Goal: Task Accomplishment & Management: Manage account settings

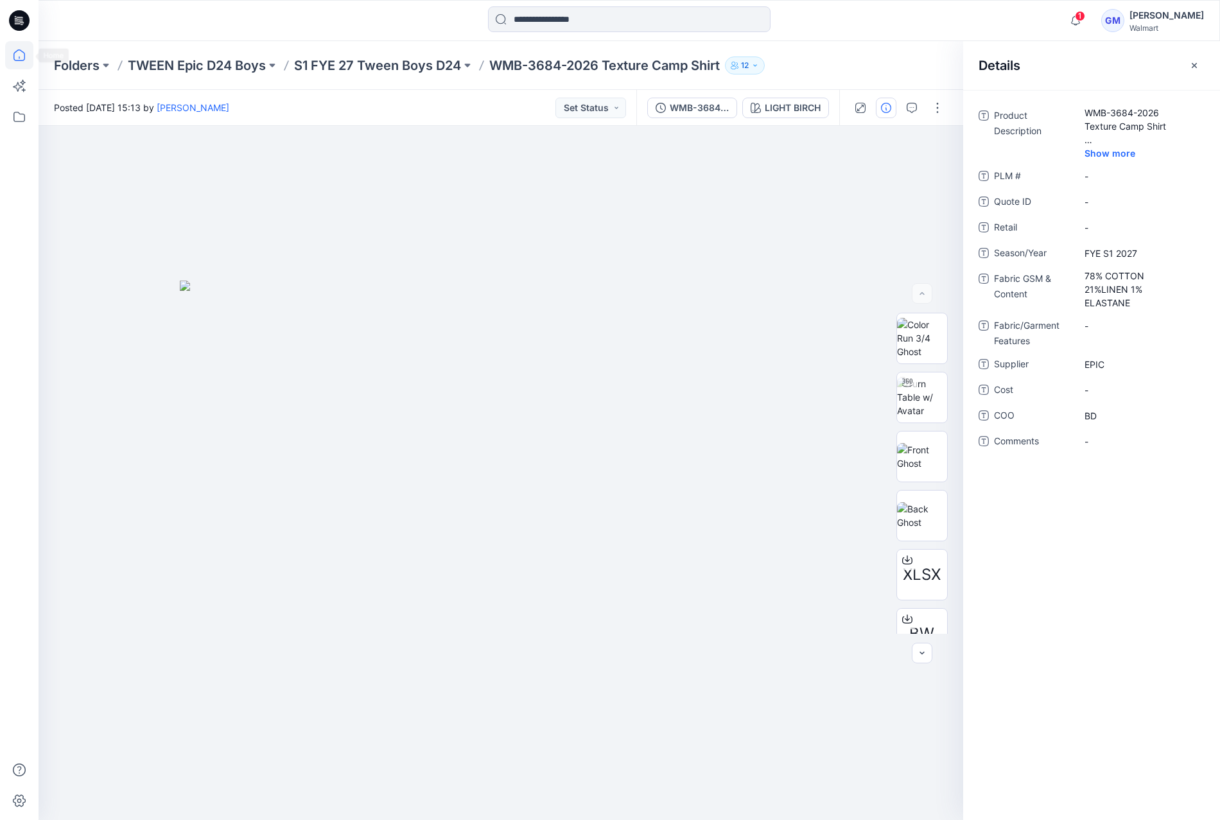
click at [9, 43] on icon at bounding box center [19, 55] width 28 height 28
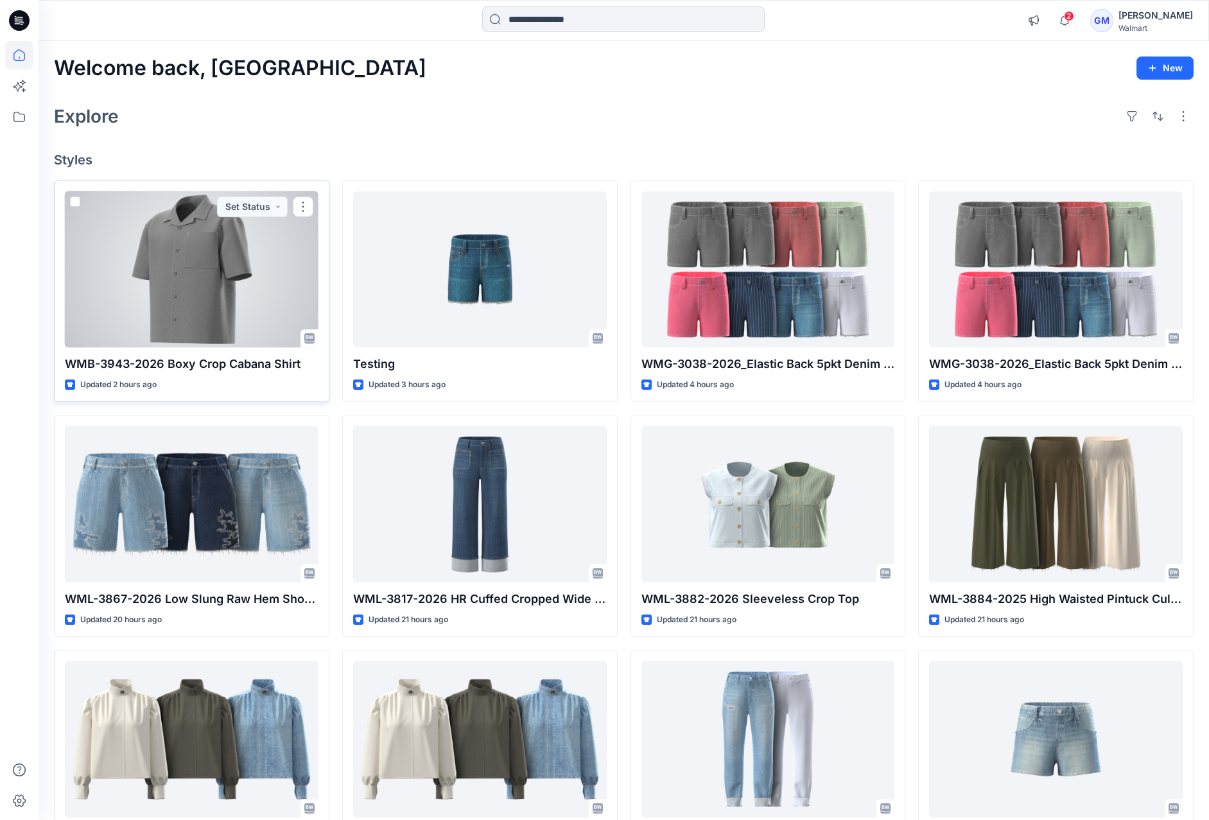
click at [189, 306] on div at bounding box center [192, 269] width 254 height 156
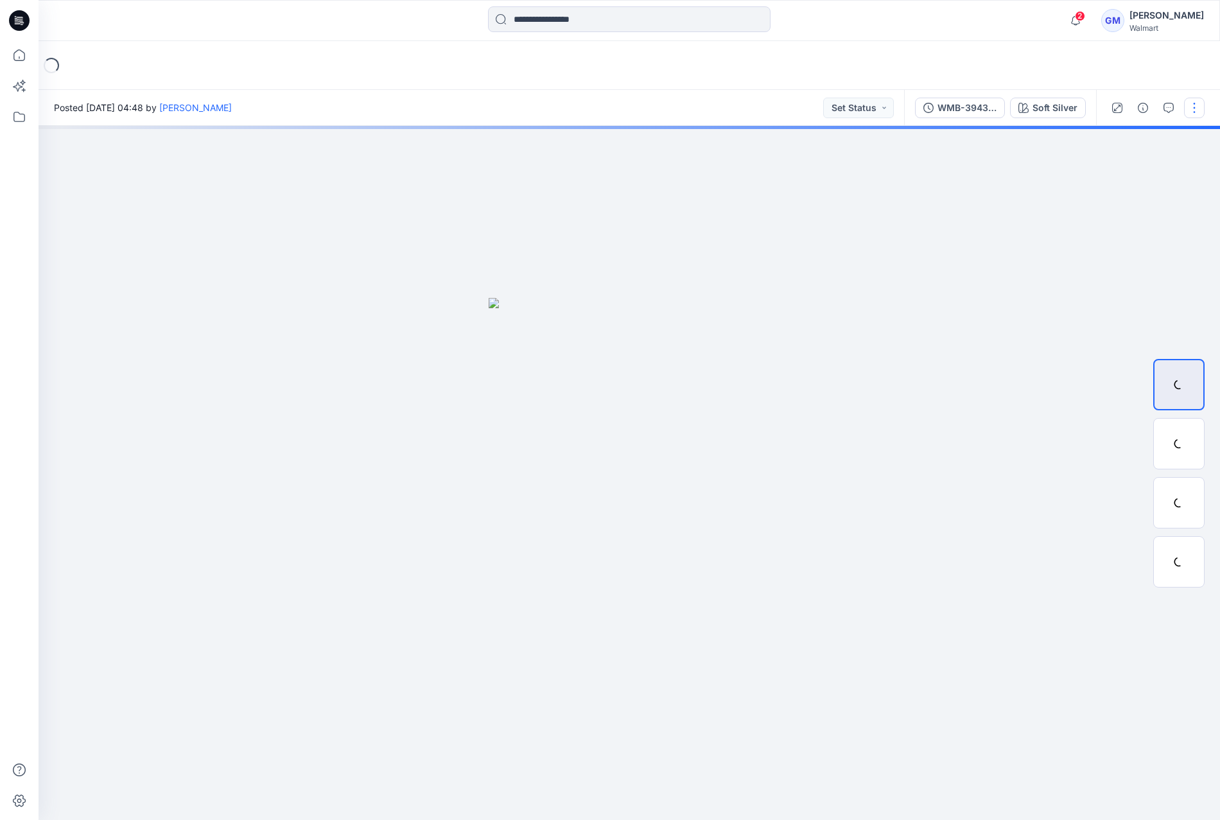
click at [1202, 104] on button "button" at bounding box center [1194, 108] width 21 height 21
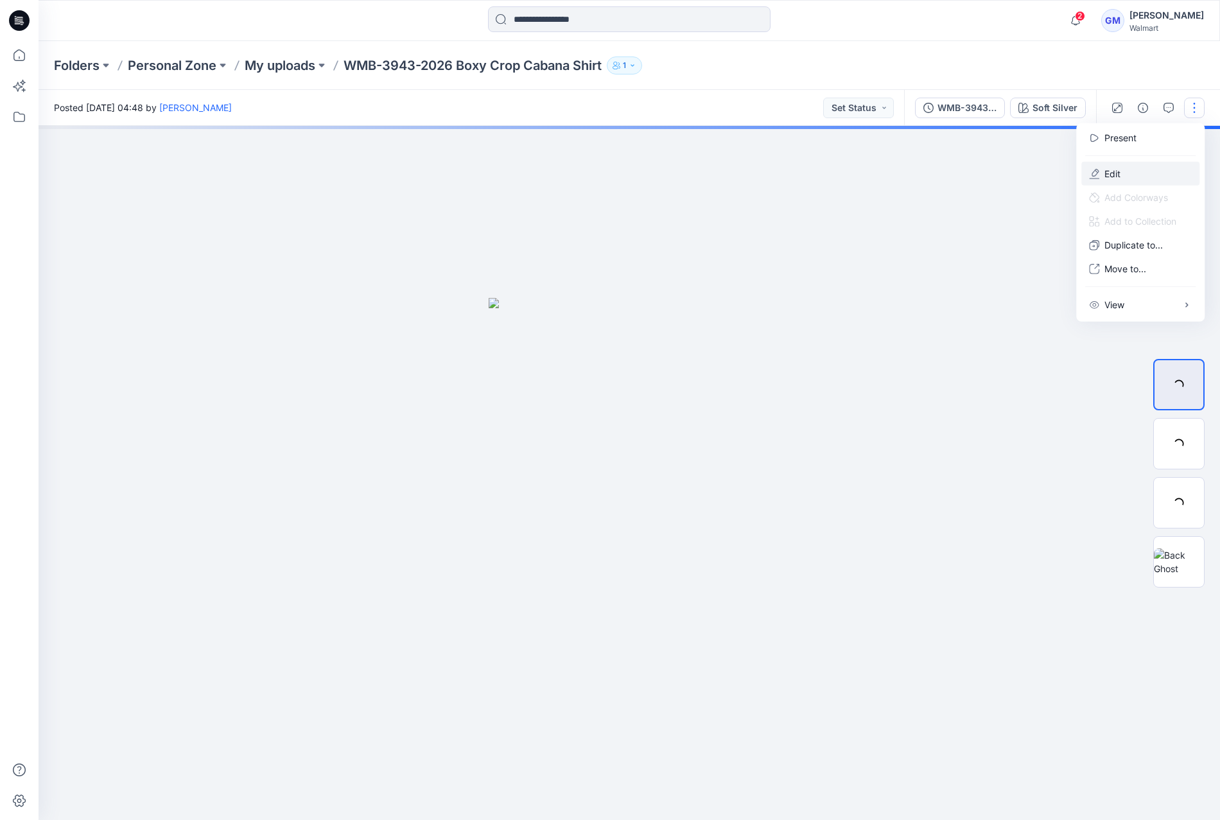
click at [1128, 173] on button "Edit" at bounding box center [1140, 174] width 118 height 24
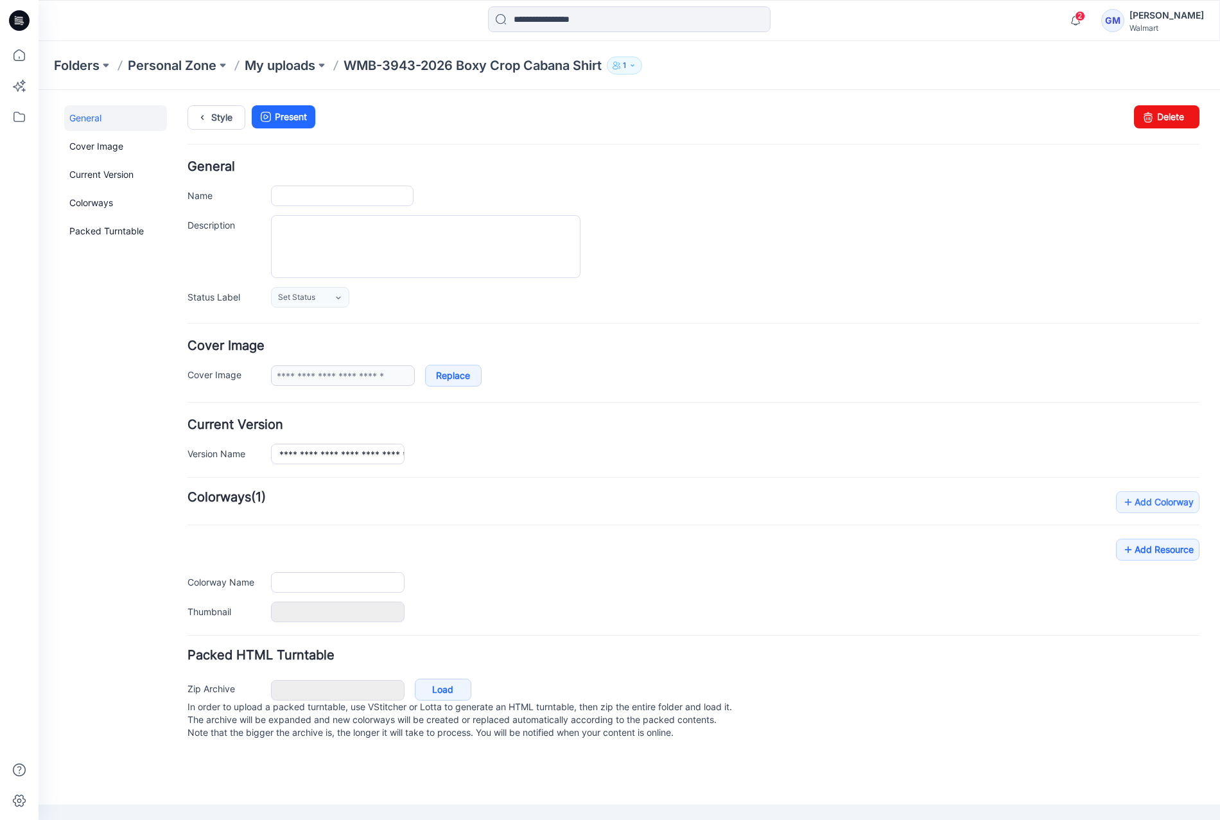
type input "**********"
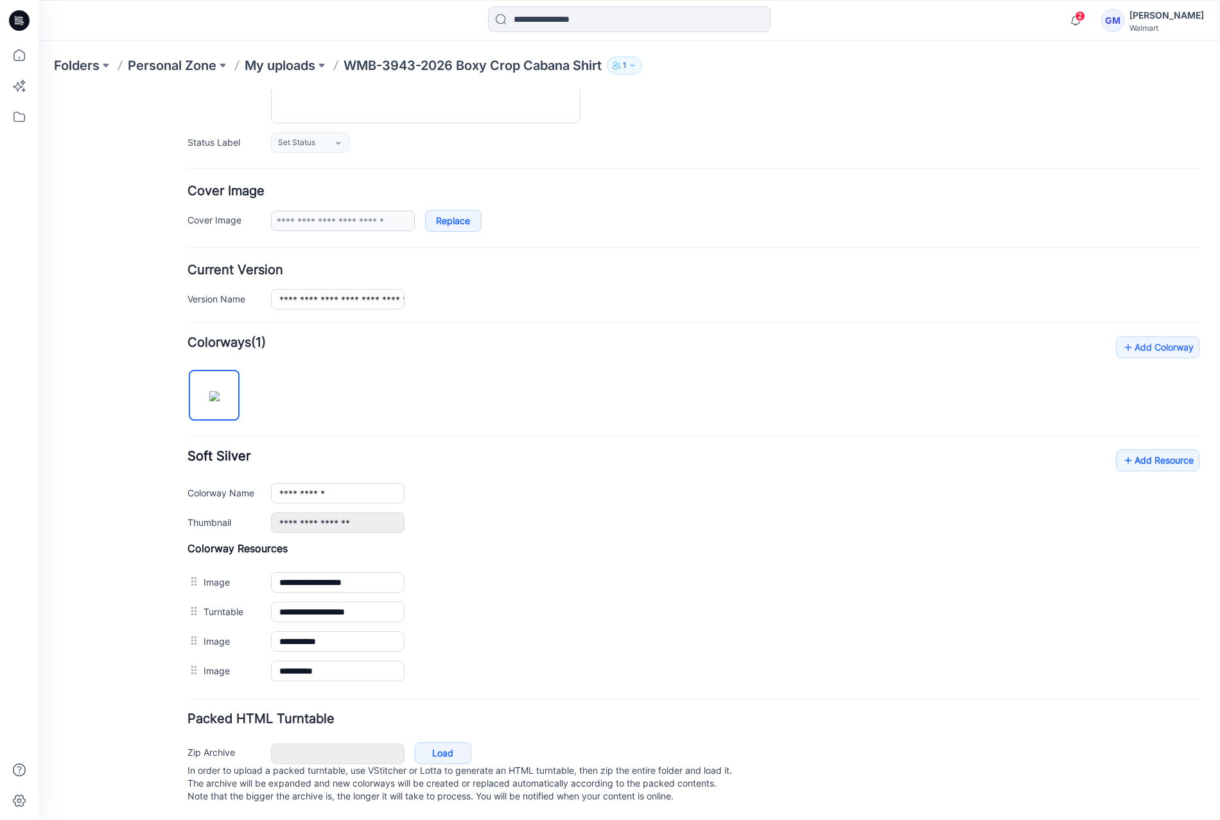
scroll to position [163, 0]
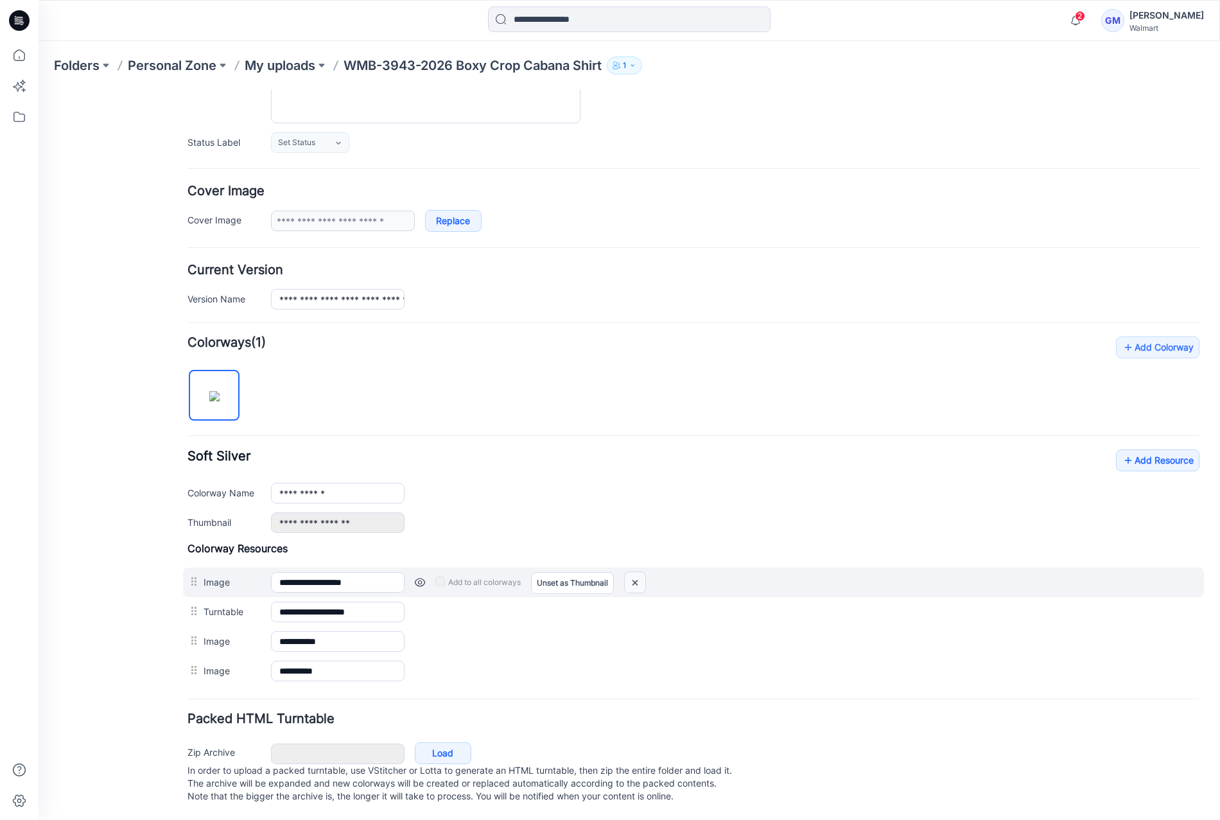
drag, startPoint x: 627, startPoint y: 570, endPoint x: 706, endPoint y: 138, distance: 438.8
click at [627, 572] on img at bounding box center [635, 582] width 21 height 21
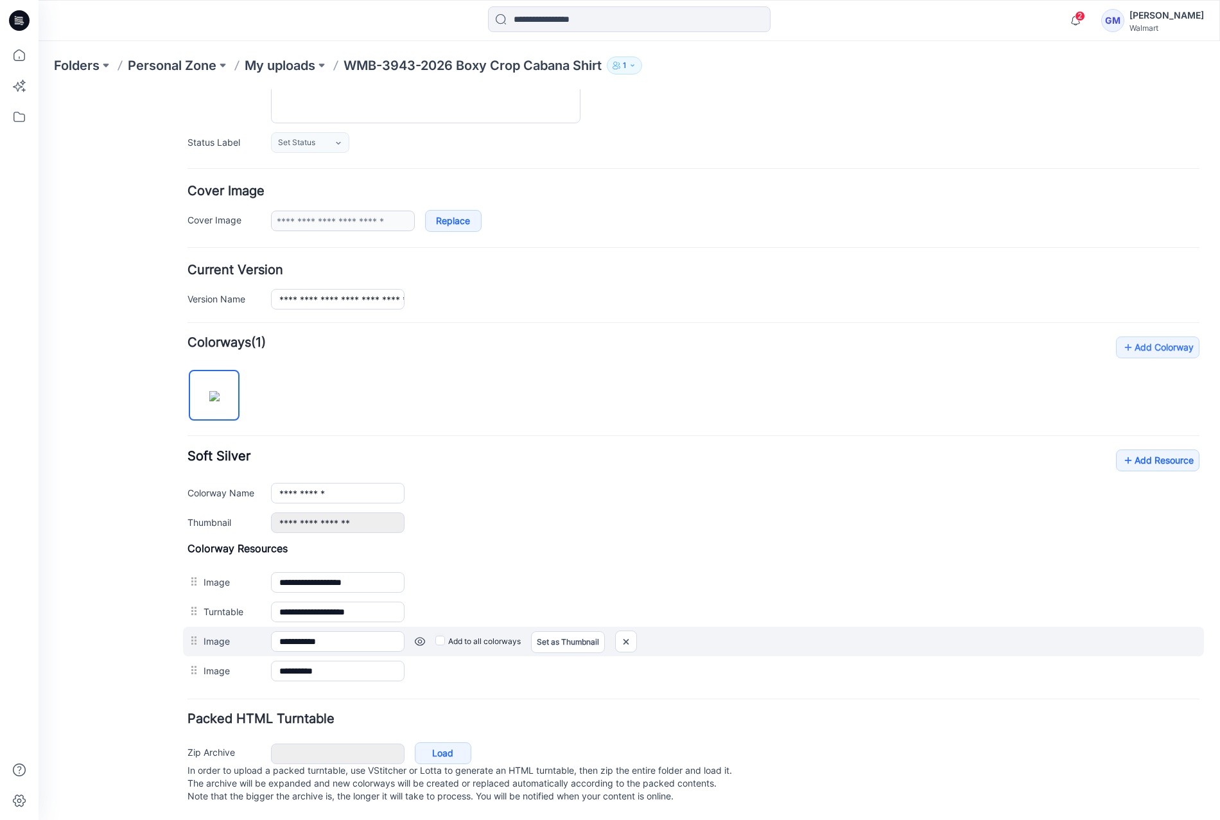
scroll to position [134, 0]
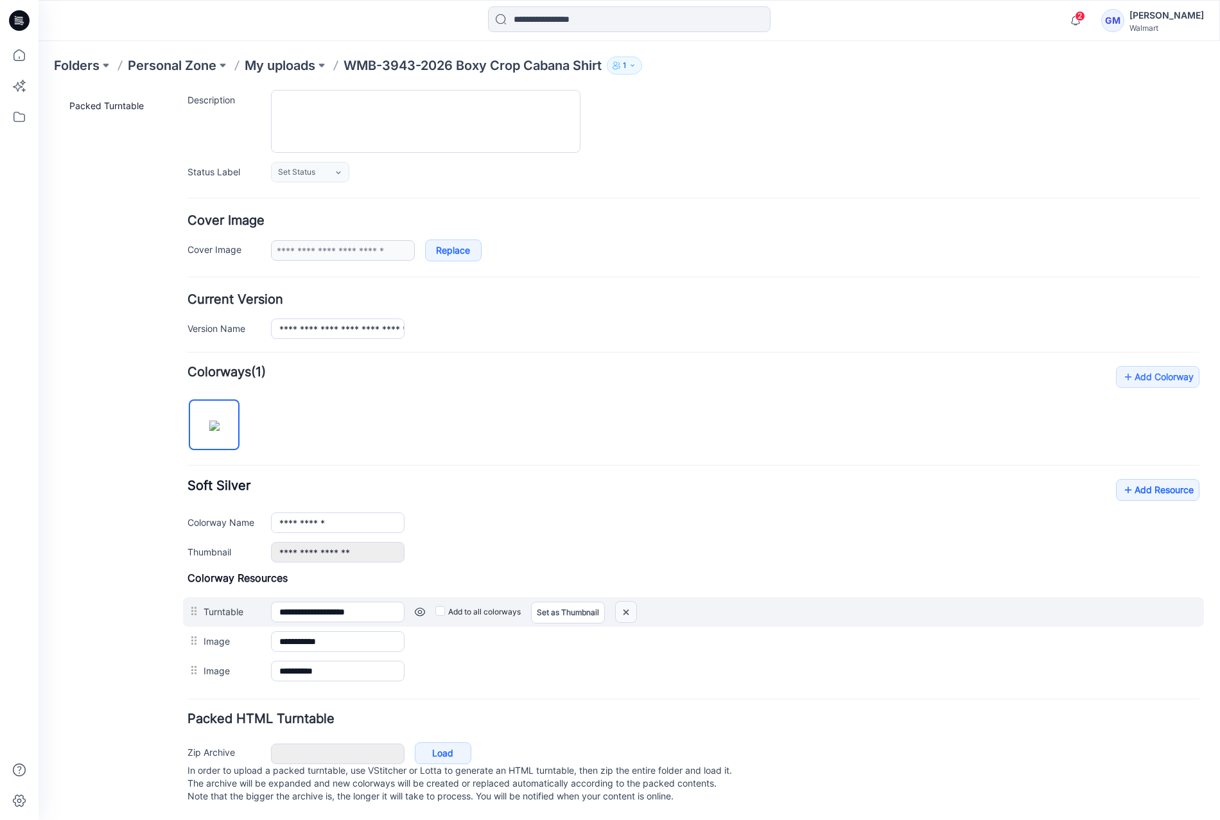
drag, startPoint x: 627, startPoint y: 603, endPoint x: 703, endPoint y: 137, distance: 471.7
click at [39, 90] on img at bounding box center [39, 90] width 0 height 0
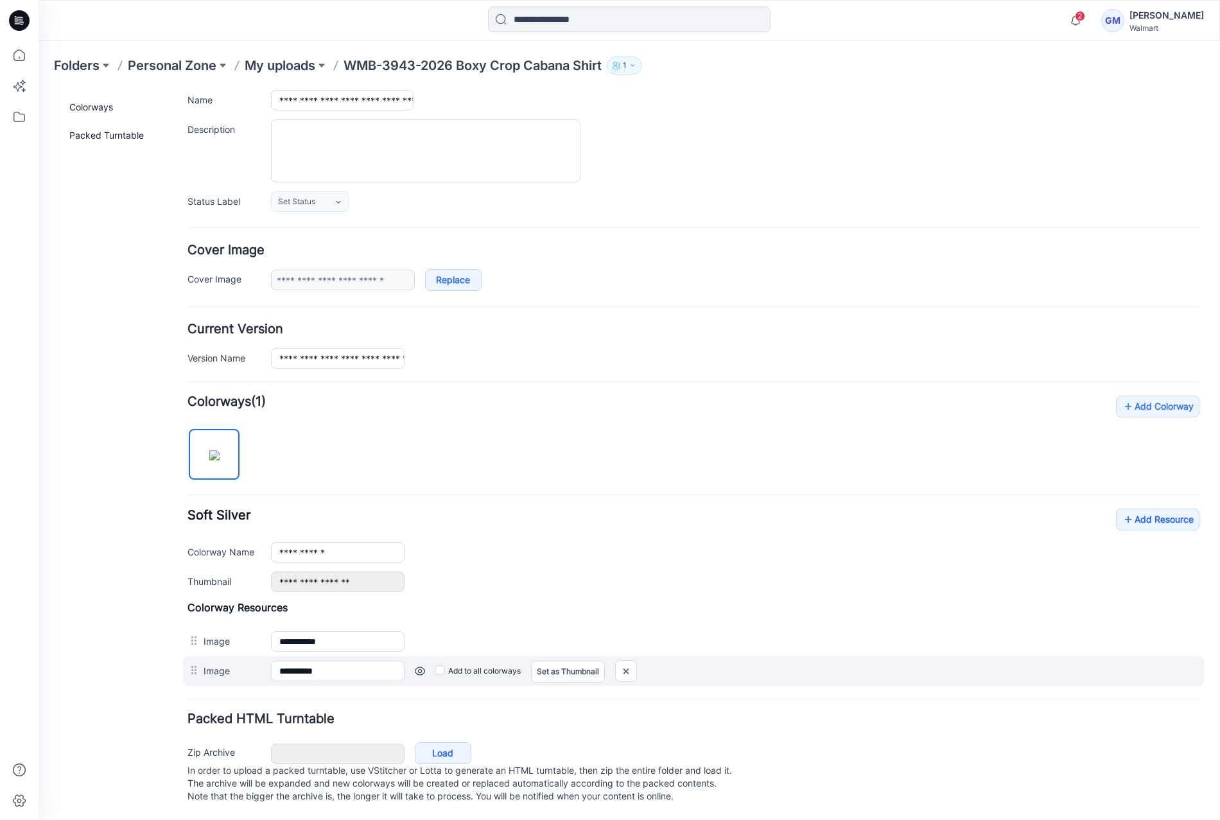
scroll to position [105, 0]
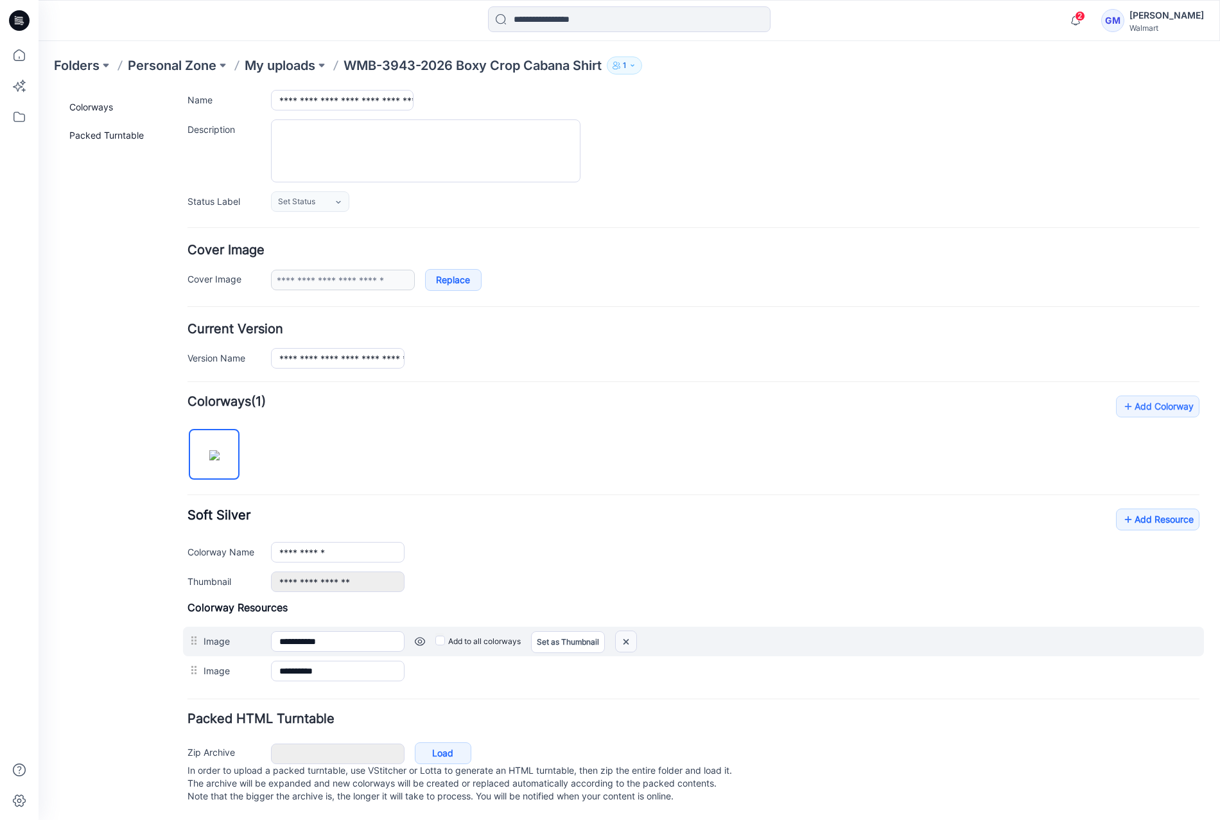
click at [39, 90] on img at bounding box center [39, 90] width 0 height 0
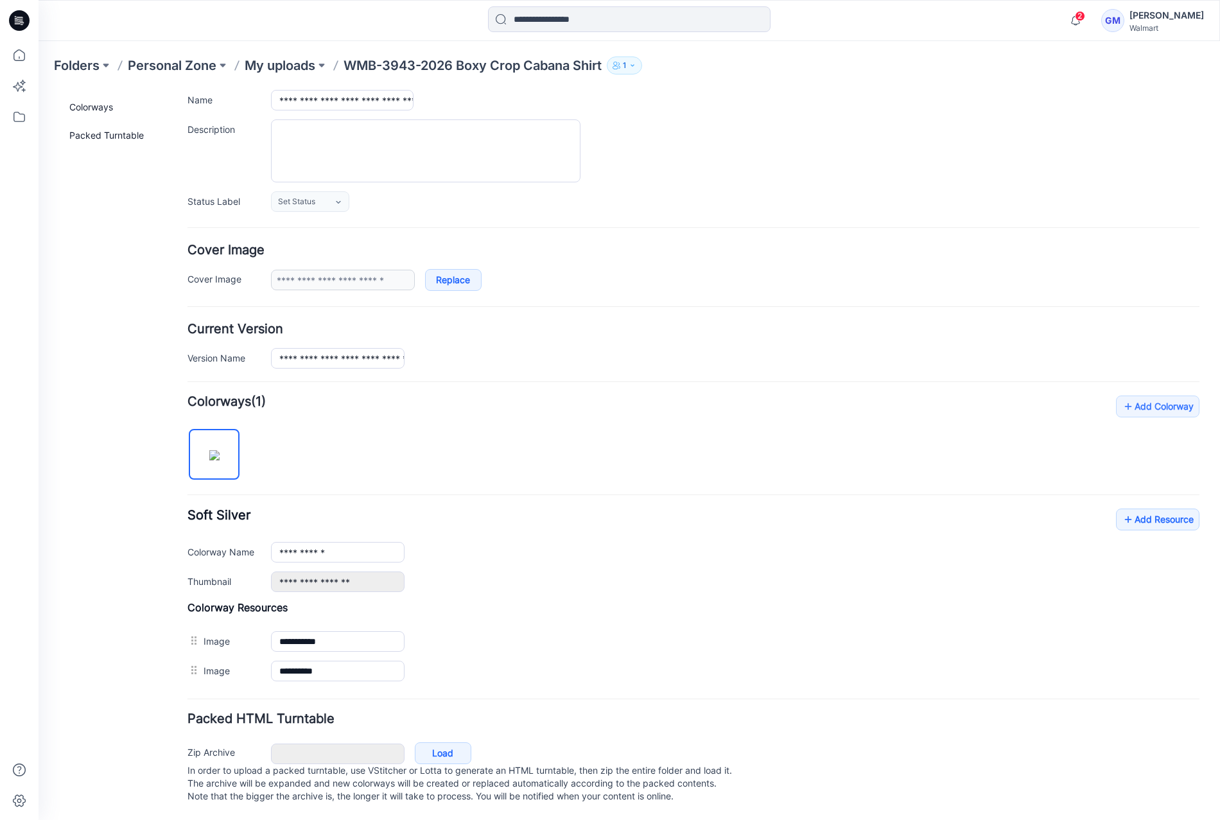
scroll to position [75, 0]
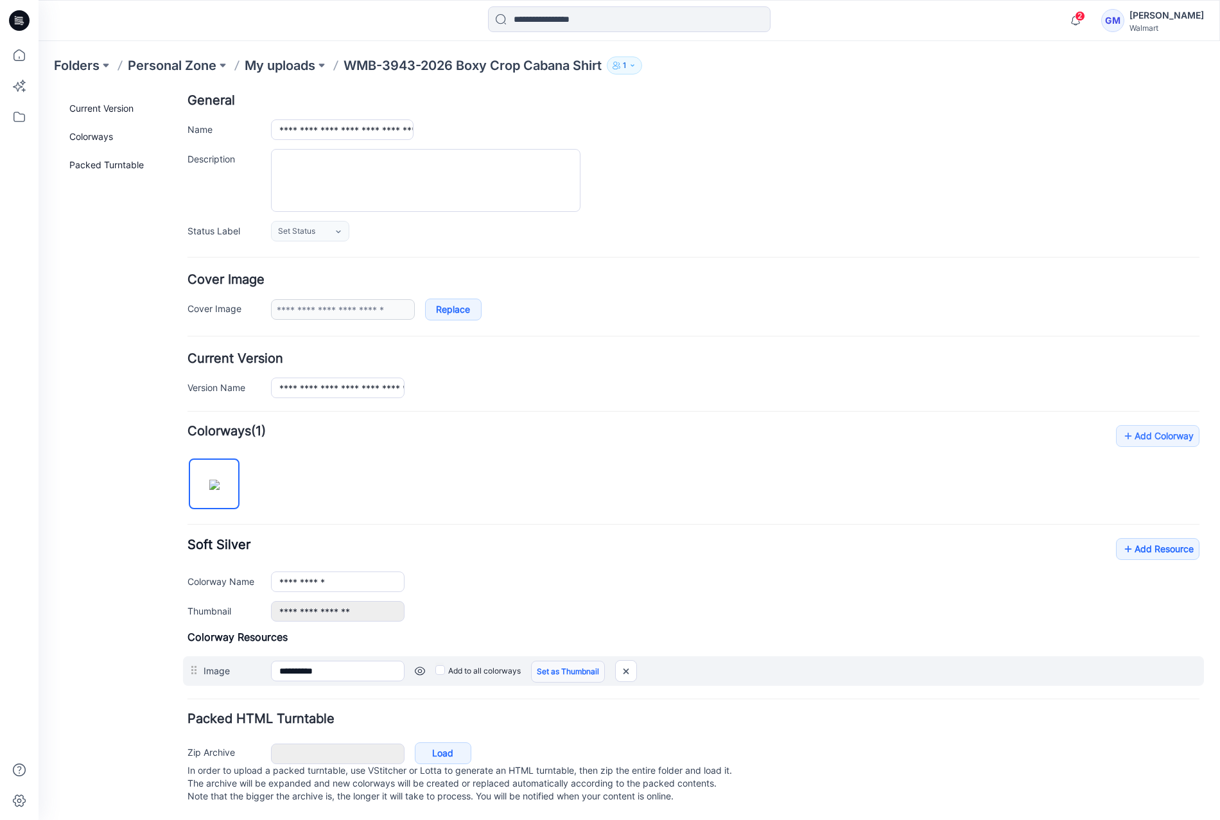
click at [552, 663] on link "Set as Thumbnail" at bounding box center [568, 672] width 74 height 22
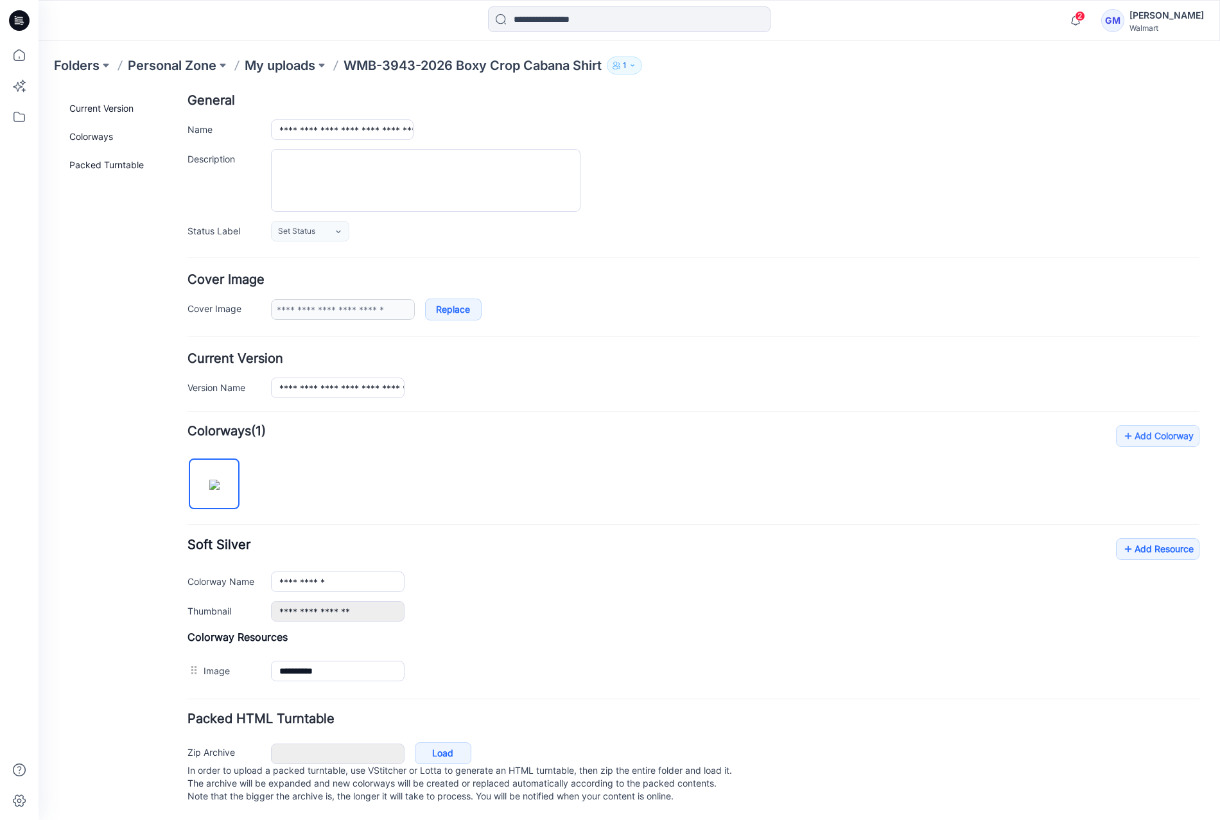
type input "**********"
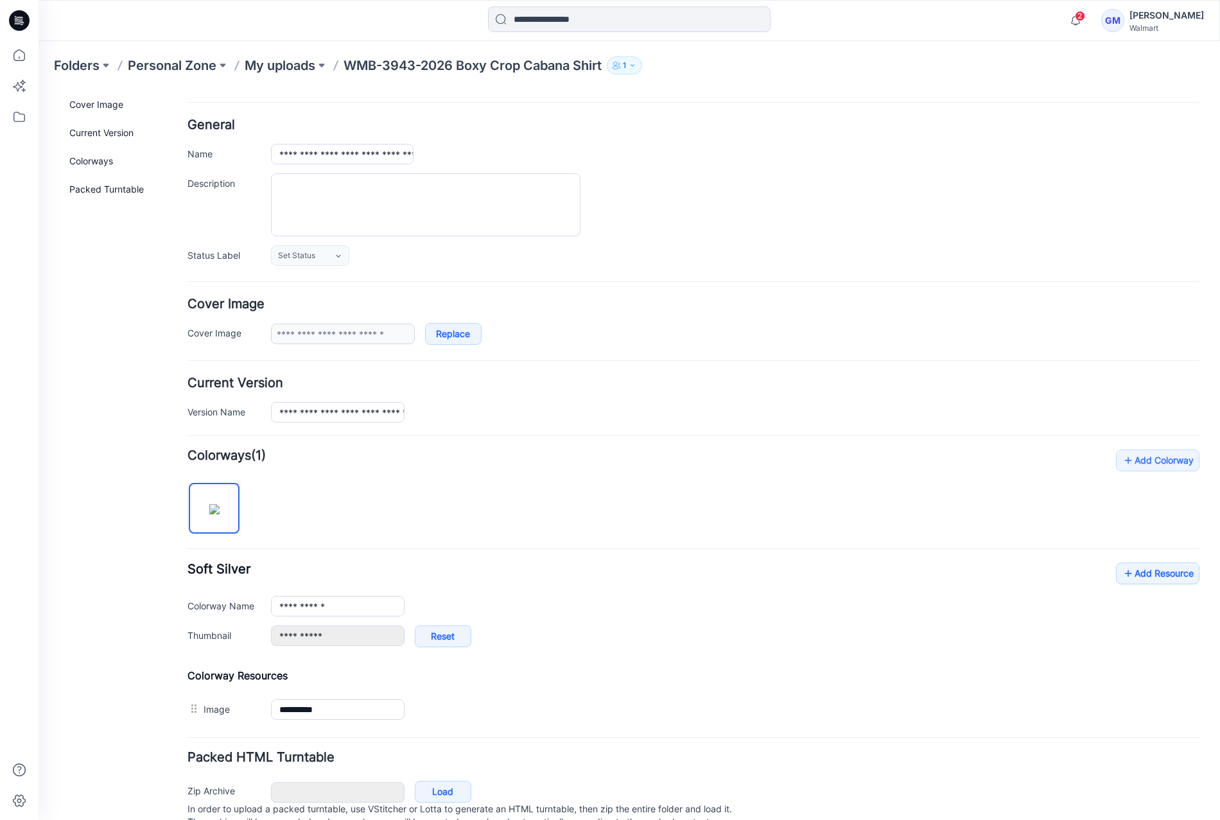
scroll to position [0, 0]
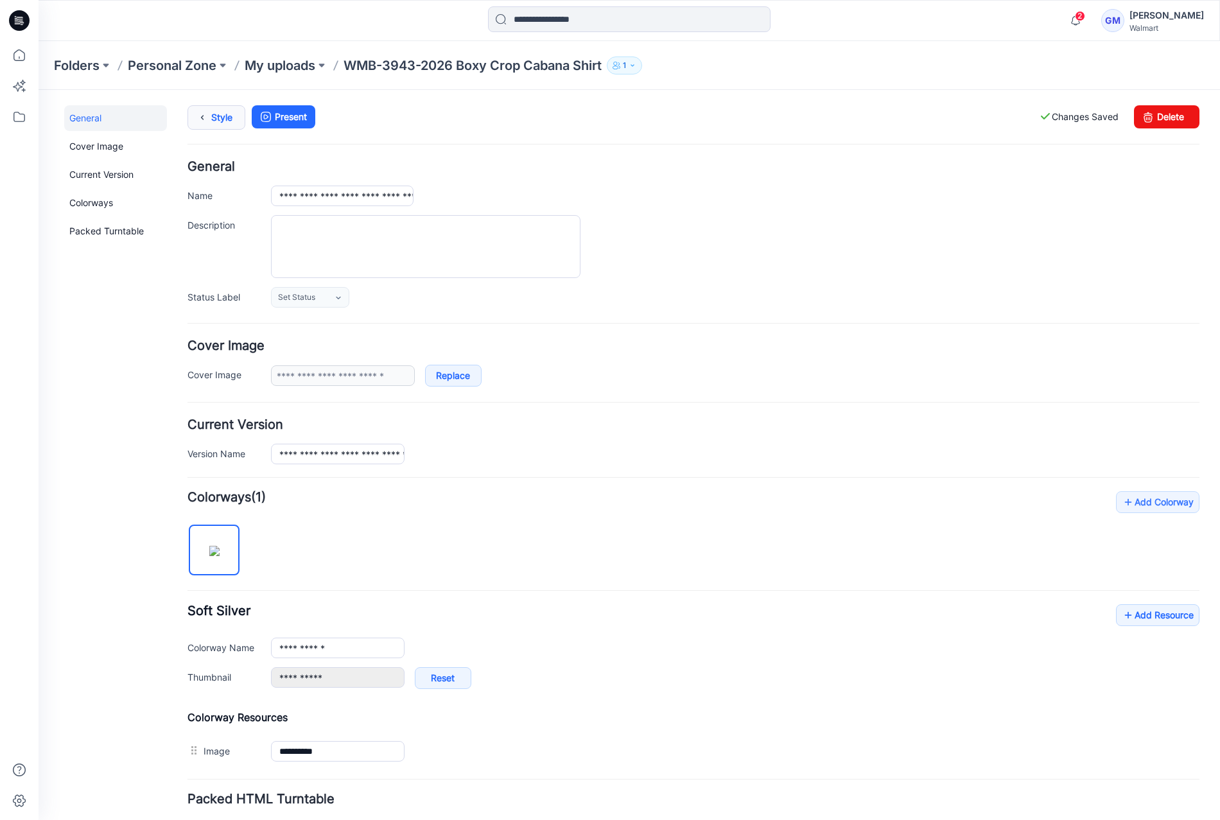
click at [228, 119] on link "Style" at bounding box center [217, 117] width 58 height 24
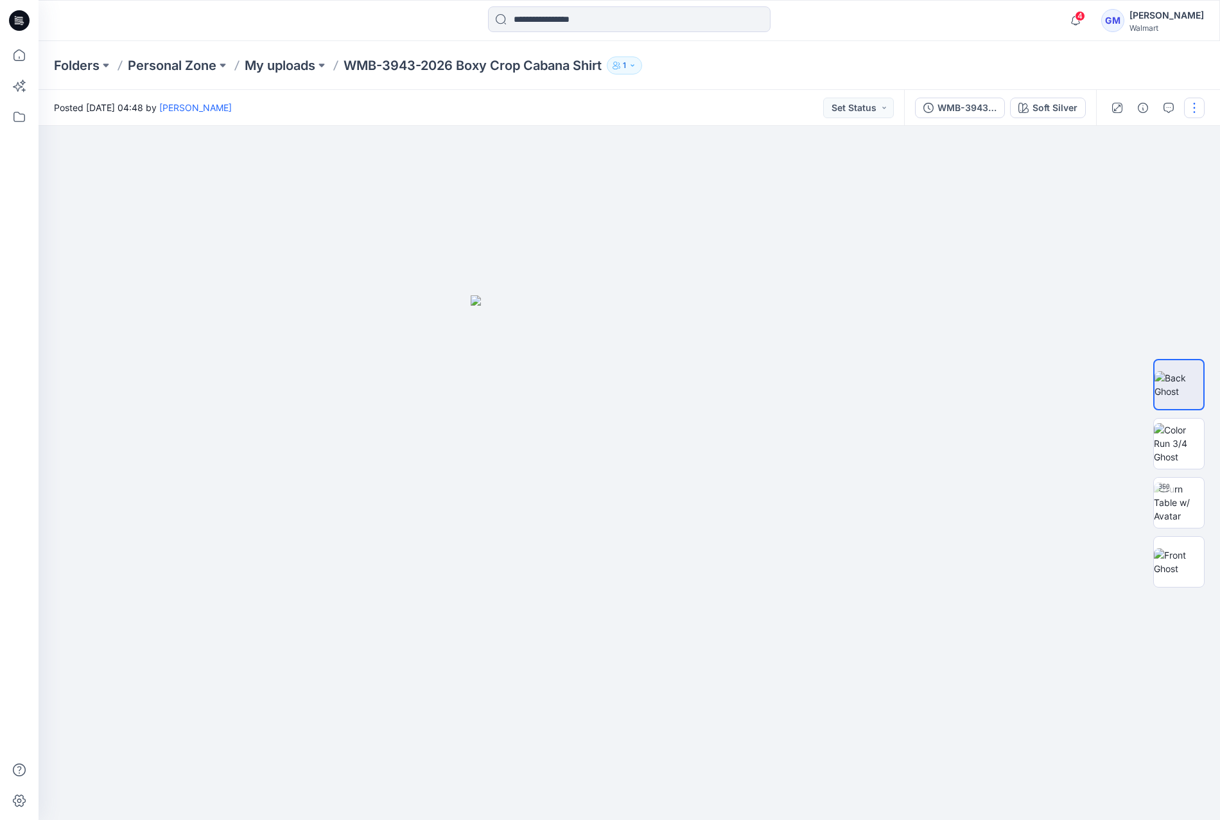
click at [1192, 103] on button "button" at bounding box center [1194, 108] width 21 height 21
click at [1117, 170] on p "Edit" at bounding box center [1113, 173] width 16 height 13
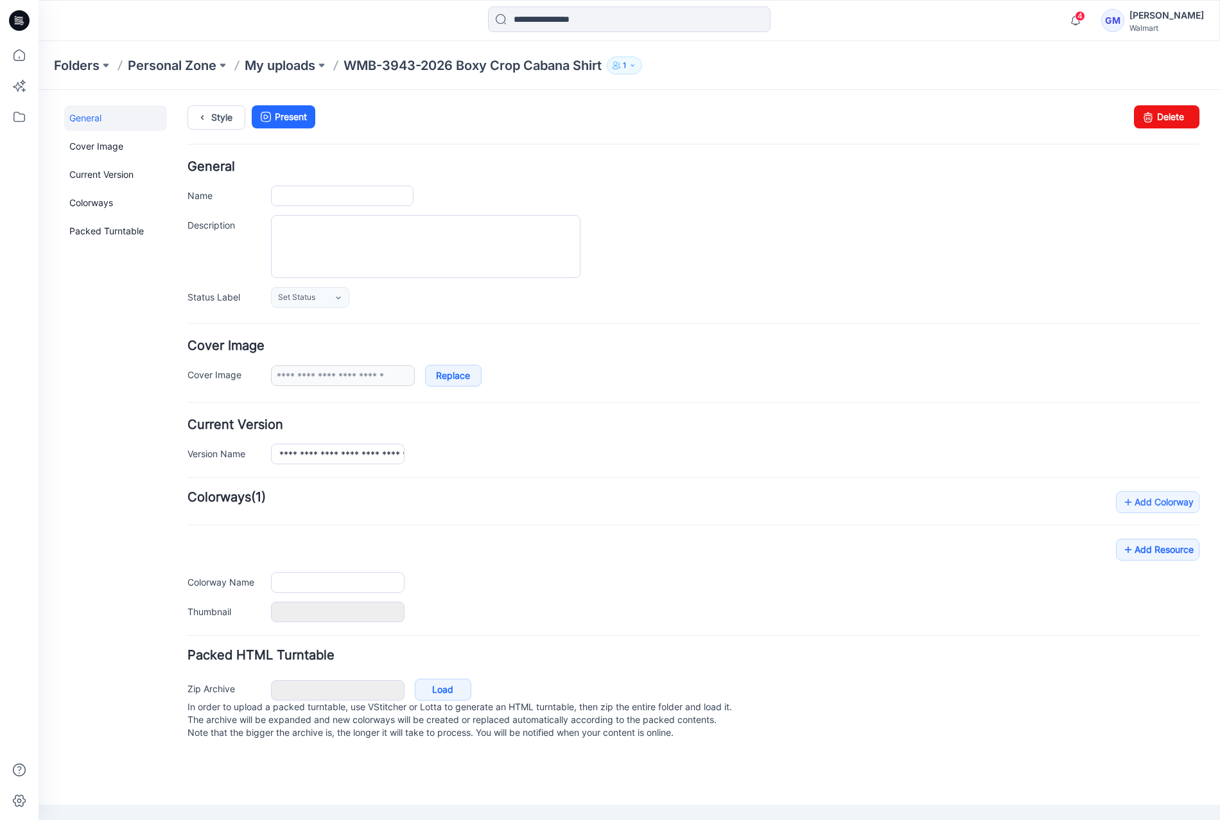
type input "**********"
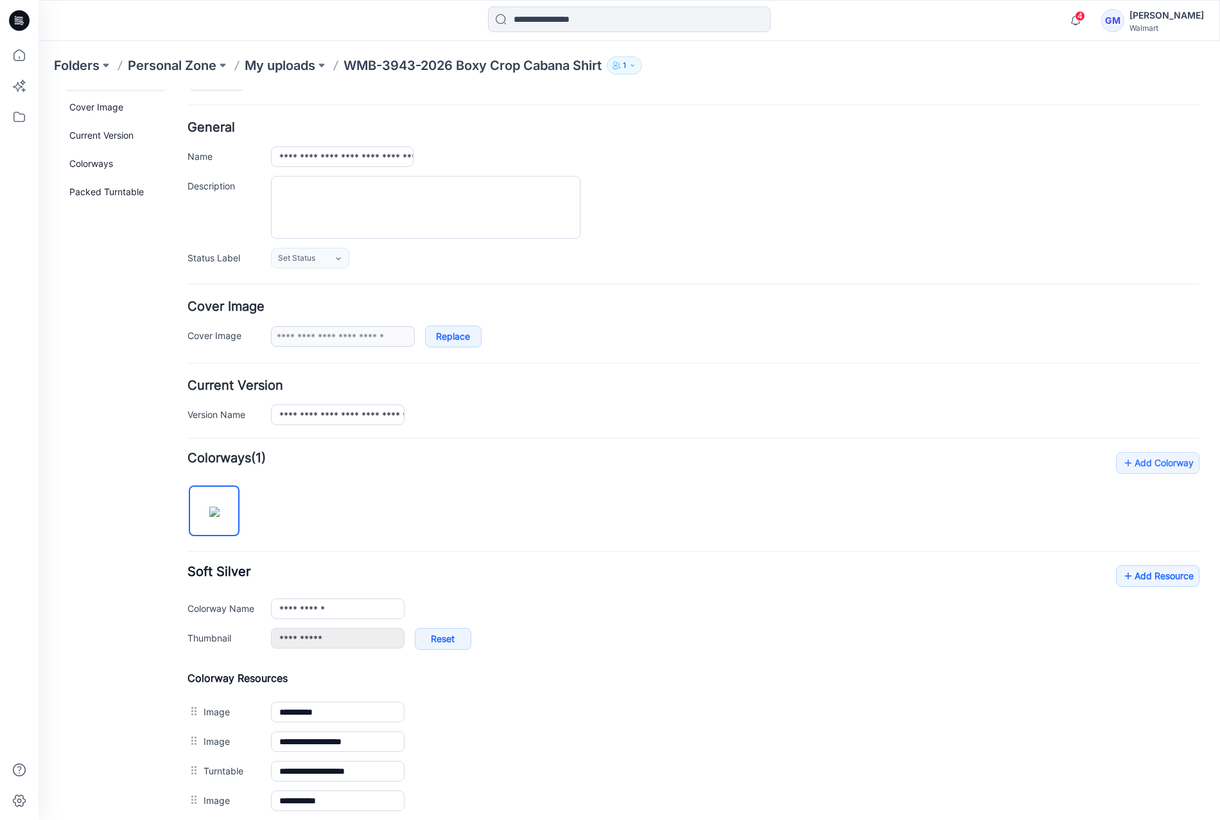
scroll to position [177, 0]
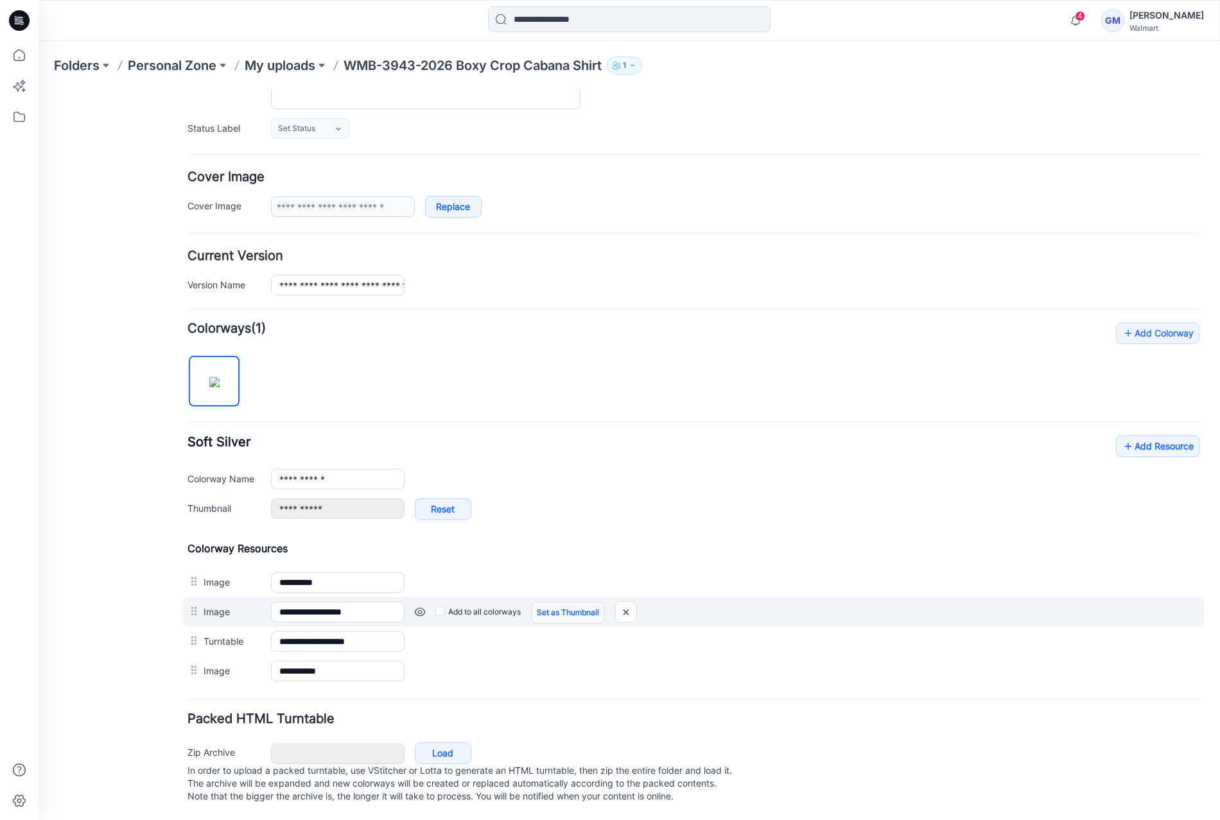
click at [39, 90] on link "Set as Thumbnail" at bounding box center [39, 90] width 0 height 0
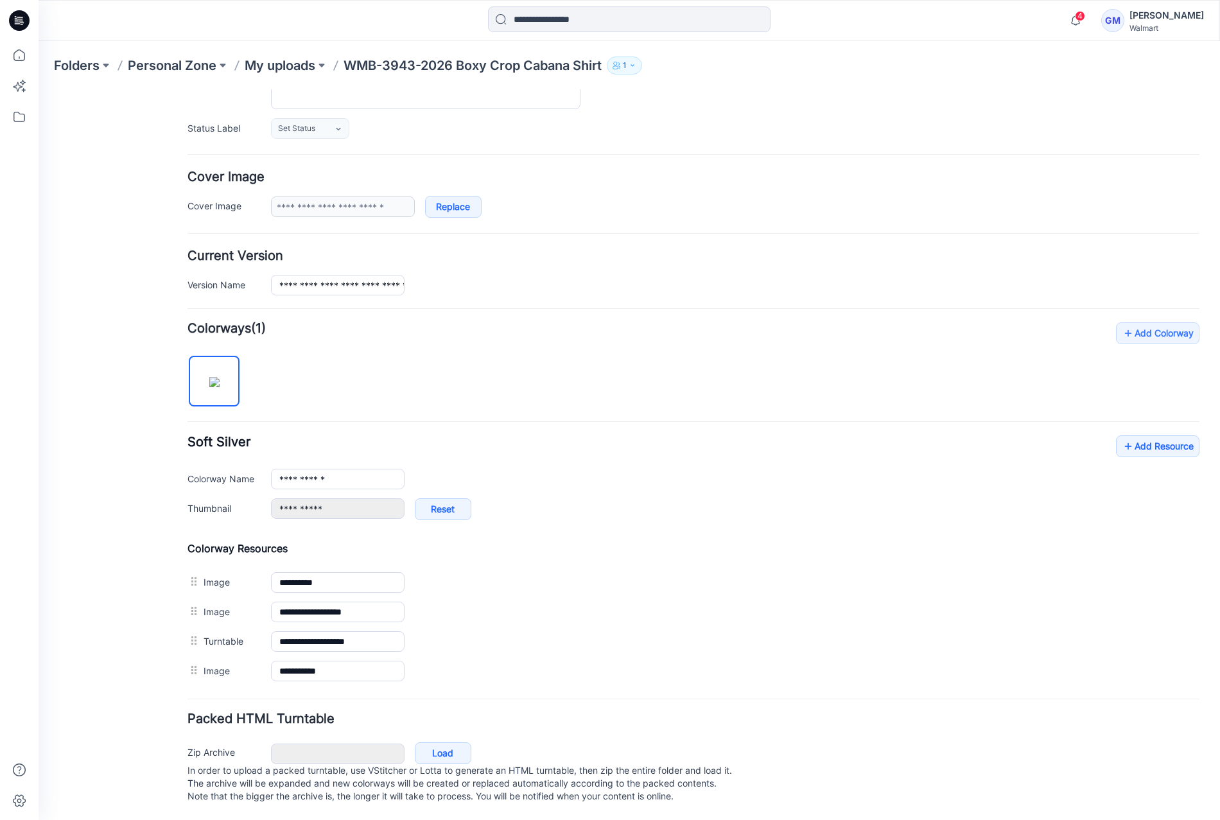
type input "**********"
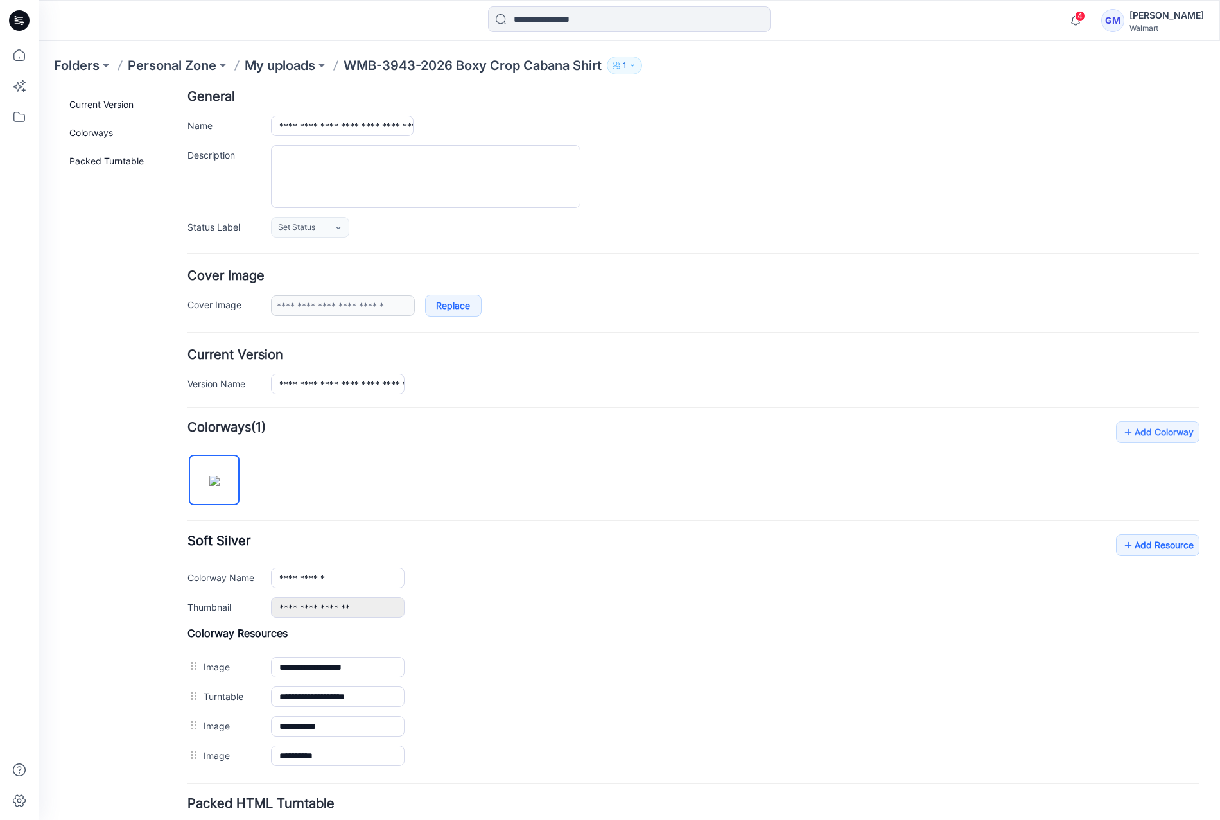
scroll to position [0, 0]
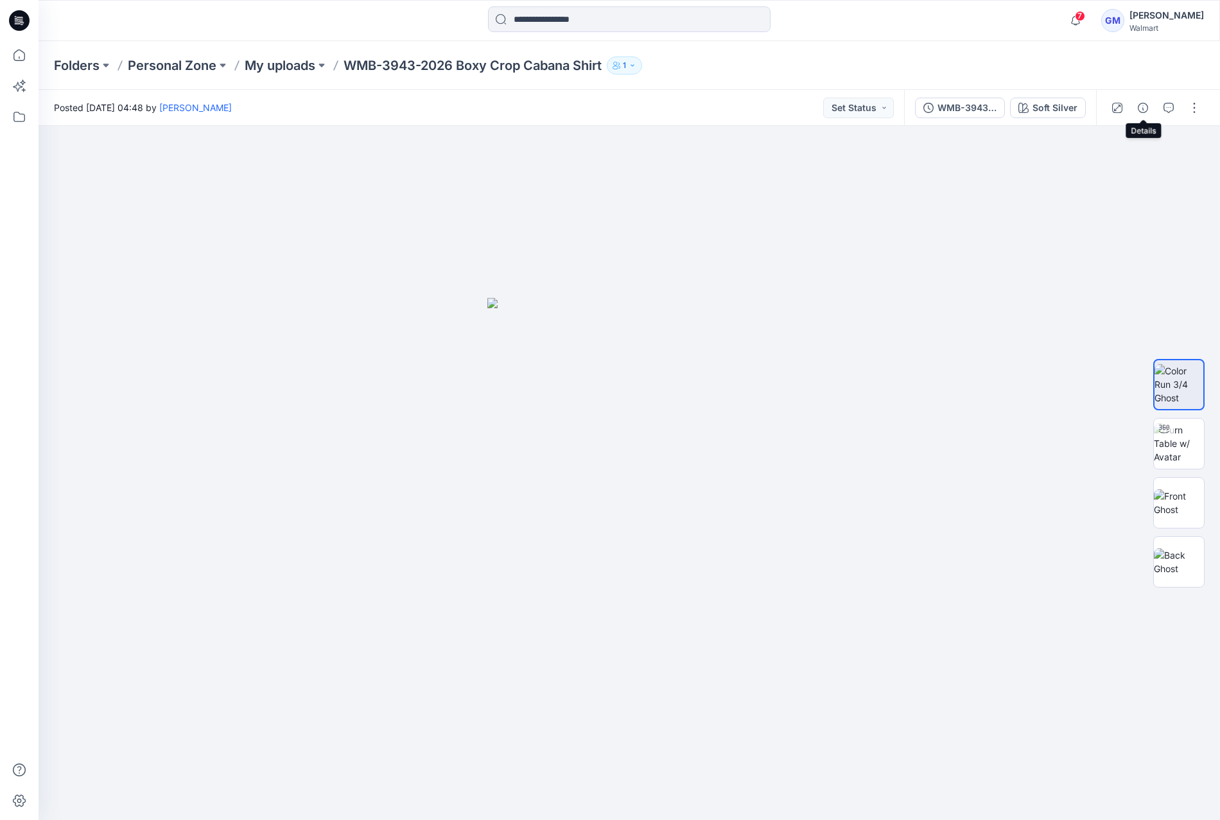
click at [1139, 110] on icon "button" at bounding box center [1143, 108] width 10 height 10
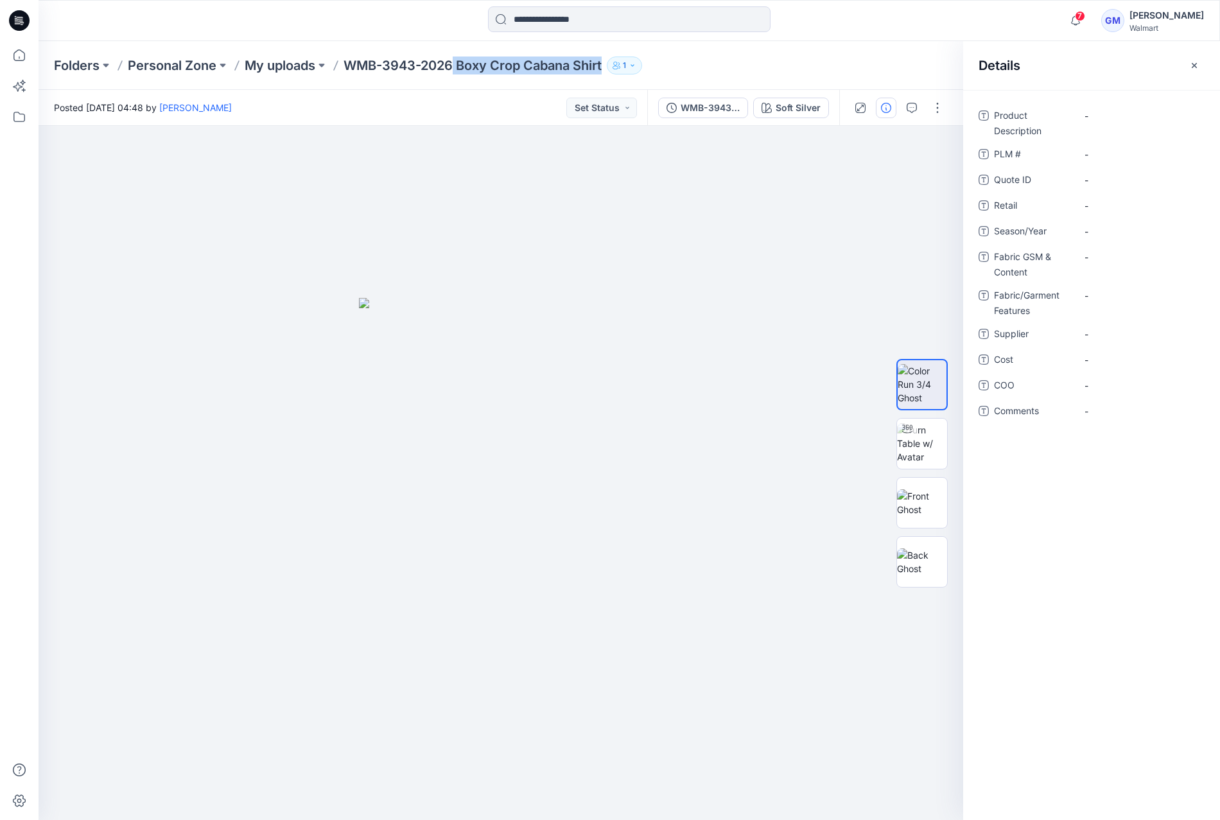
drag, startPoint x: 458, startPoint y: 55, endPoint x: 613, endPoint y: 82, distance: 157.1
click at [613, 82] on div "Folders Personal Zone My uploads WMB-3943-2026 Boxy Crop Cabana Shirt 1" at bounding box center [630, 65] width 1182 height 49
copy div "Boxy Crop Cabana Shirt 1"
click at [1137, 114] on Description "-" at bounding box center [1141, 115] width 112 height 13
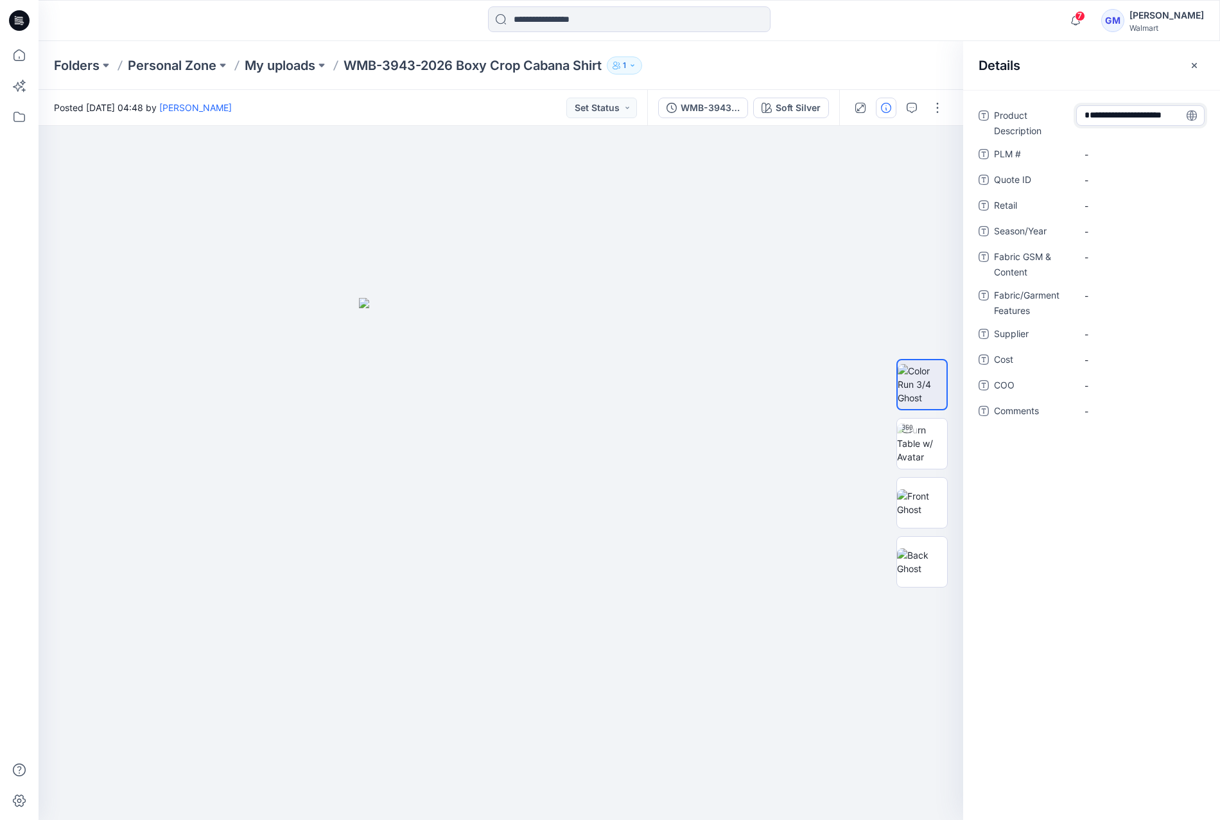
type textarea "**********"
click at [1109, 241] on div "-" at bounding box center [1140, 231] width 128 height 21
type textarea "**********"
click at [1134, 338] on span "-" at bounding box center [1141, 334] width 112 height 13
type textarea "****"
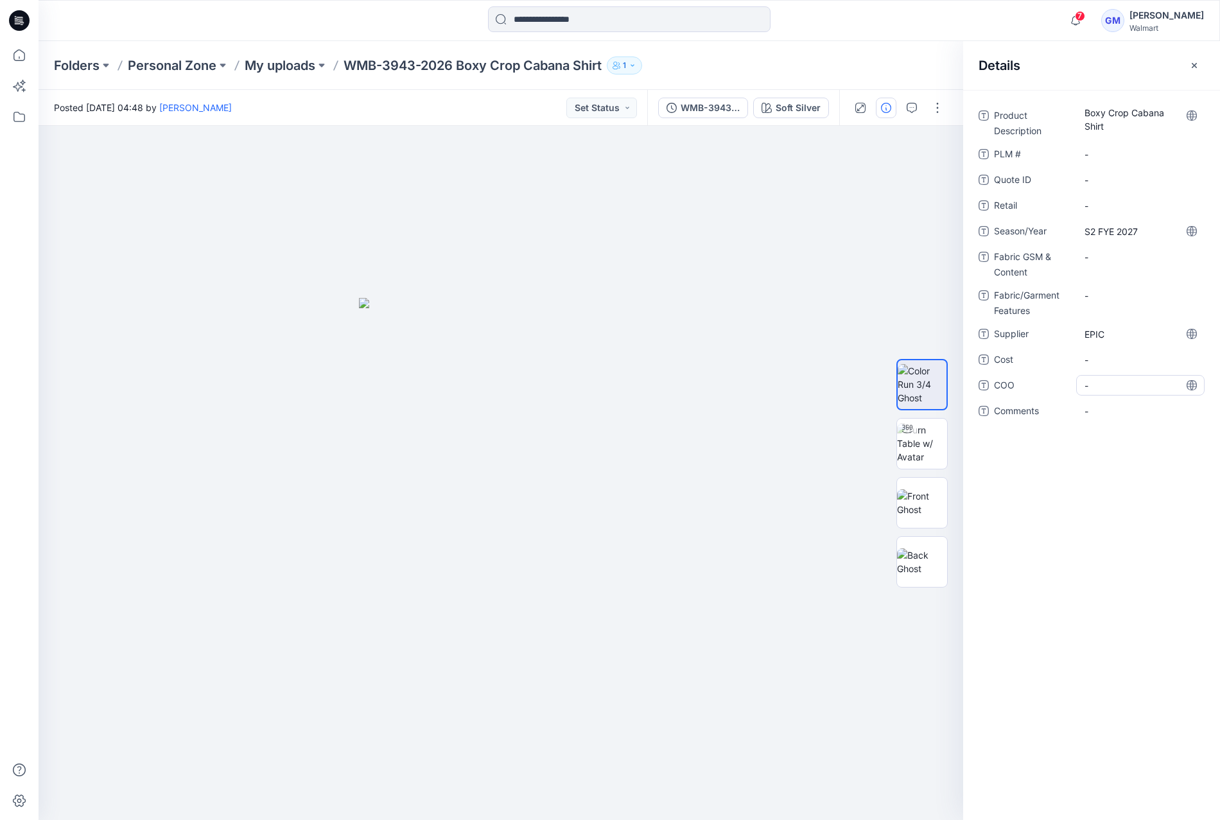
click at [1110, 385] on span "-" at bounding box center [1141, 385] width 112 height 13
type textarea "**"
click at [441, 753] on div at bounding box center [501, 473] width 925 height 694
click at [1098, 254] on Content "-" at bounding box center [1141, 256] width 112 height 13
type textarea "**********"
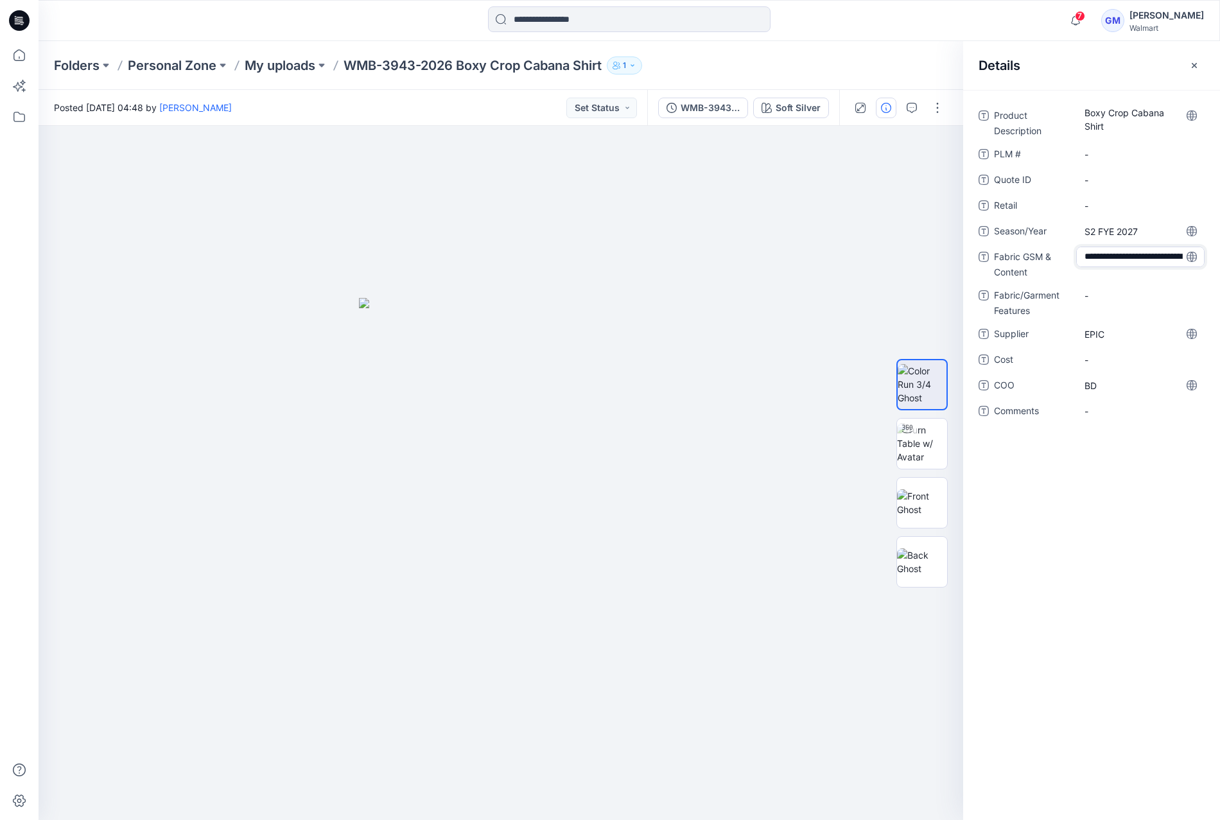
scroll to position [62, 0]
click at [1101, 289] on span "Show more" at bounding box center [1118, 294] width 67 height 13
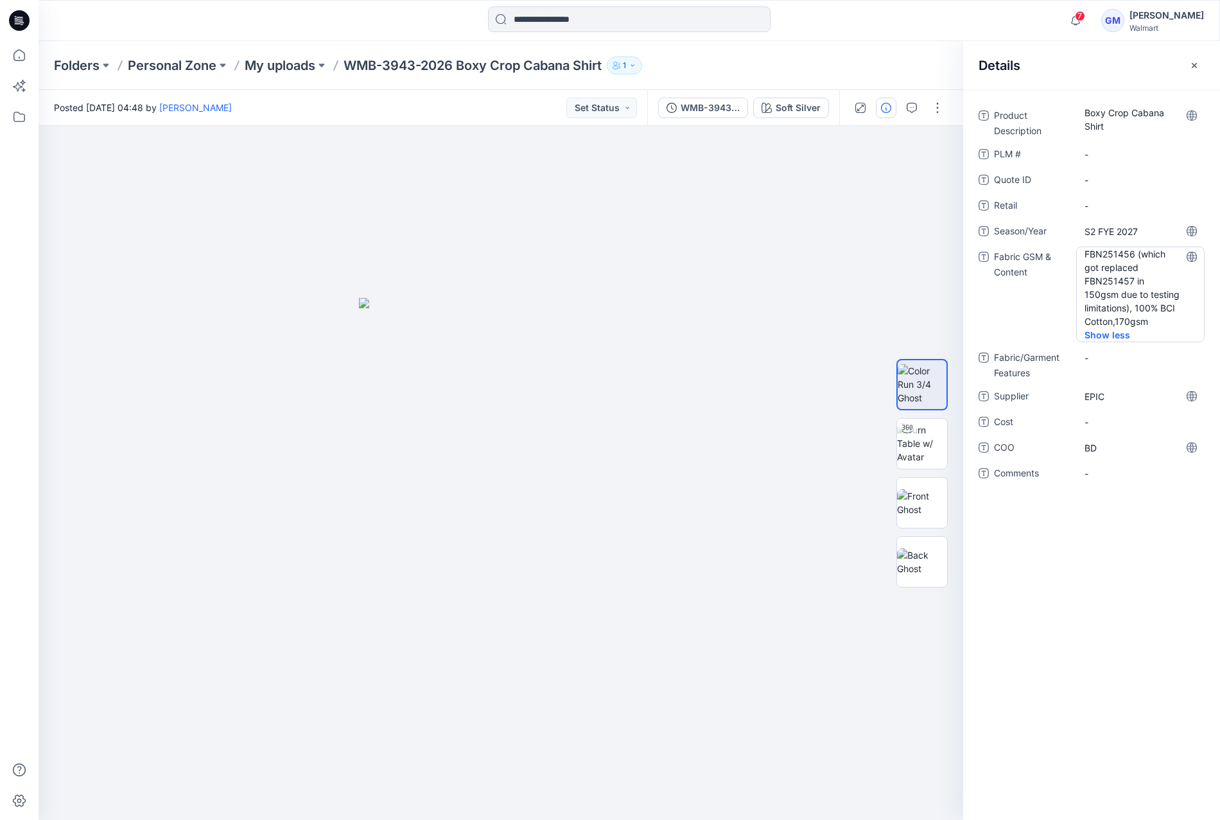
click at [1141, 253] on Content "FBN251456 (which got replaced FBN251457 in 150gsm due to testing limitations), …" at bounding box center [1141, 287] width 112 height 81
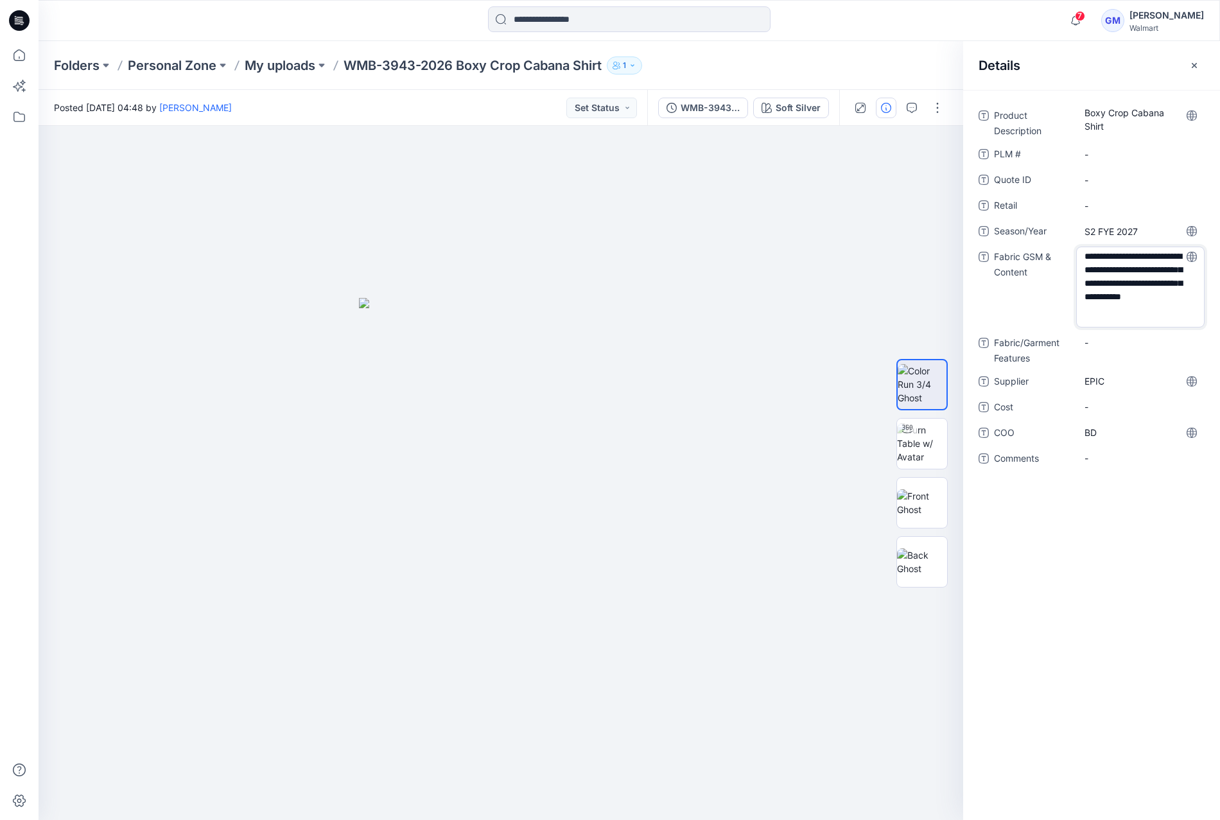
drag, startPoint x: 1132, startPoint y: 256, endPoint x: 1123, endPoint y: 259, distance: 9.8
click at [1123, 259] on textarea "**********" at bounding box center [1140, 287] width 128 height 81
drag, startPoint x: 1132, startPoint y: 295, endPoint x: 1073, endPoint y: 247, distance: 75.3
click at [1073, 247] on div "**********" at bounding box center [1092, 287] width 226 height 81
click at [1123, 267] on textarea "**********" at bounding box center [1140, 287] width 128 height 81
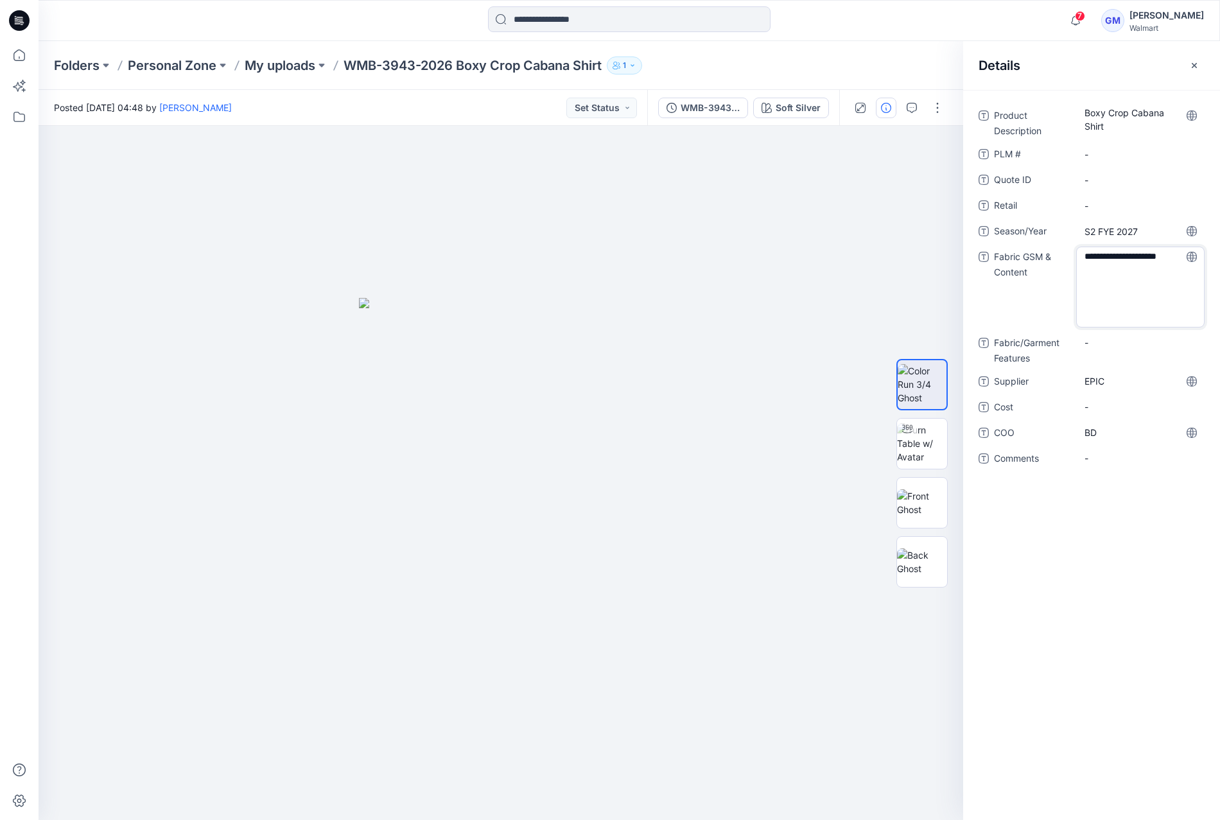
click at [1115, 266] on textarea "**********" at bounding box center [1140, 287] width 128 height 81
click at [1117, 267] on textarea "**********" at bounding box center [1140, 287] width 128 height 81
type textarea "**********"
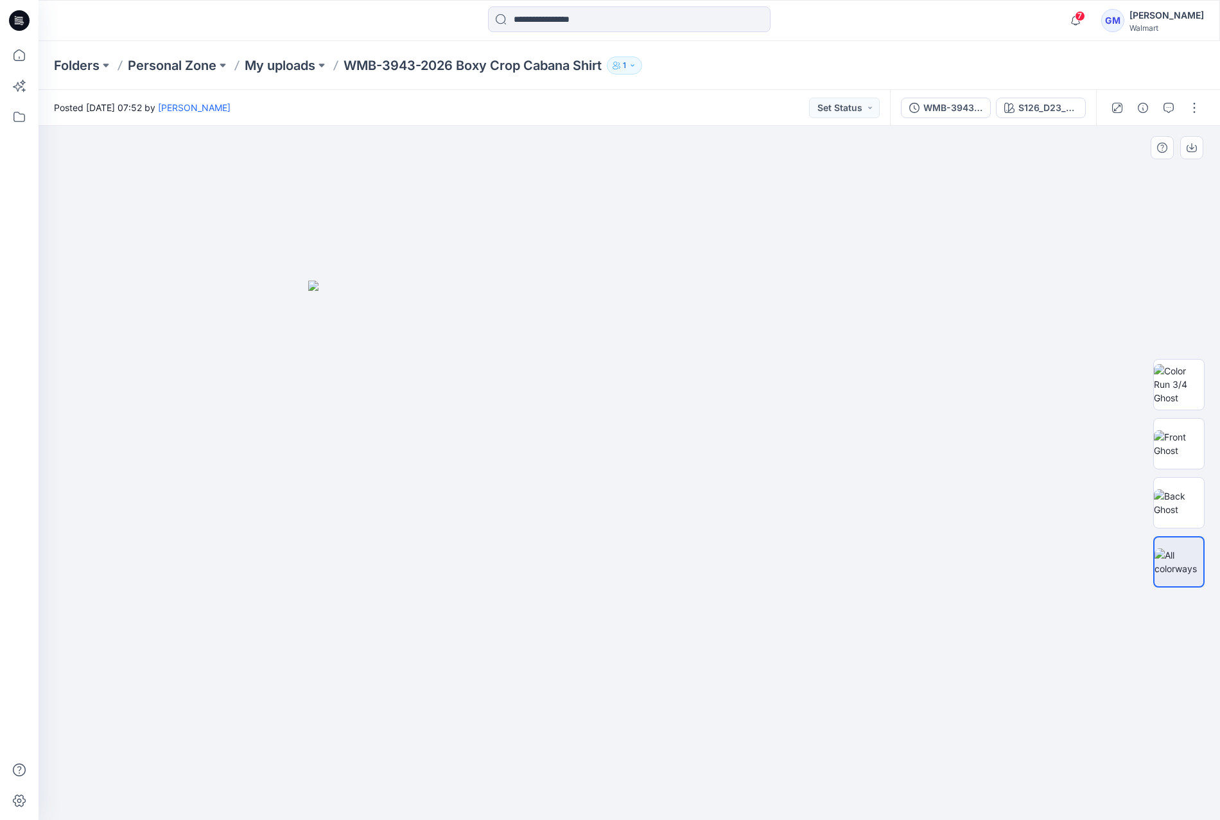
click at [704, 156] on div at bounding box center [630, 473] width 1182 height 694
click at [1184, 441] on img at bounding box center [1179, 443] width 50 height 27
click at [1186, 500] on img at bounding box center [1179, 502] width 50 height 27
click at [1060, 101] on div "S126_D23_NB_Fruit Stamps Print_Cream 100_M25209A" at bounding box center [1048, 108] width 59 height 14
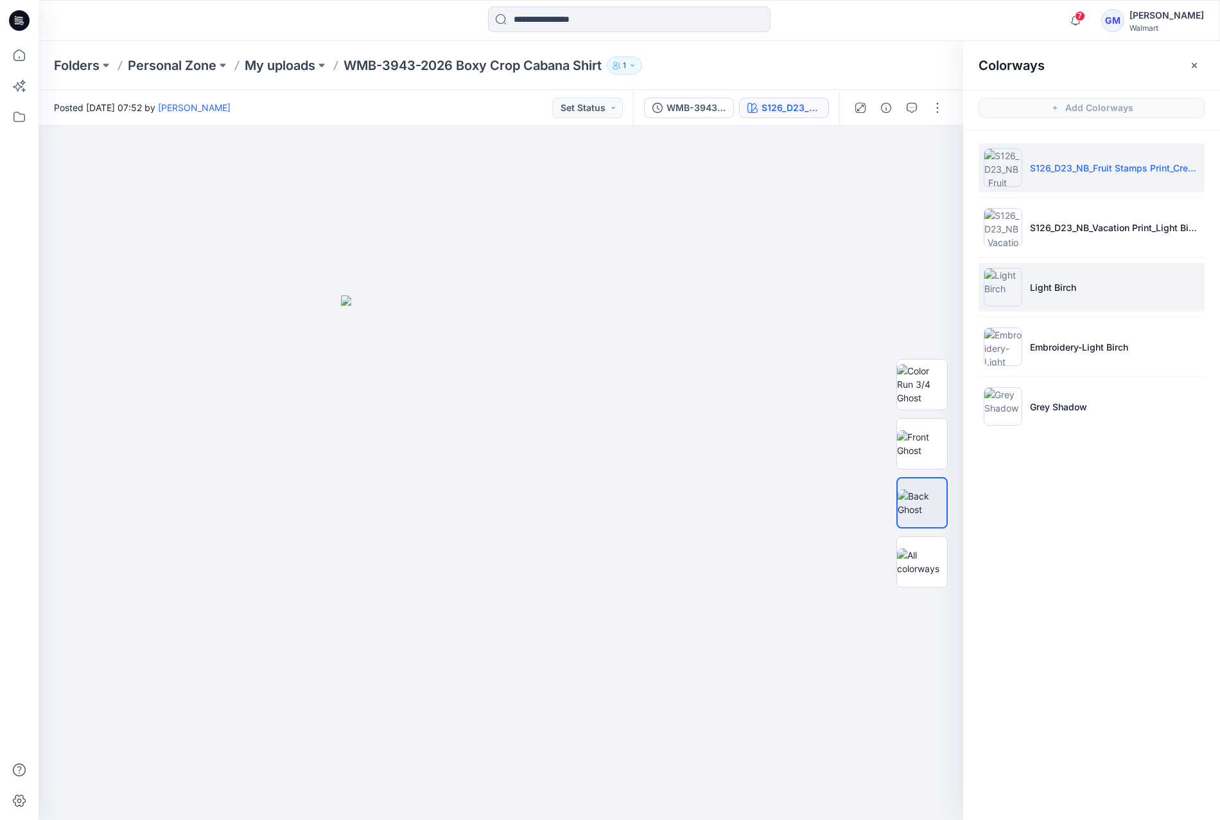
click at [1077, 282] on li "Light Birch" at bounding box center [1092, 287] width 226 height 49
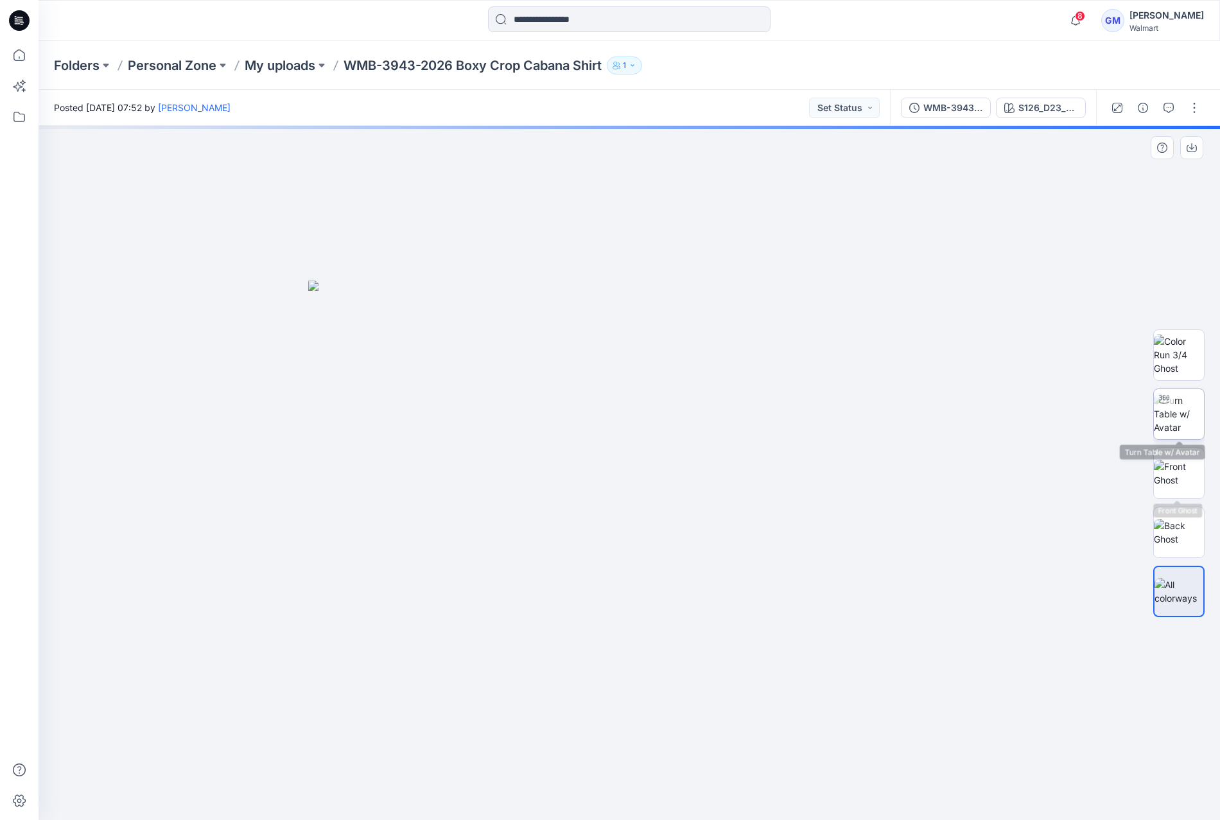
click at [1177, 401] on img at bounding box center [1179, 414] width 50 height 40
drag, startPoint x: 633, startPoint y: 800, endPoint x: 448, endPoint y: 762, distance: 188.8
click at [448, 762] on icon at bounding box center [631, 782] width 389 height 48
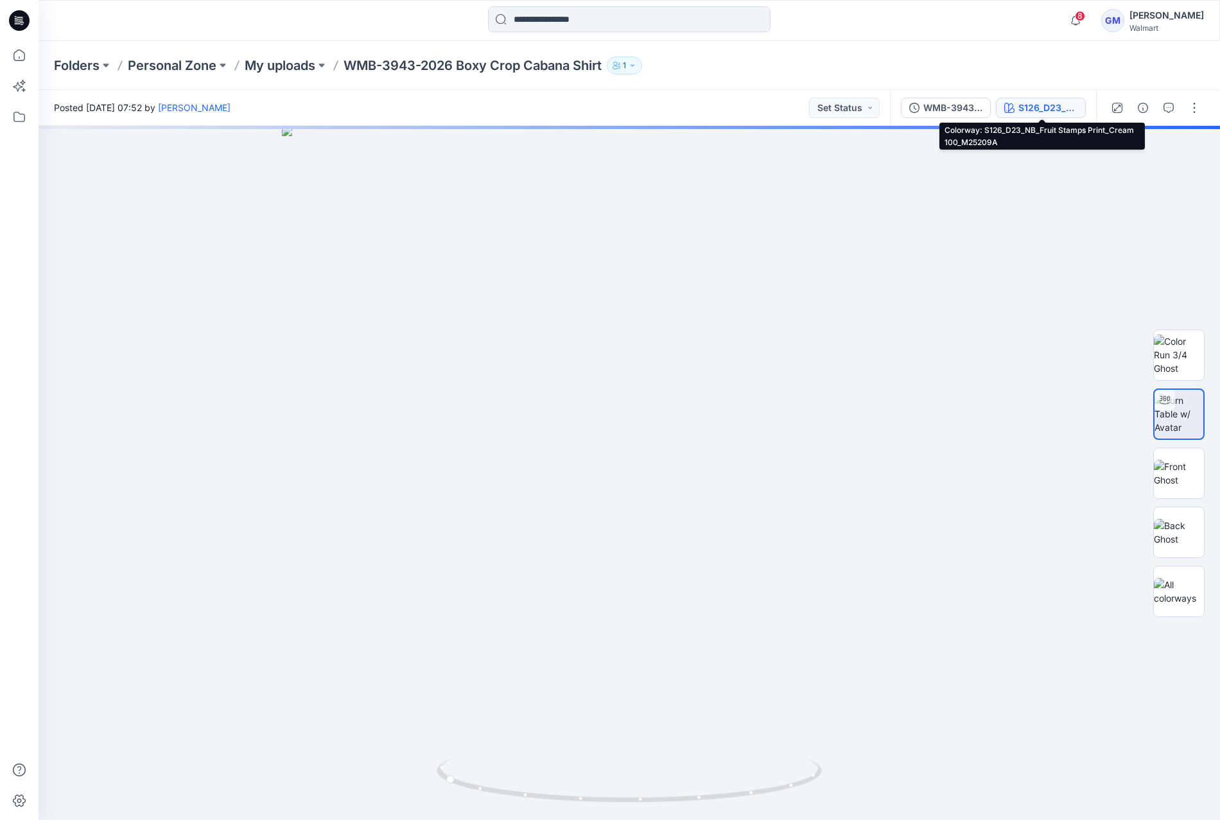
click at [1020, 109] on div "S126_D23_NB_Fruit Stamps Print_Cream 100_M25209A" at bounding box center [1048, 108] width 59 height 14
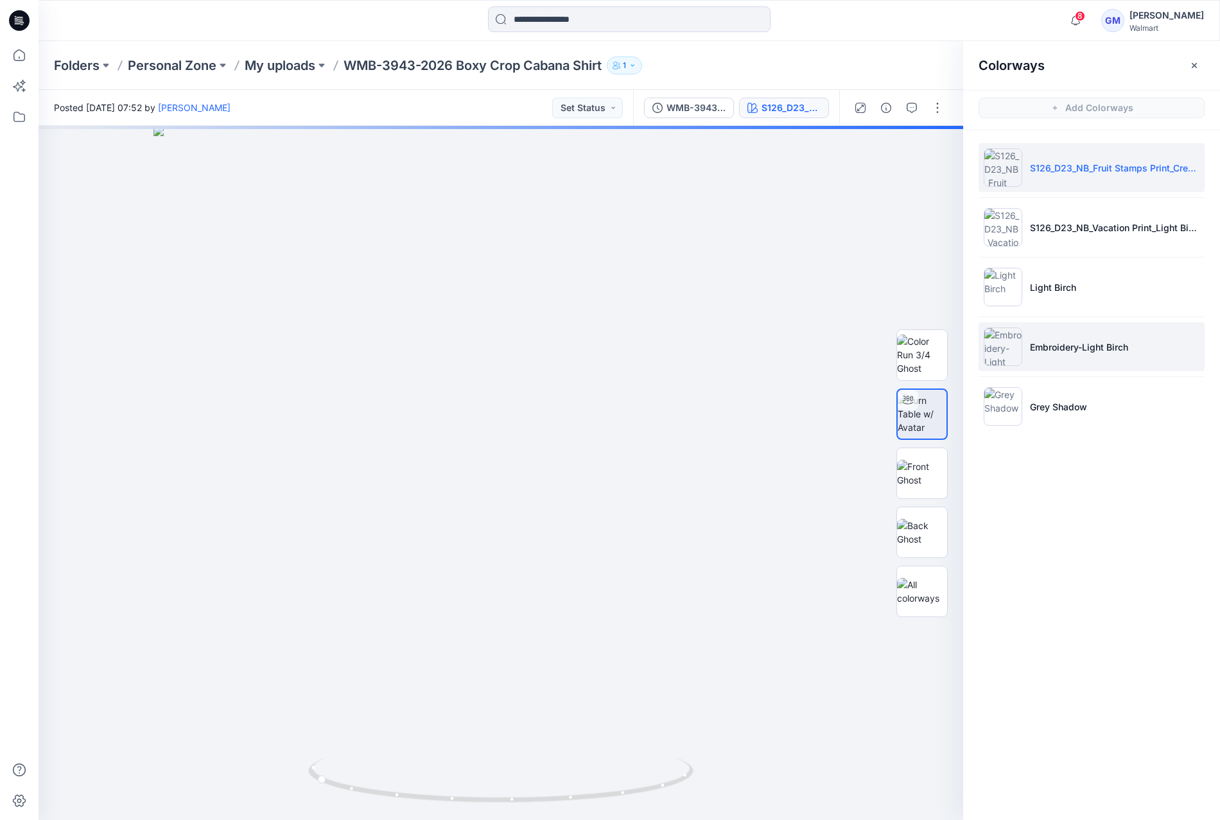
click at [1084, 337] on li "Embroidery-Light Birch" at bounding box center [1092, 346] width 226 height 49
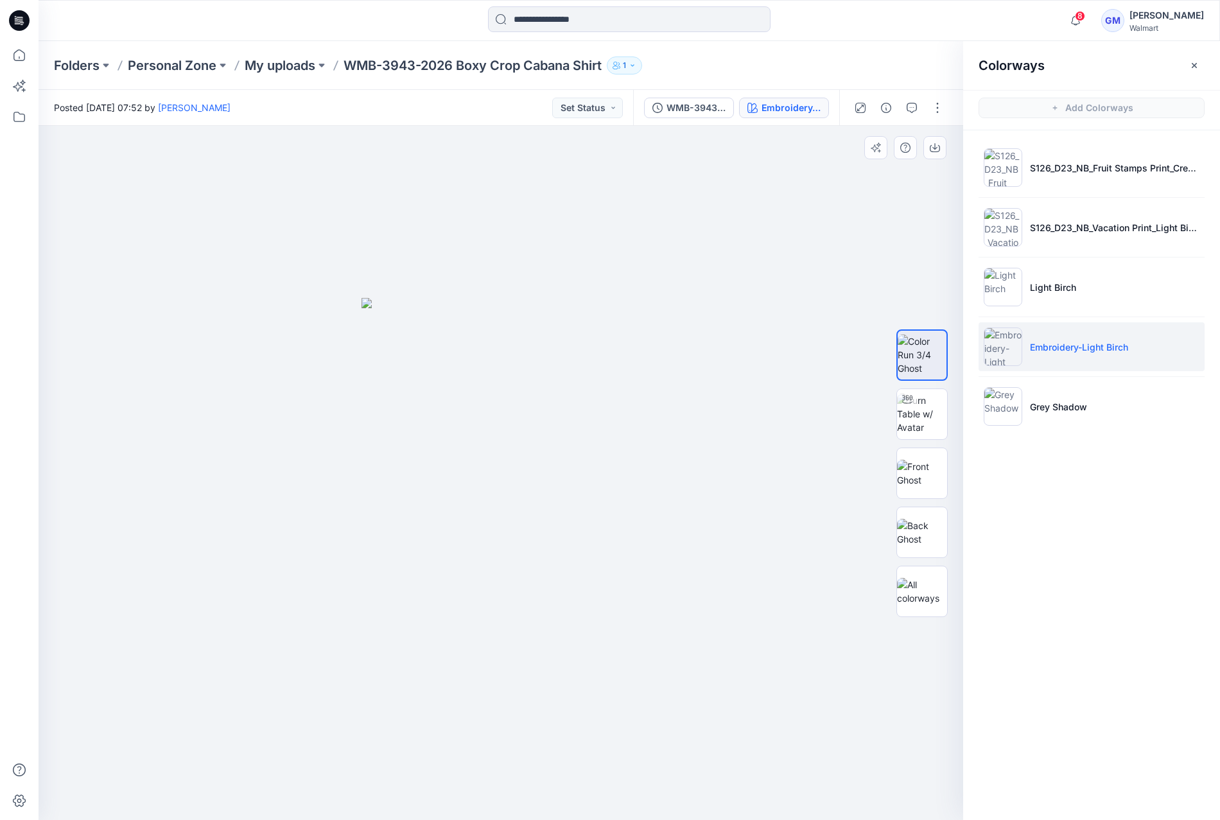
click at [893, 418] on div at bounding box center [922, 473] width 82 height 321
click at [911, 410] on img at bounding box center [922, 414] width 50 height 40
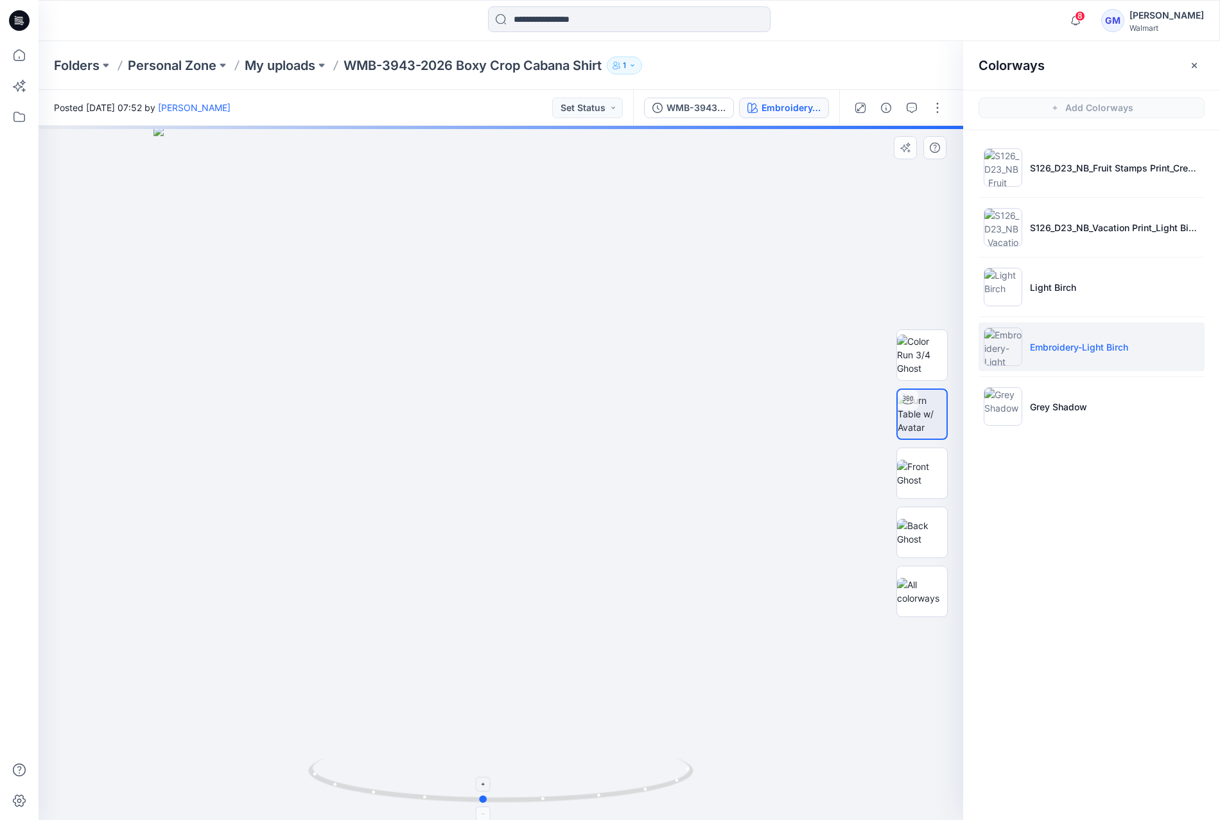
drag, startPoint x: 501, startPoint y: 799, endPoint x: 483, endPoint y: 802, distance: 18.3
click at [483, 802] on circle at bounding box center [484, 800] width 8 height 8
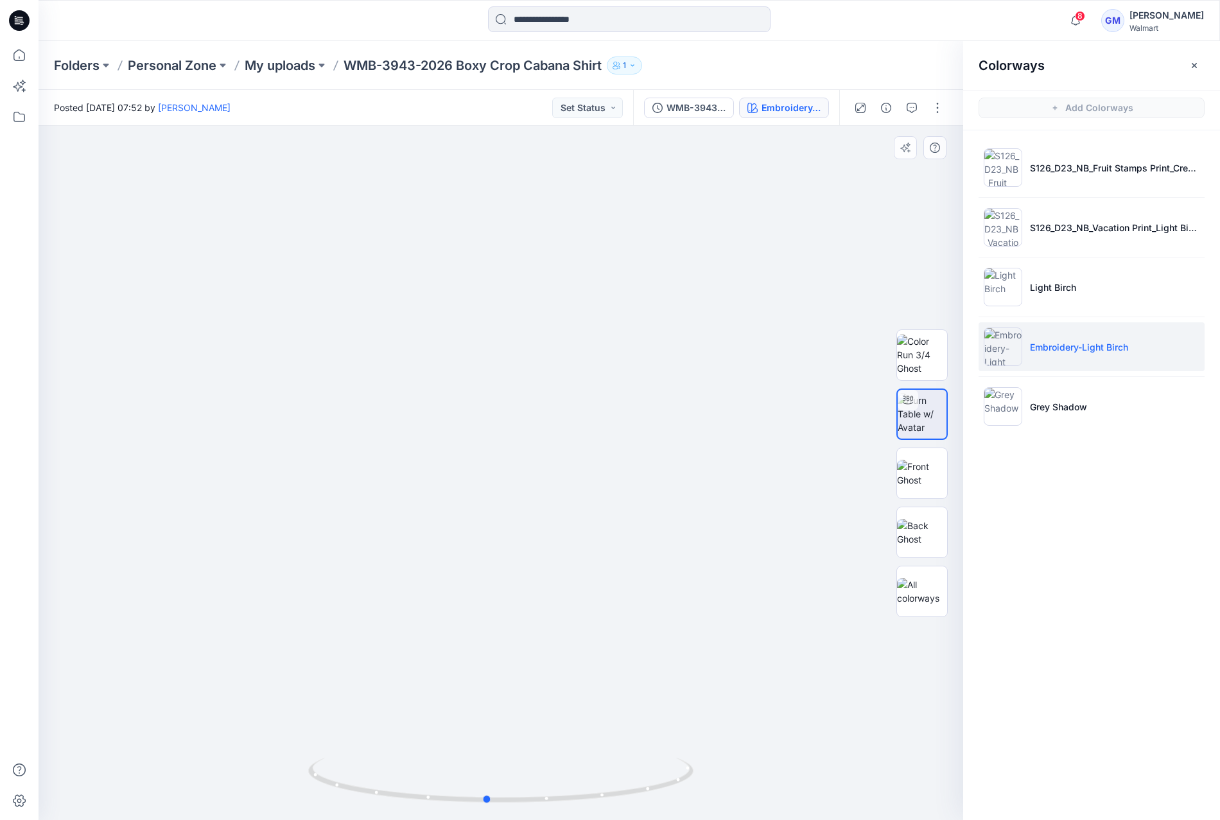
drag, startPoint x: 479, startPoint y: 805, endPoint x: 101, endPoint y: 730, distance: 385.6
click at [101, 730] on div at bounding box center [501, 473] width 925 height 694
click at [1068, 402] on p "Grey Shadow" at bounding box center [1058, 406] width 57 height 13
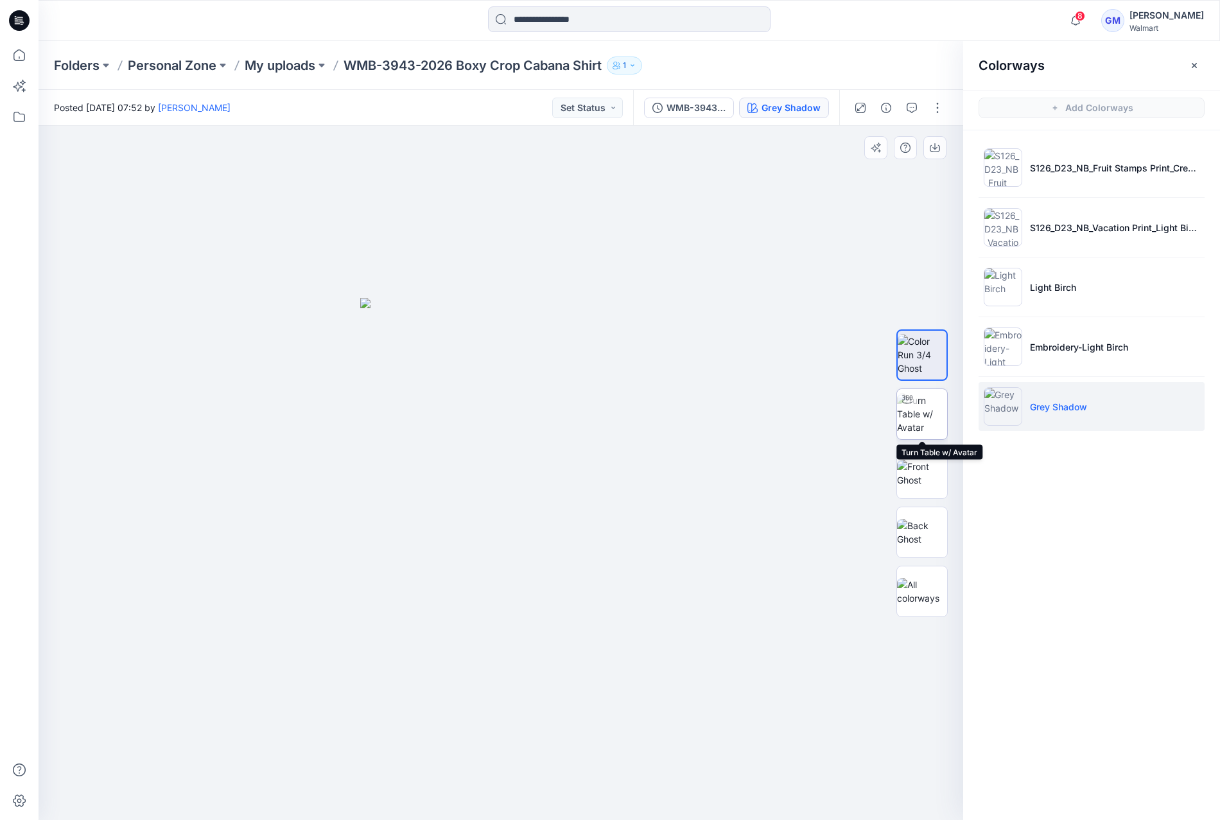
click at [923, 400] on img at bounding box center [922, 414] width 50 height 40
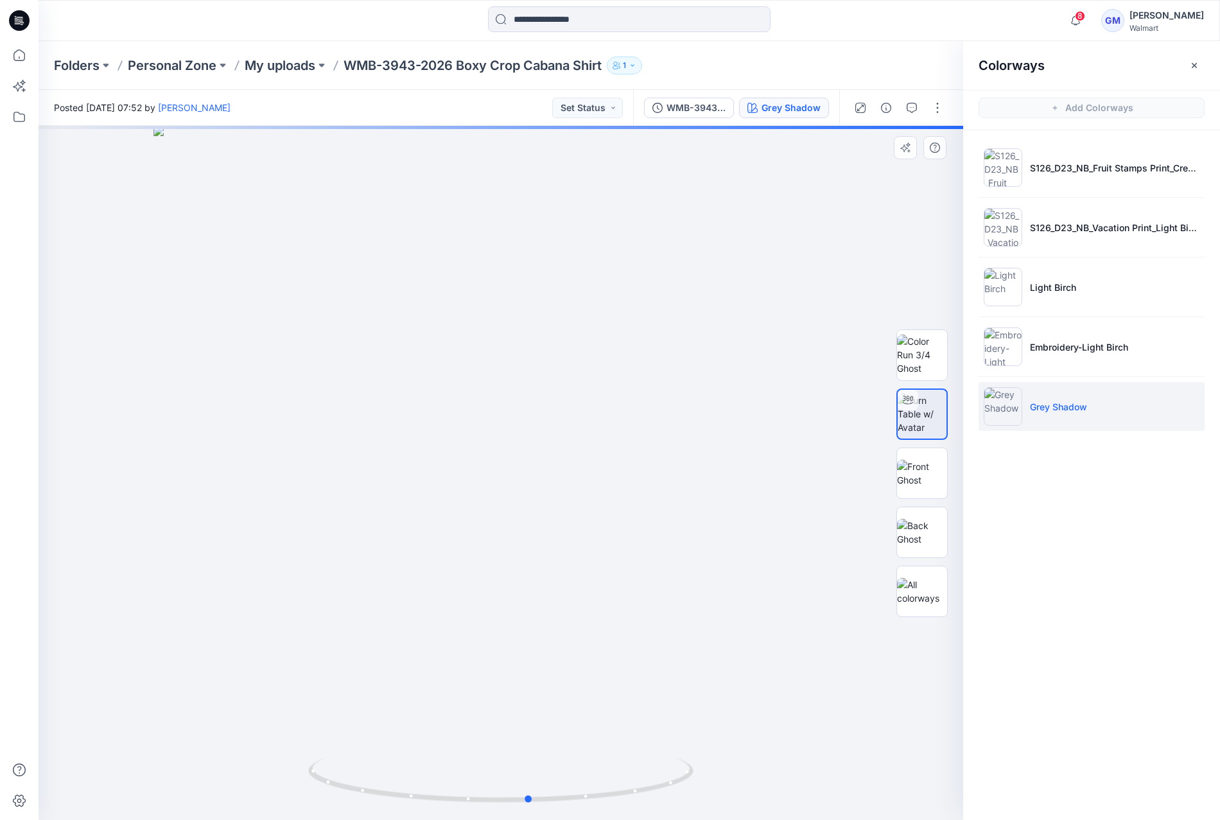
drag, startPoint x: 504, startPoint y: 805, endPoint x: 606, endPoint y: 708, distance: 140.8
click at [534, 806] on icon at bounding box center [502, 782] width 389 height 48
drag, startPoint x: 665, startPoint y: 287, endPoint x: 647, endPoint y: 411, distance: 125.2
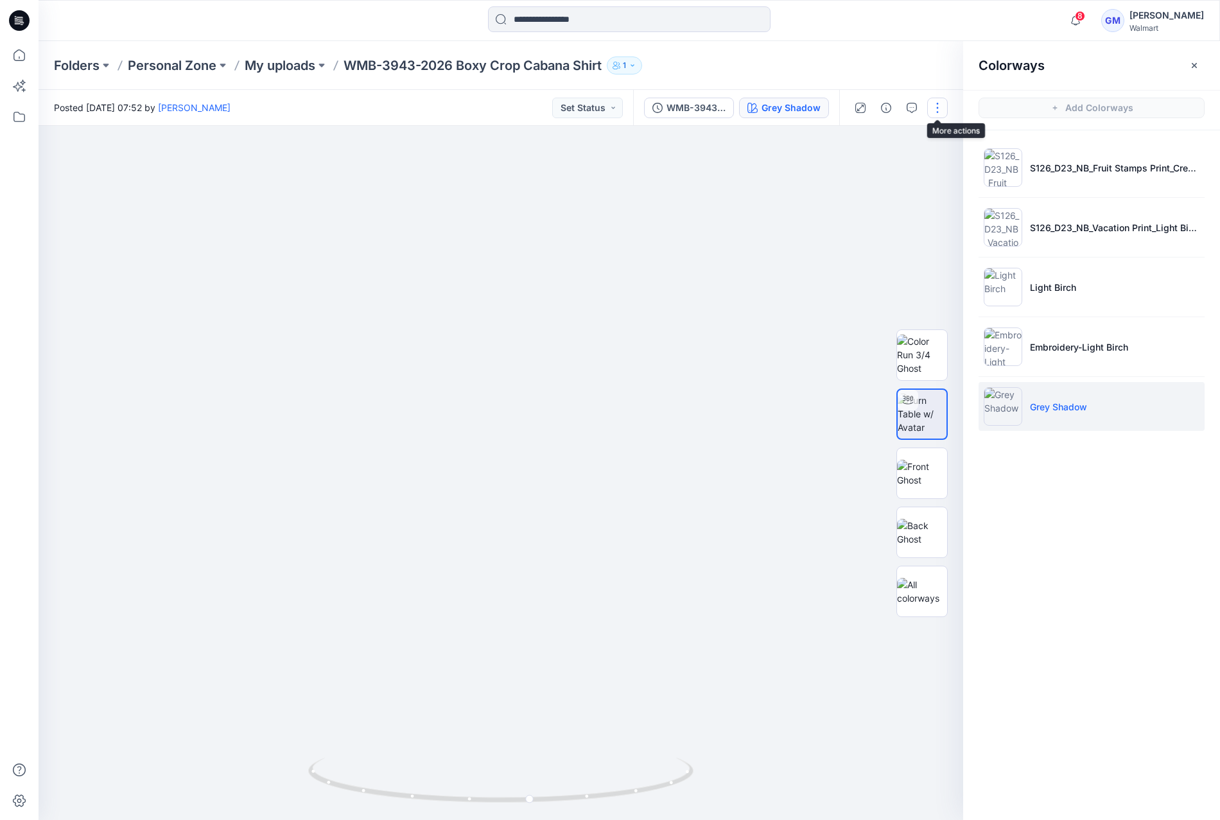
click at [927, 112] on button "button" at bounding box center [937, 108] width 21 height 21
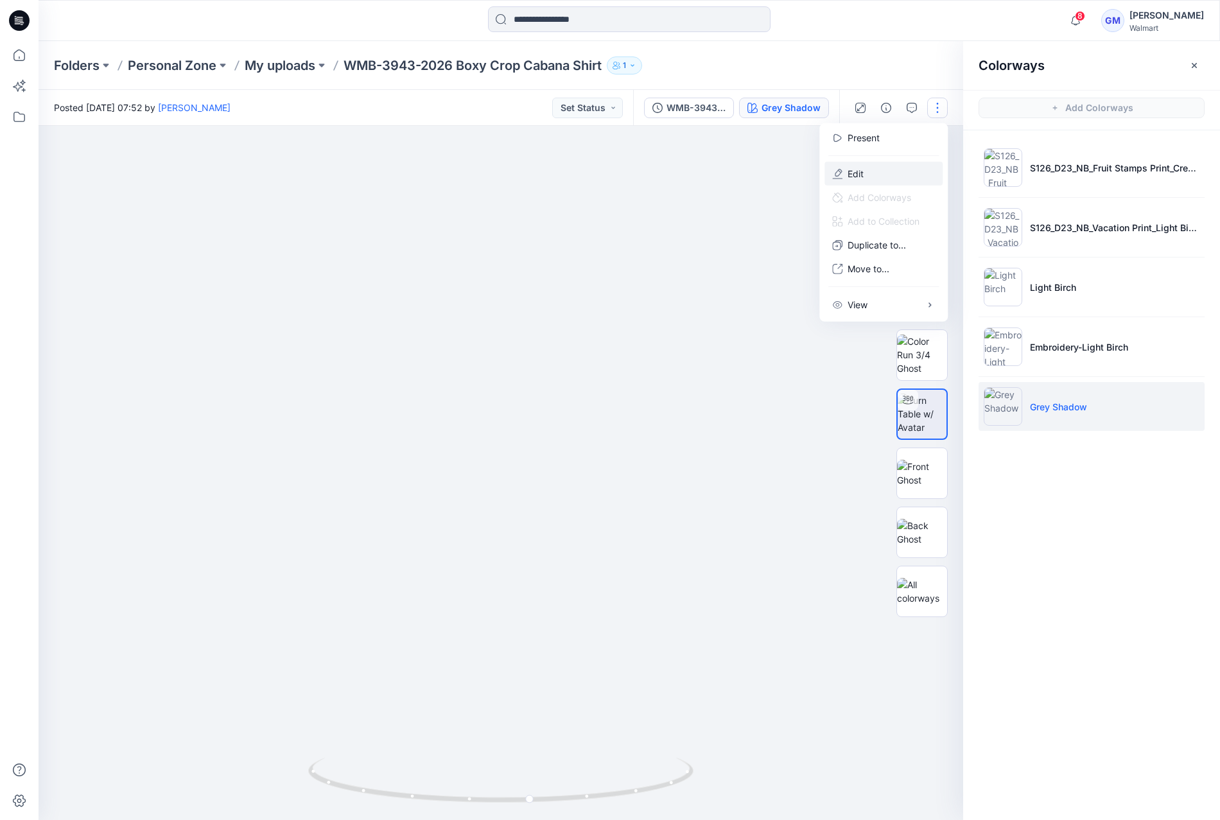
click at [893, 170] on button "Edit" at bounding box center [884, 174] width 118 height 24
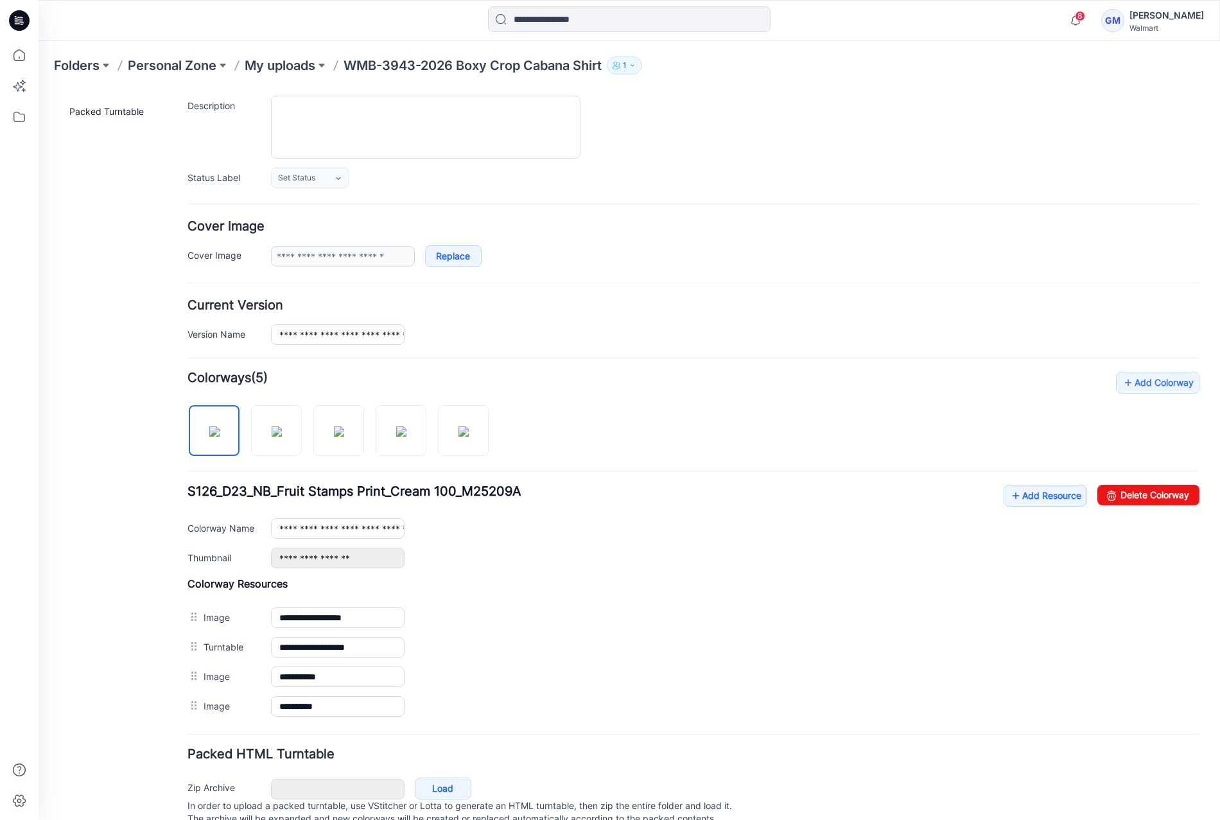
scroll to position [163, 0]
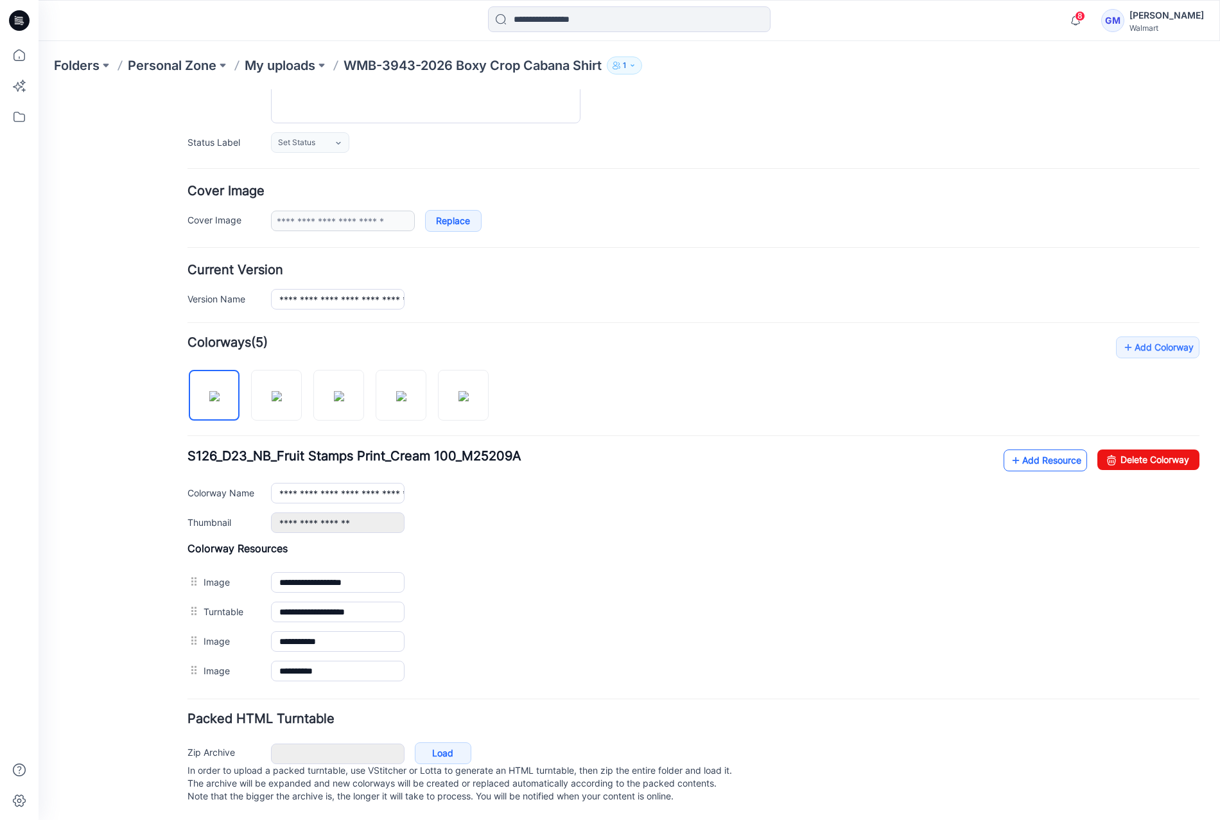
click at [1029, 450] on link "Add Resource" at bounding box center [1045, 461] width 83 height 22
click at [396, 391] on img at bounding box center [401, 396] width 10 height 10
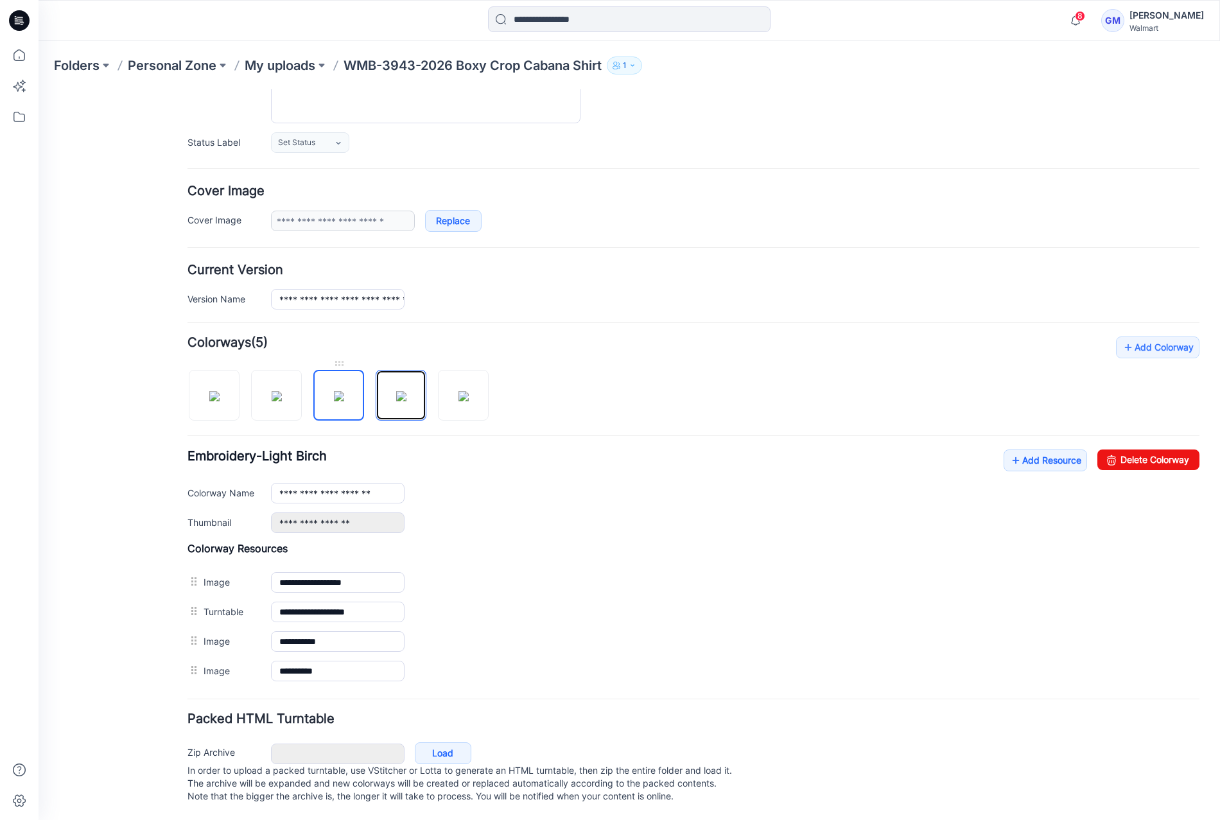
drag, startPoint x: 396, startPoint y: 360, endPoint x: 334, endPoint y: 369, distance: 62.9
click at [334, 369] on div at bounding box center [343, 389] width 311 height 66
click at [396, 391] on img at bounding box center [401, 396] width 10 height 10
click at [343, 391] on img at bounding box center [339, 396] width 10 height 10
click at [219, 391] on img at bounding box center [214, 396] width 10 height 10
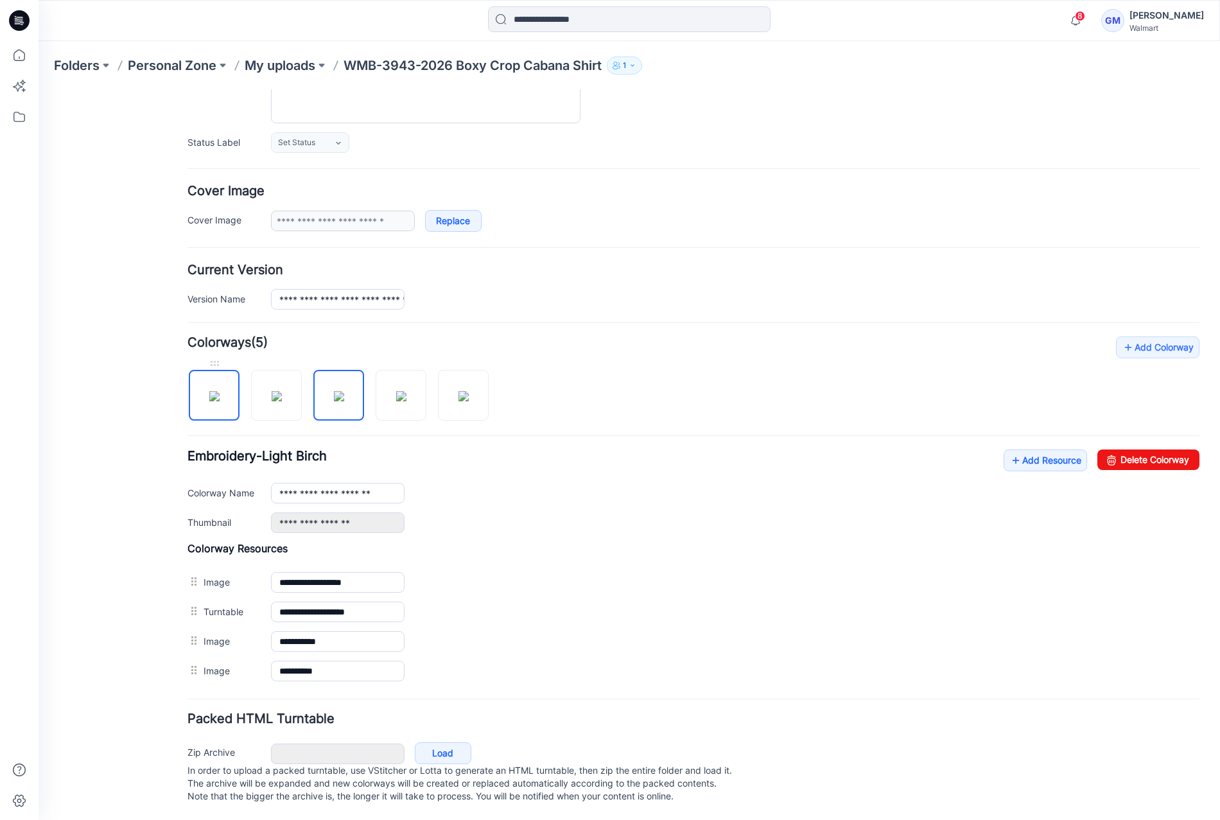
type input "**********"
click at [1038, 450] on link "Add Resource" at bounding box center [1045, 461] width 83 height 22
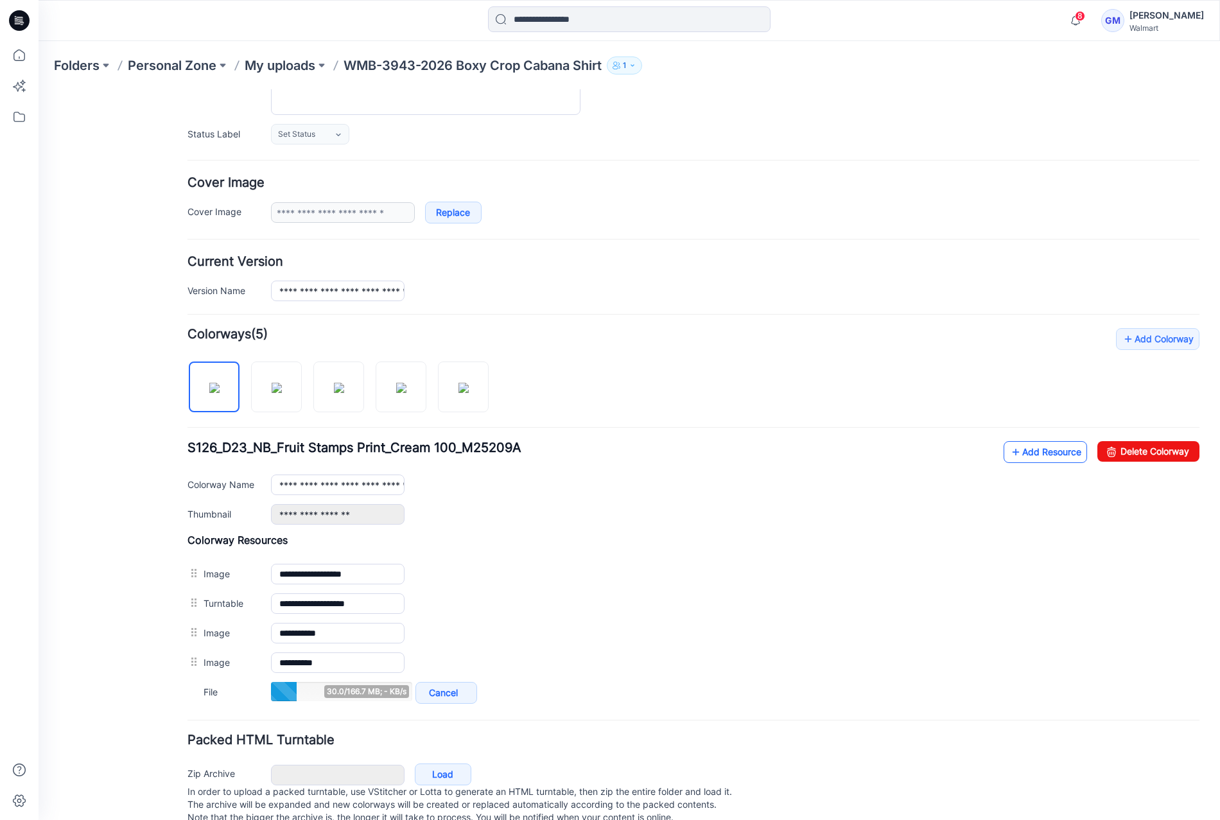
click at [1029, 452] on link "Add Resource" at bounding box center [1045, 452] width 83 height 22
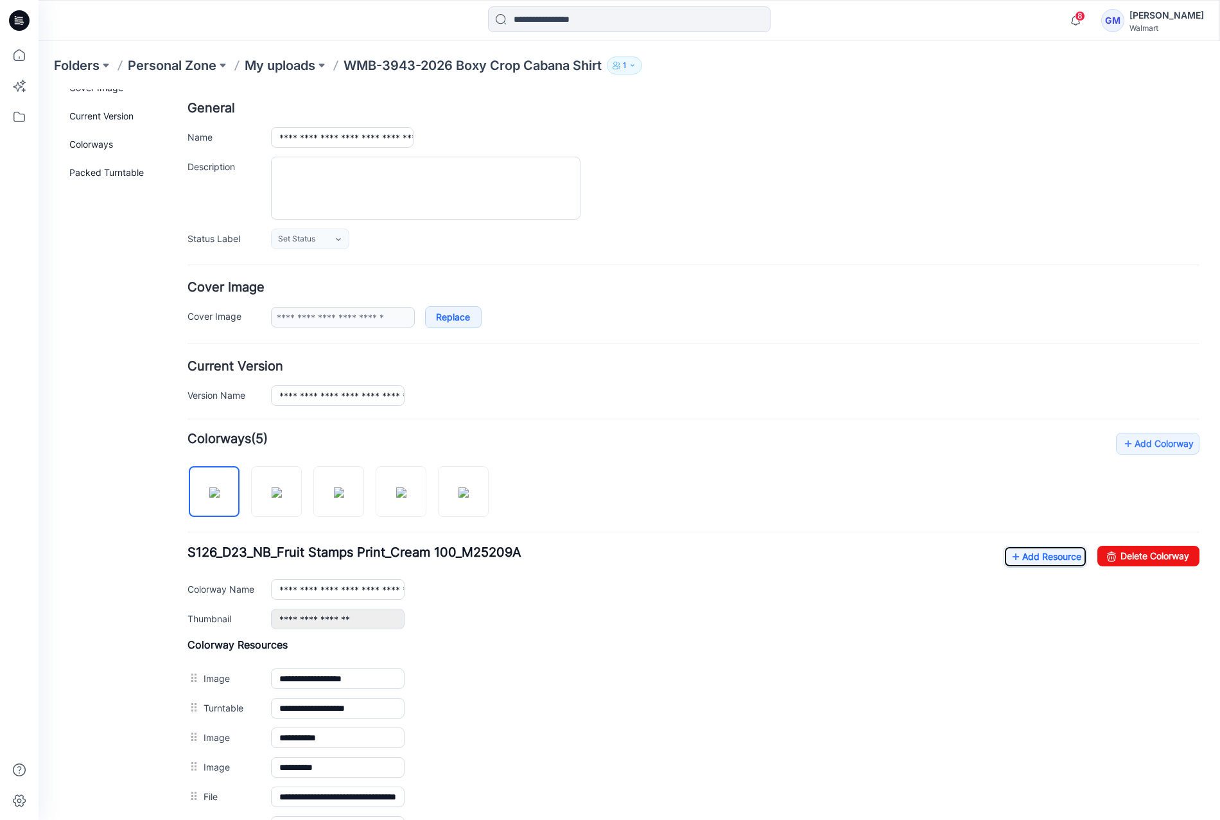
scroll to position [0, 0]
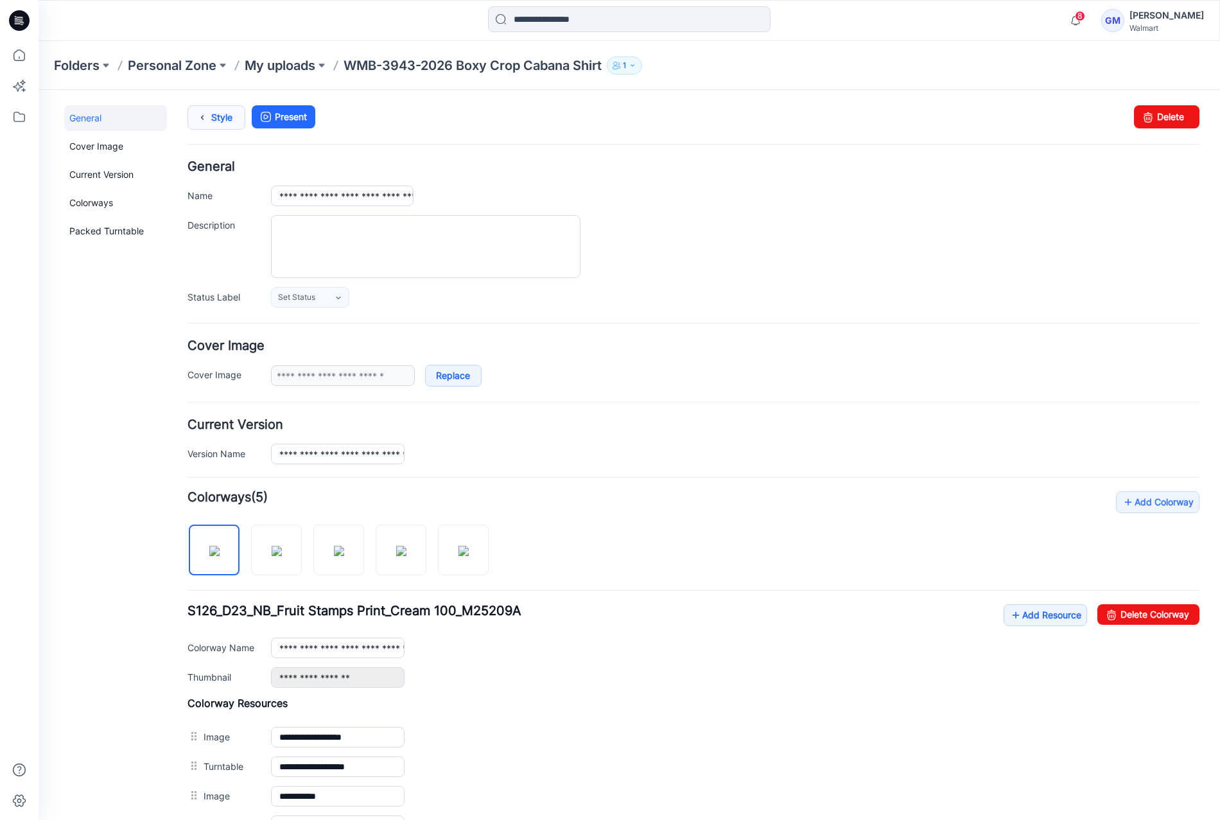
click at [224, 124] on link "Style" at bounding box center [217, 117] width 58 height 24
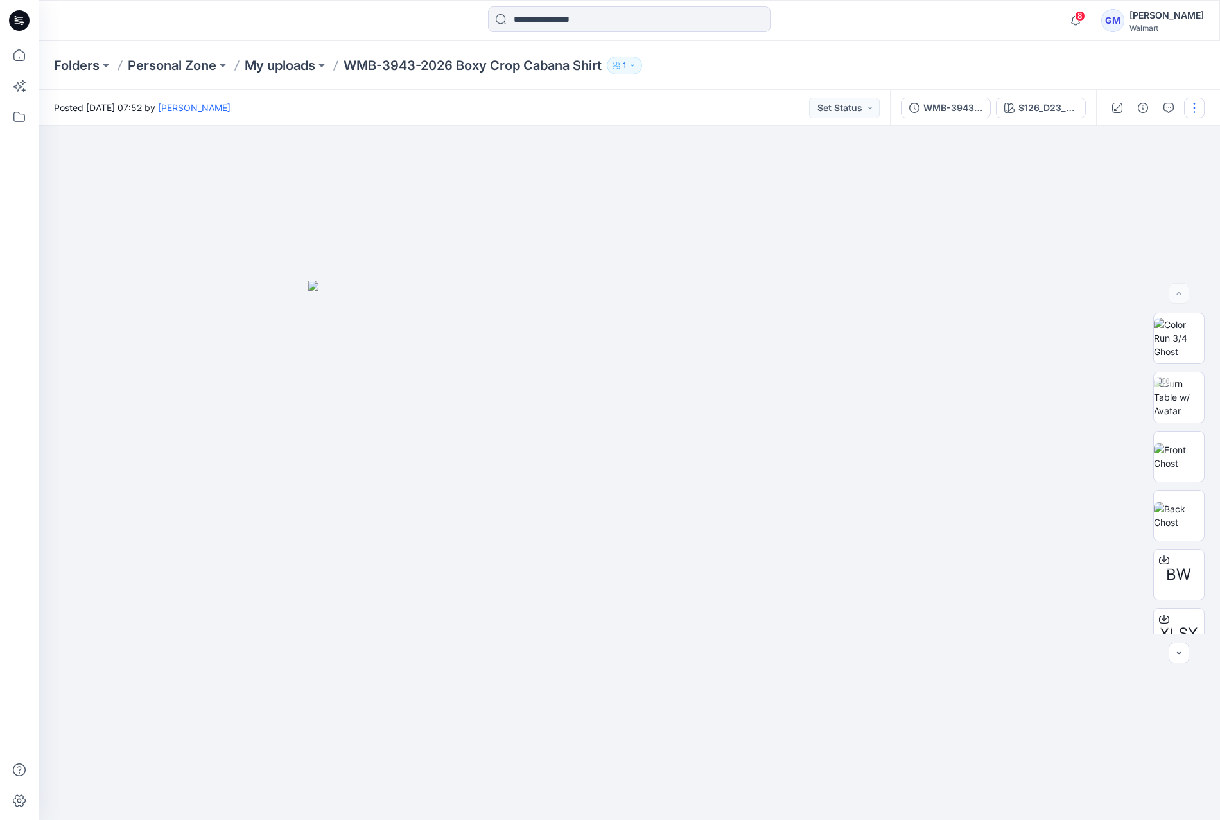
click at [1196, 107] on button "button" at bounding box center [1194, 108] width 21 height 21
click at [1117, 244] on p "Duplicate to..." at bounding box center [1134, 244] width 58 height 13
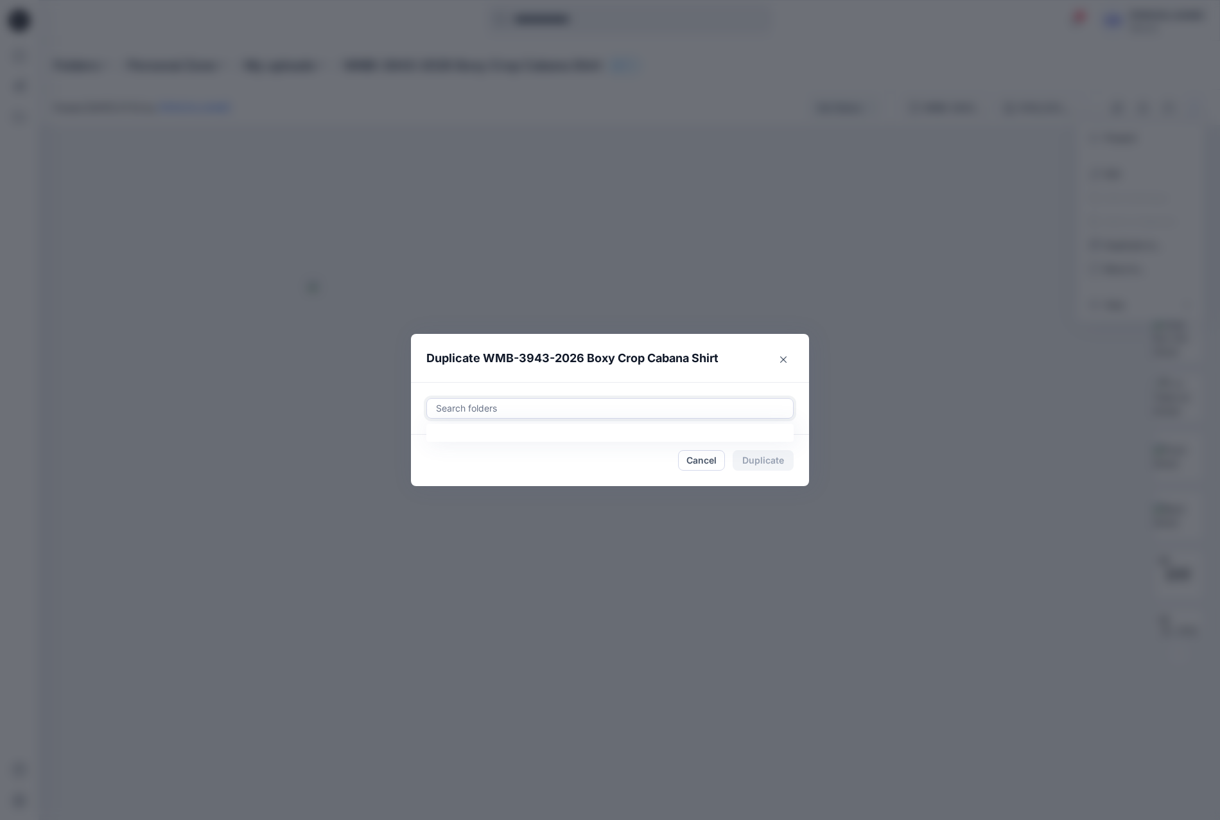
click at [577, 405] on div at bounding box center [610, 408] width 351 height 15
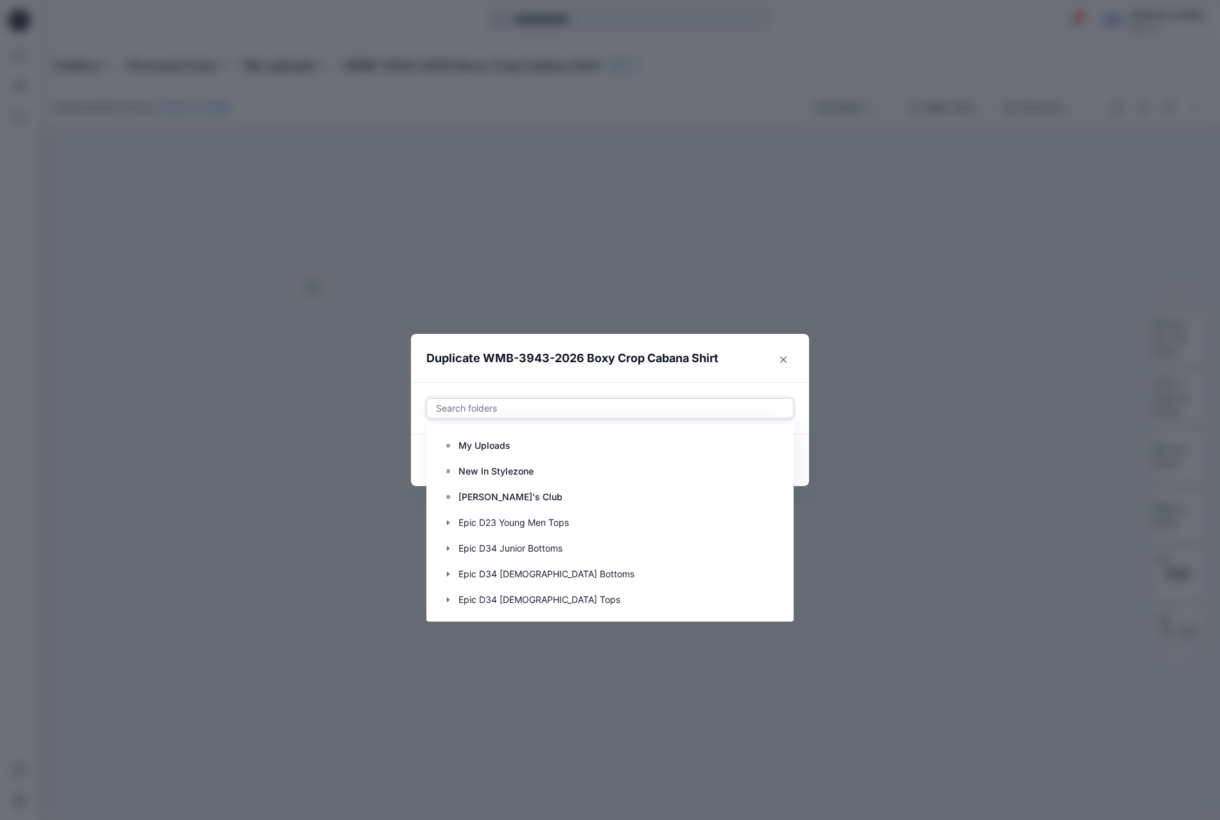
paste input "**********"
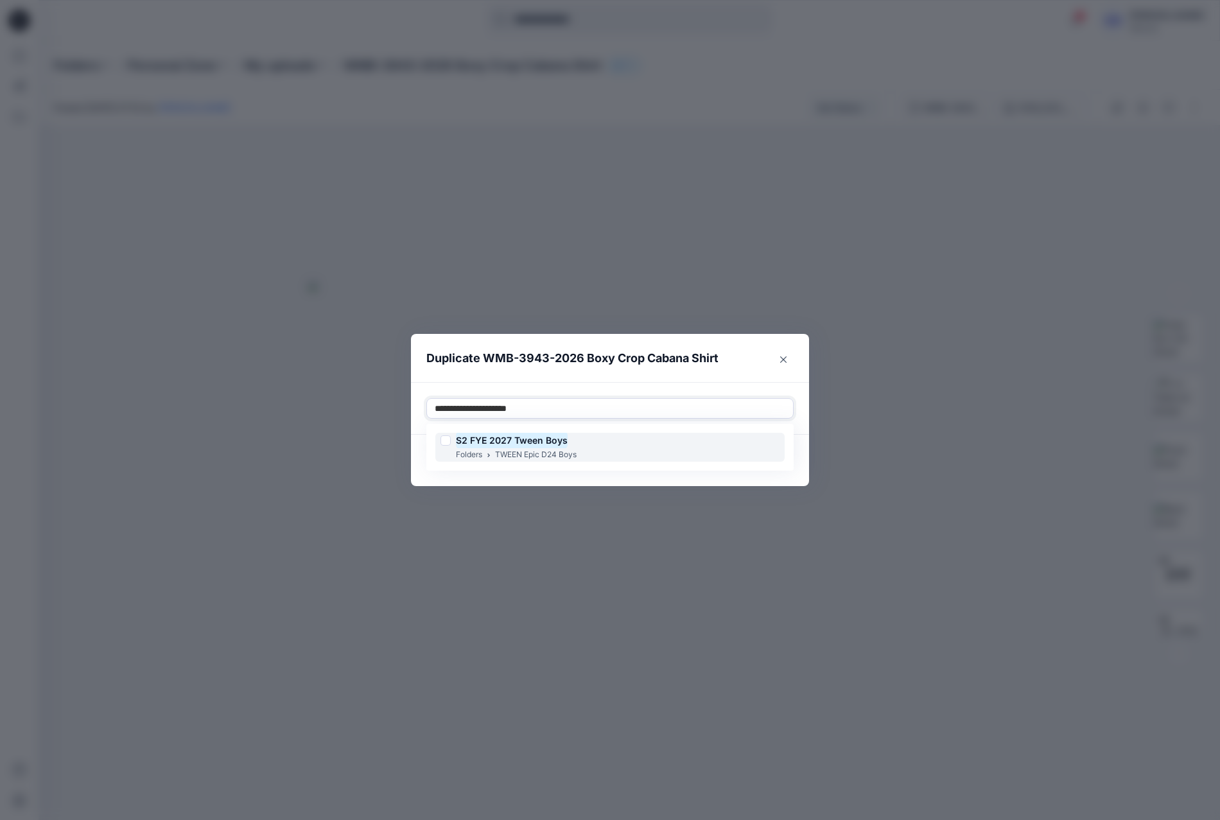
click at [564, 437] on mark "S2 FYE 2027 Tween Boys" at bounding box center [512, 440] width 112 height 17
type input "**********"
click at [622, 354] on p "Duplicate WMB-3943-2026 Boxy Crop Cabana Shirt" at bounding box center [572, 358] width 292 height 18
click at [767, 459] on button "Duplicate" at bounding box center [763, 460] width 61 height 21
click at [761, 463] on button "Close" at bounding box center [773, 461] width 42 height 21
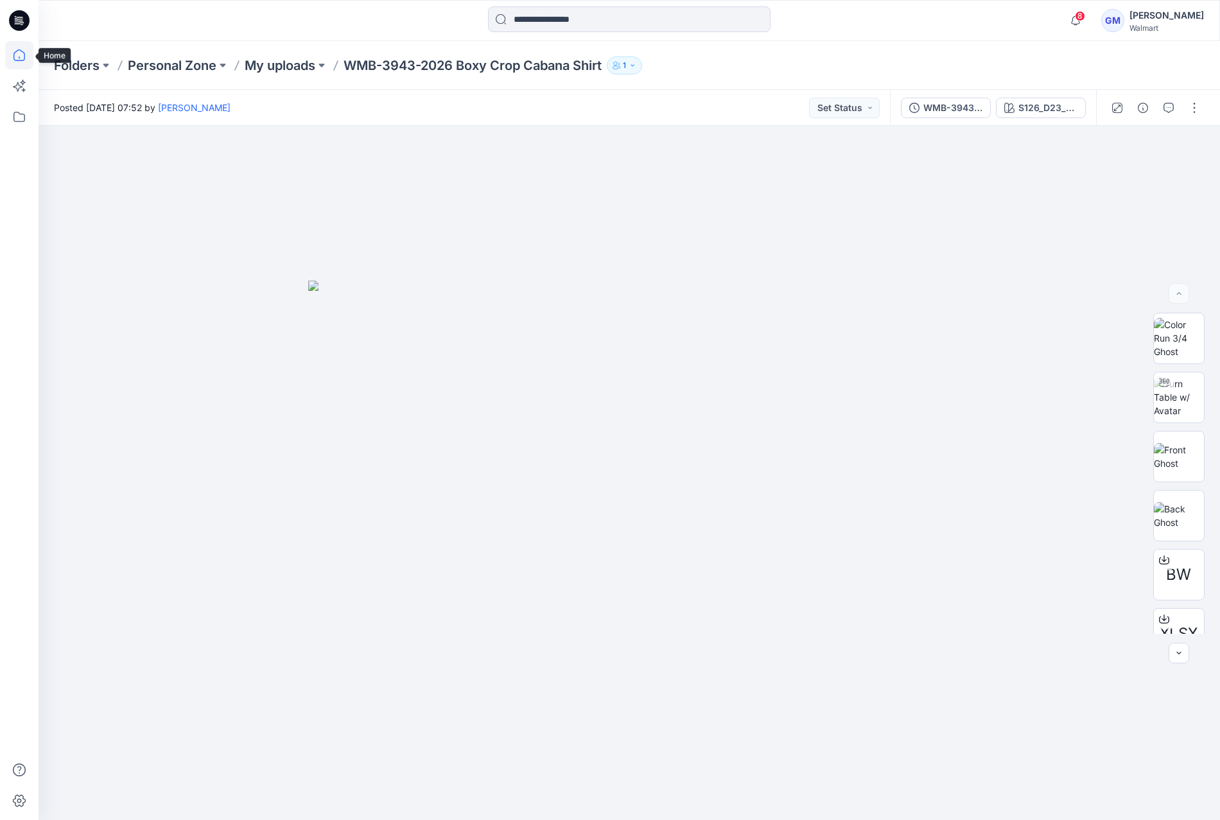
click at [8, 55] on icon at bounding box center [19, 55] width 28 height 28
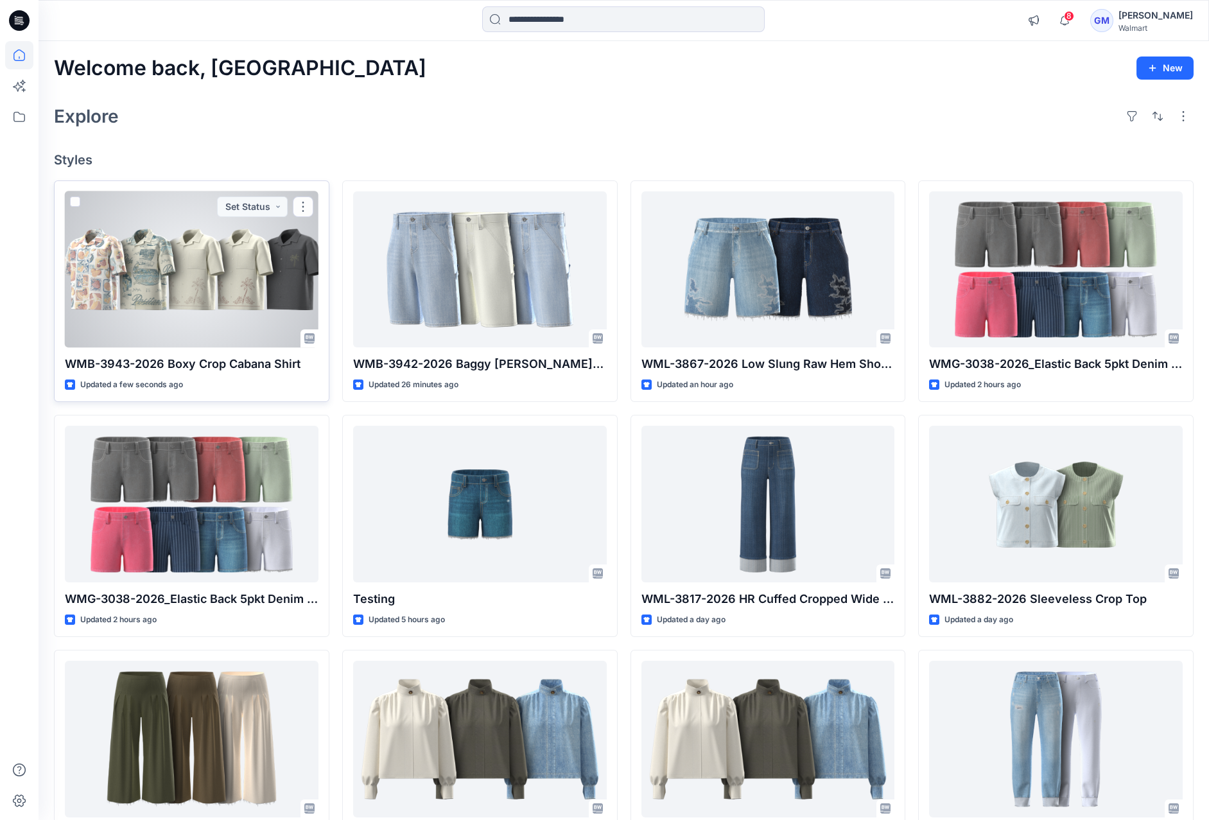
click at [170, 276] on div at bounding box center [192, 269] width 254 height 156
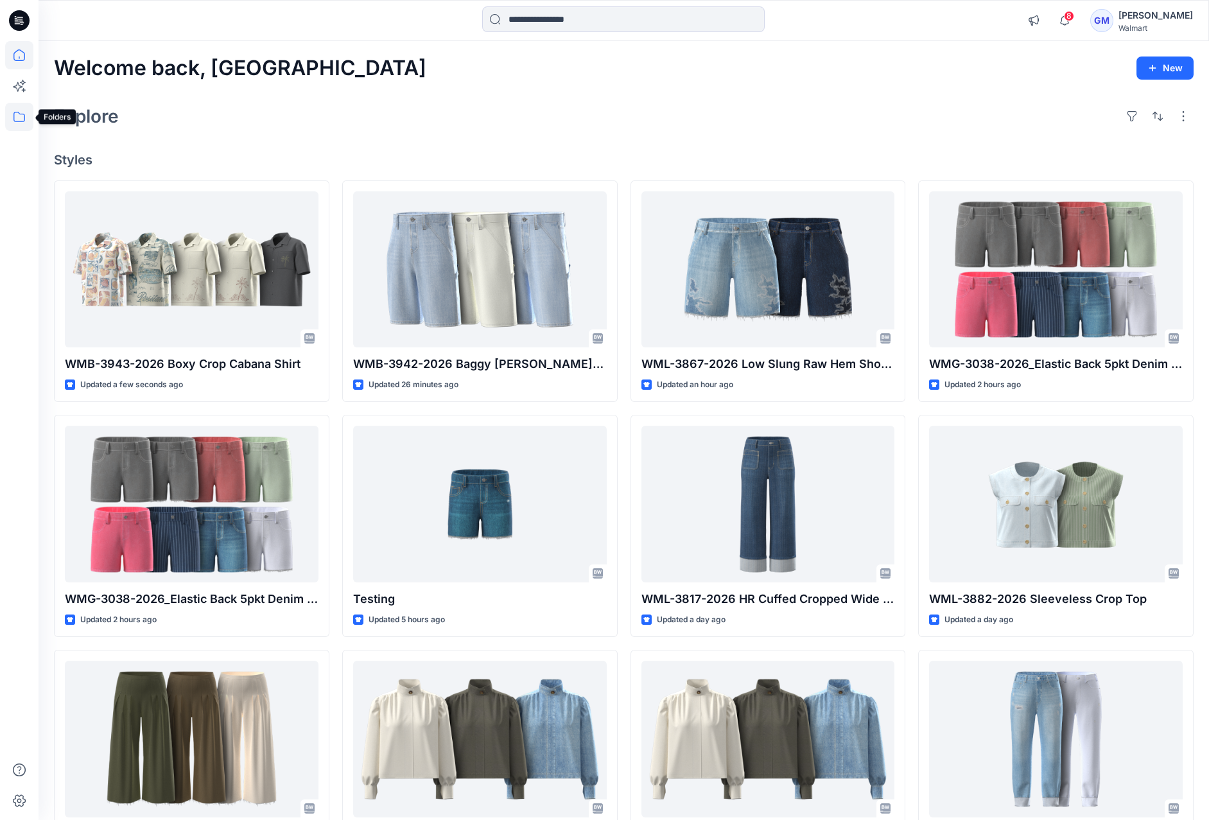
click at [21, 112] on icon at bounding box center [19, 117] width 28 height 28
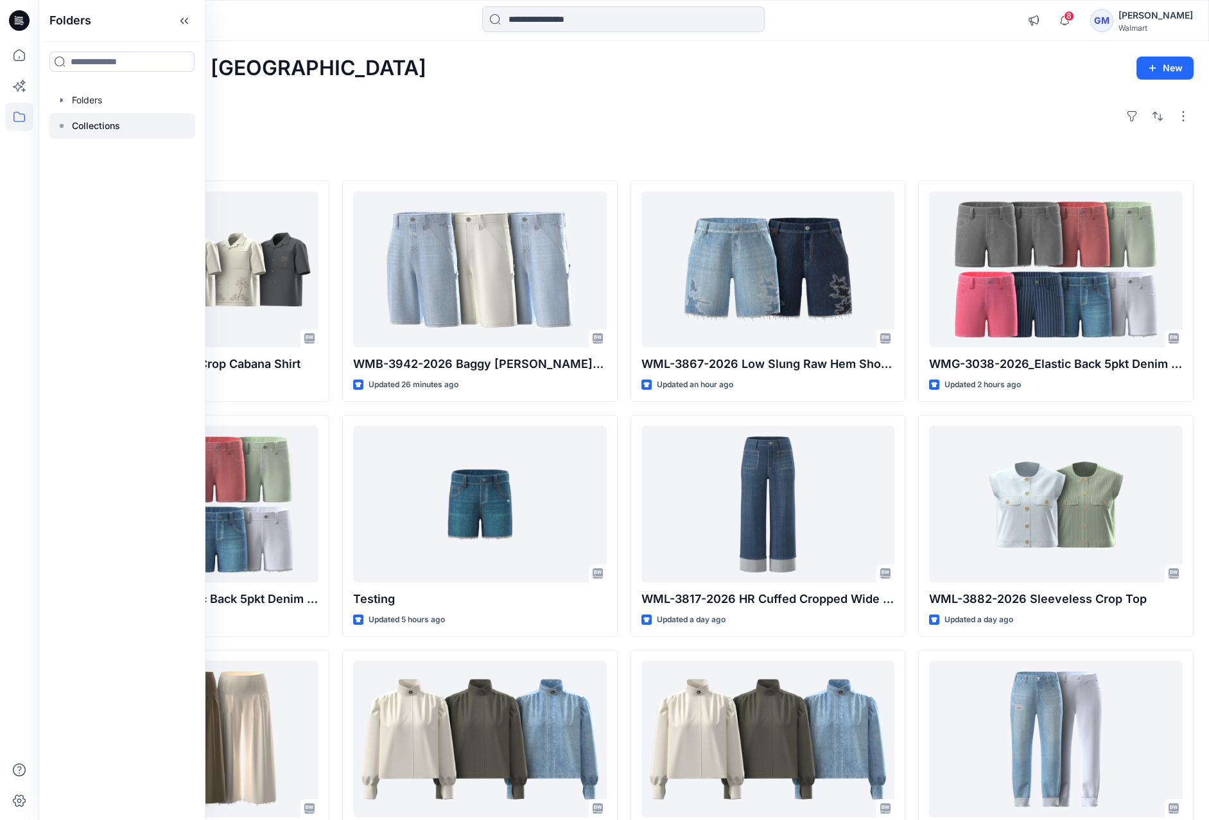
click at [91, 128] on p "Collections" at bounding box center [96, 125] width 48 height 15
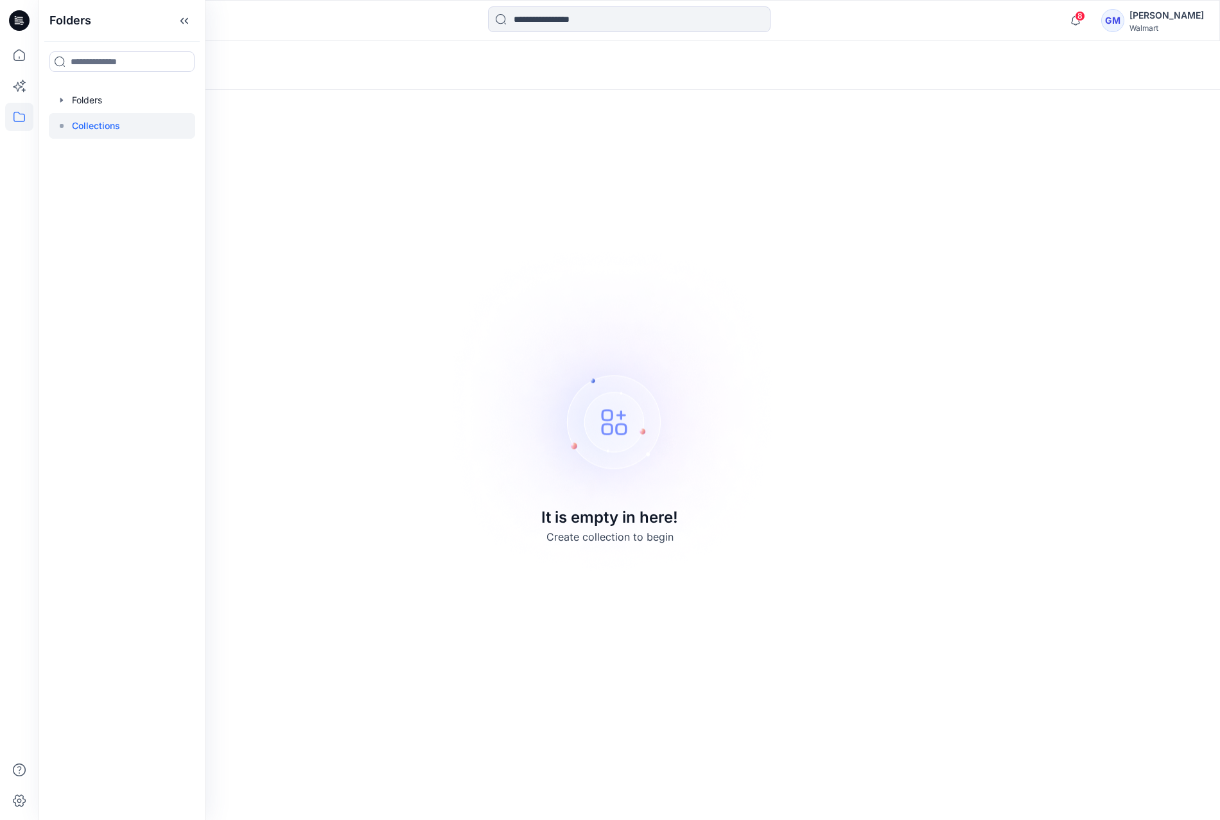
click at [110, 119] on p "Collections" at bounding box center [96, 125] width 48 height 15
click at [104, 103] on div at bounding box center [122, 100] width 146 height 26
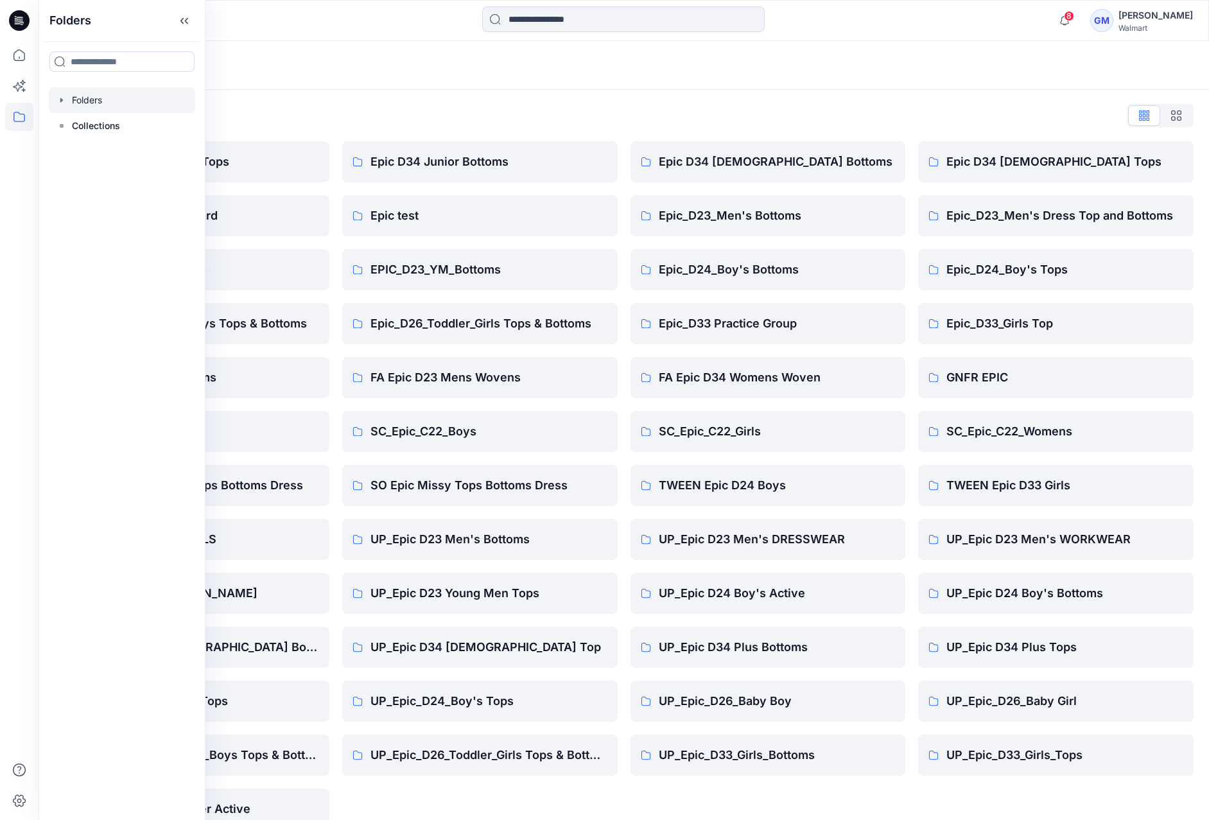
click at [358, 80] on div "Folders" at bounding box center [624, 65] width 1171 height 49
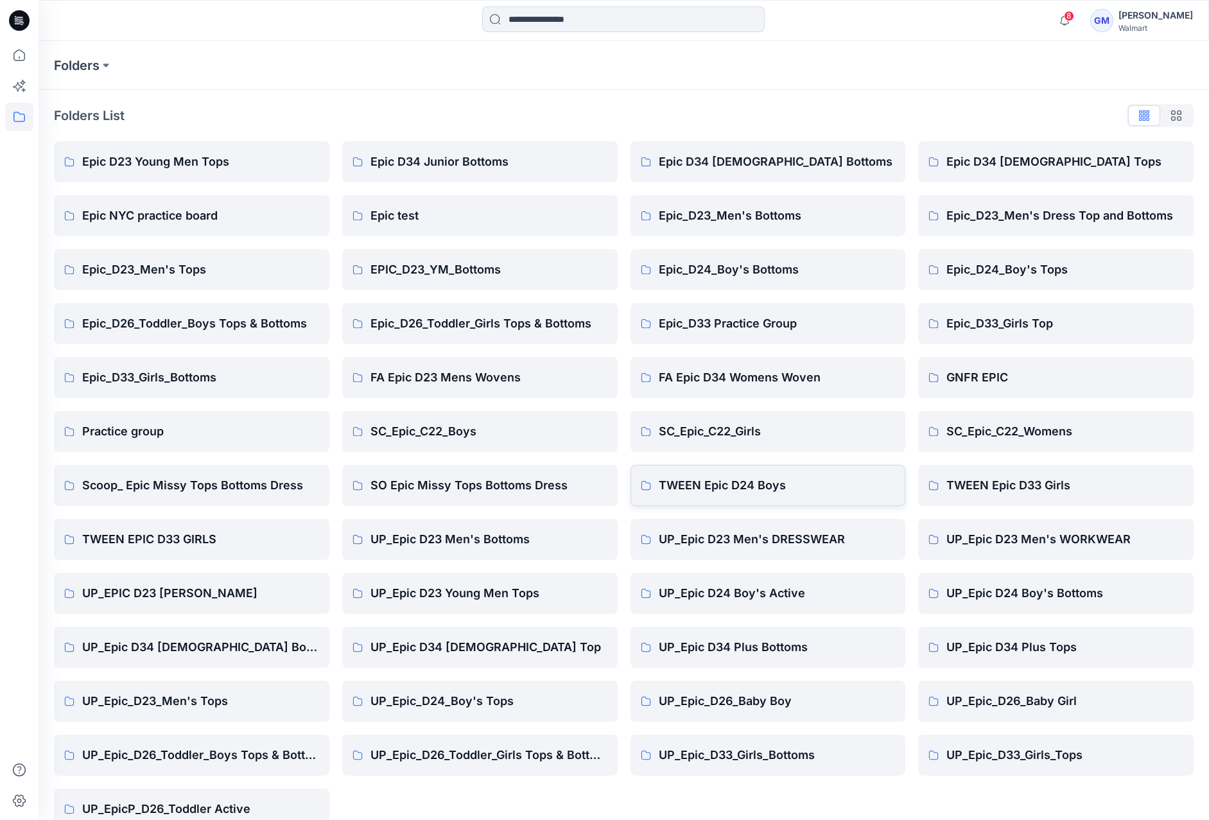
click at [757, 470] on link "TWEEN Epic D24 Boys" at bounding box center [769, 485] width 276 height 41
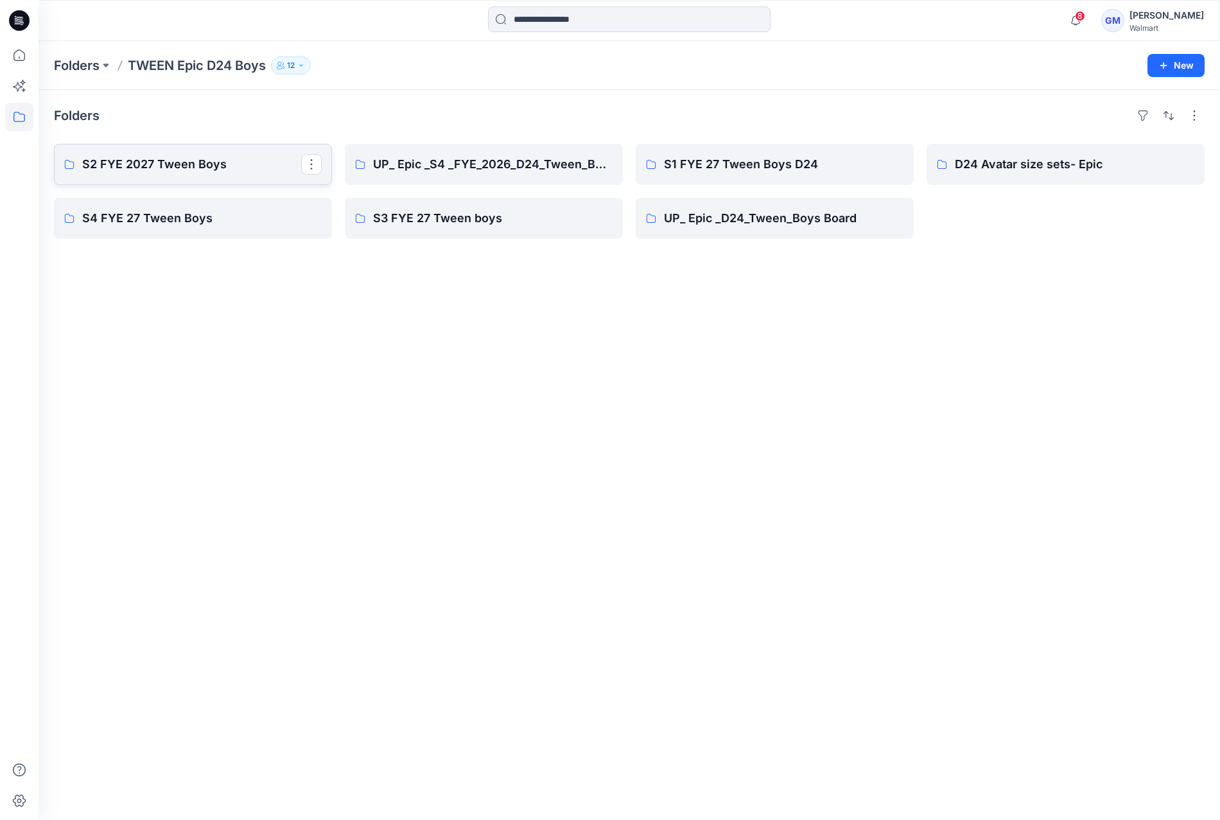
click at [146, 156] on p "S2 FYE 2027 Tween Boys" at bounding box center [191, 164] width 219 height 18
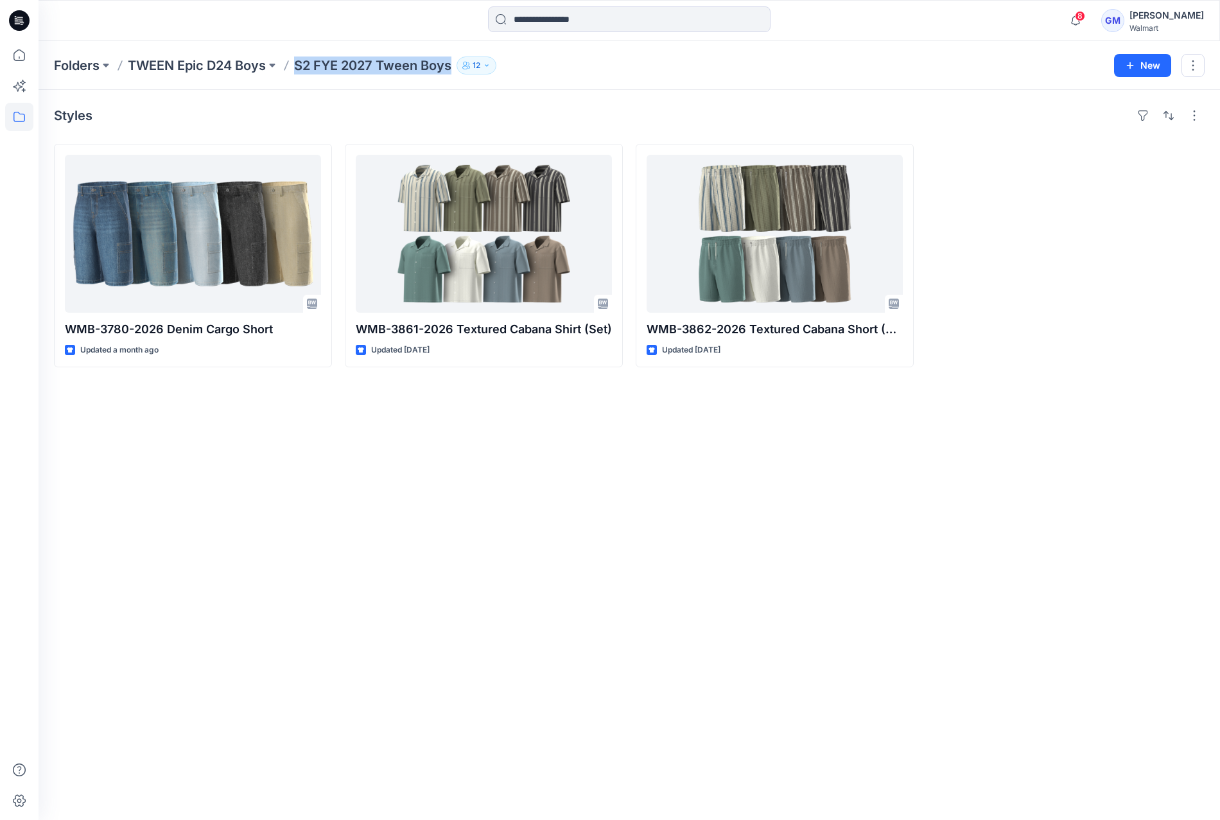
drag, startPoint x: 297, startPoint y: 63, endPoint x: 451, endPoint y: 57, distance: 154.3
click at [451, 57] on p "S2 FYE 2027 Tween Boys" at bounding box center [372, 66] width 157 height 18
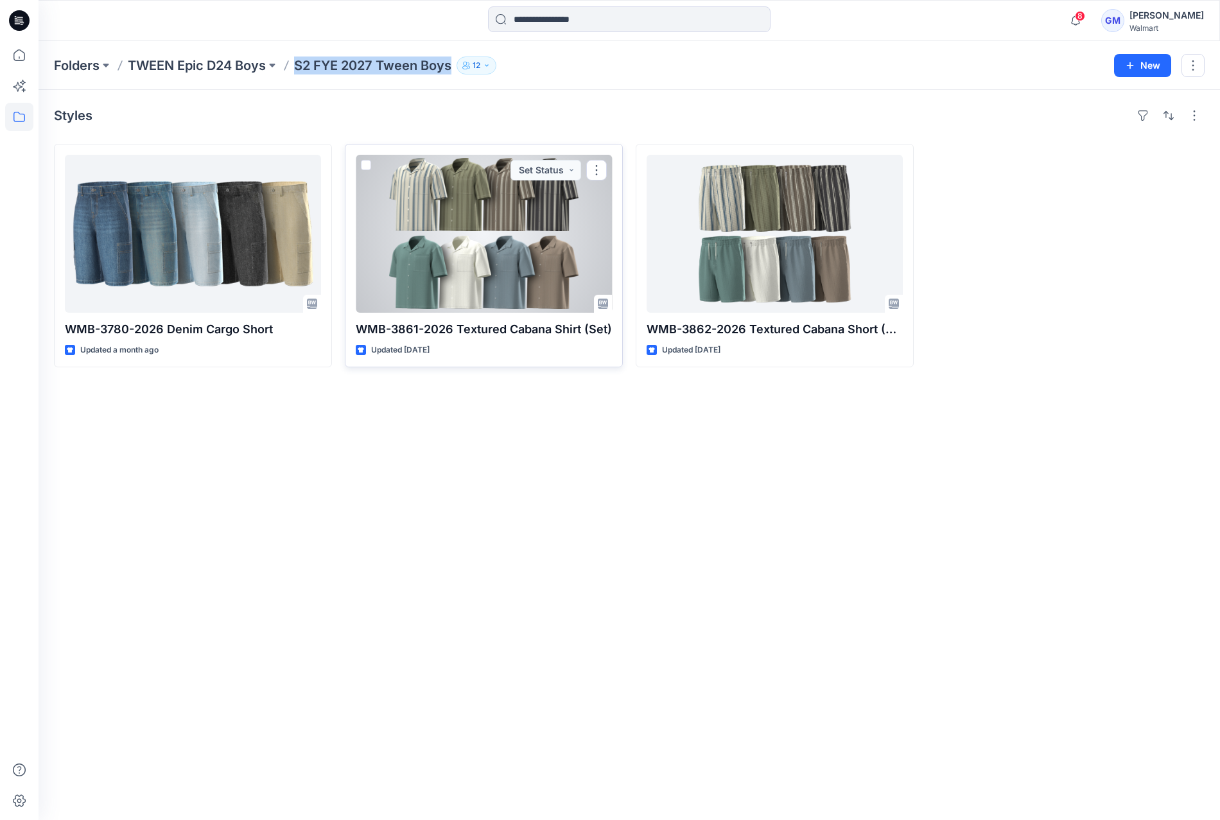
copy p "S2 FYE 2027 Tween Boys"
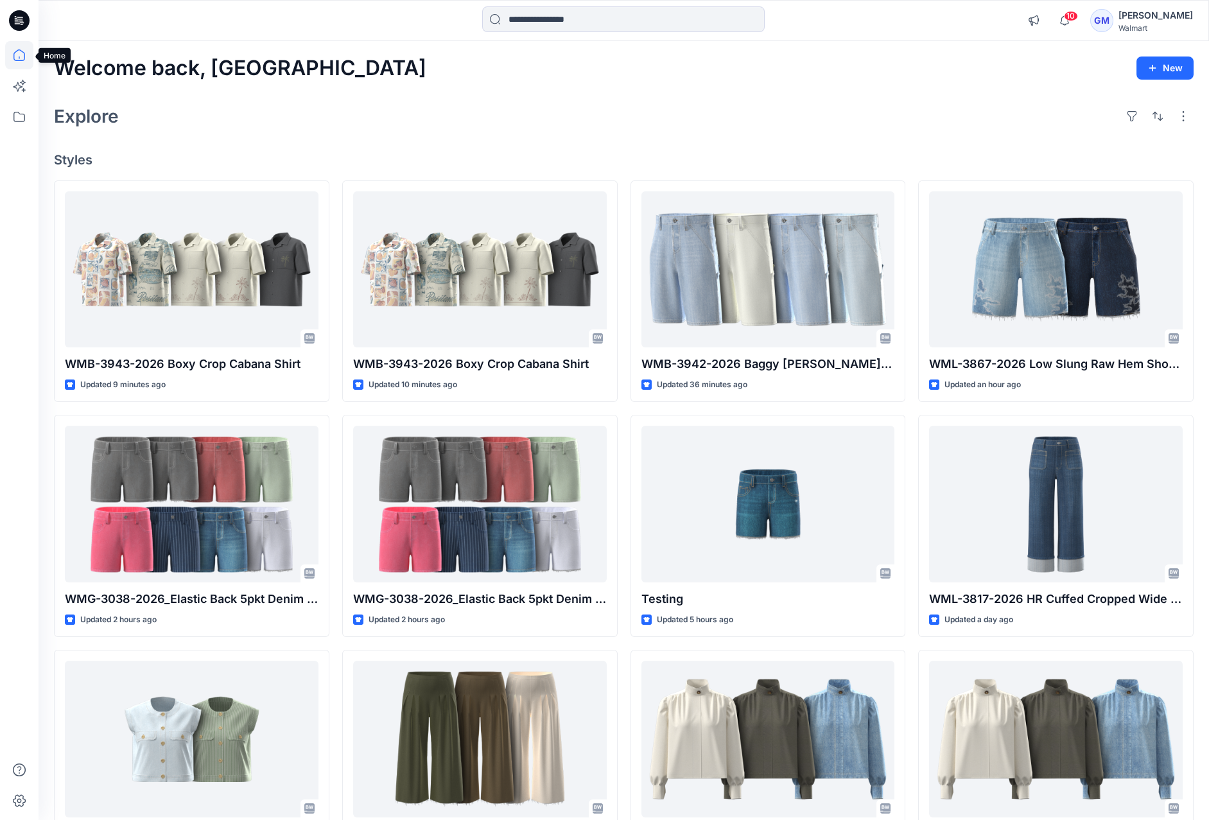
click at [19, 55] on icon at bounding box center [19, 55] width 28 height 28
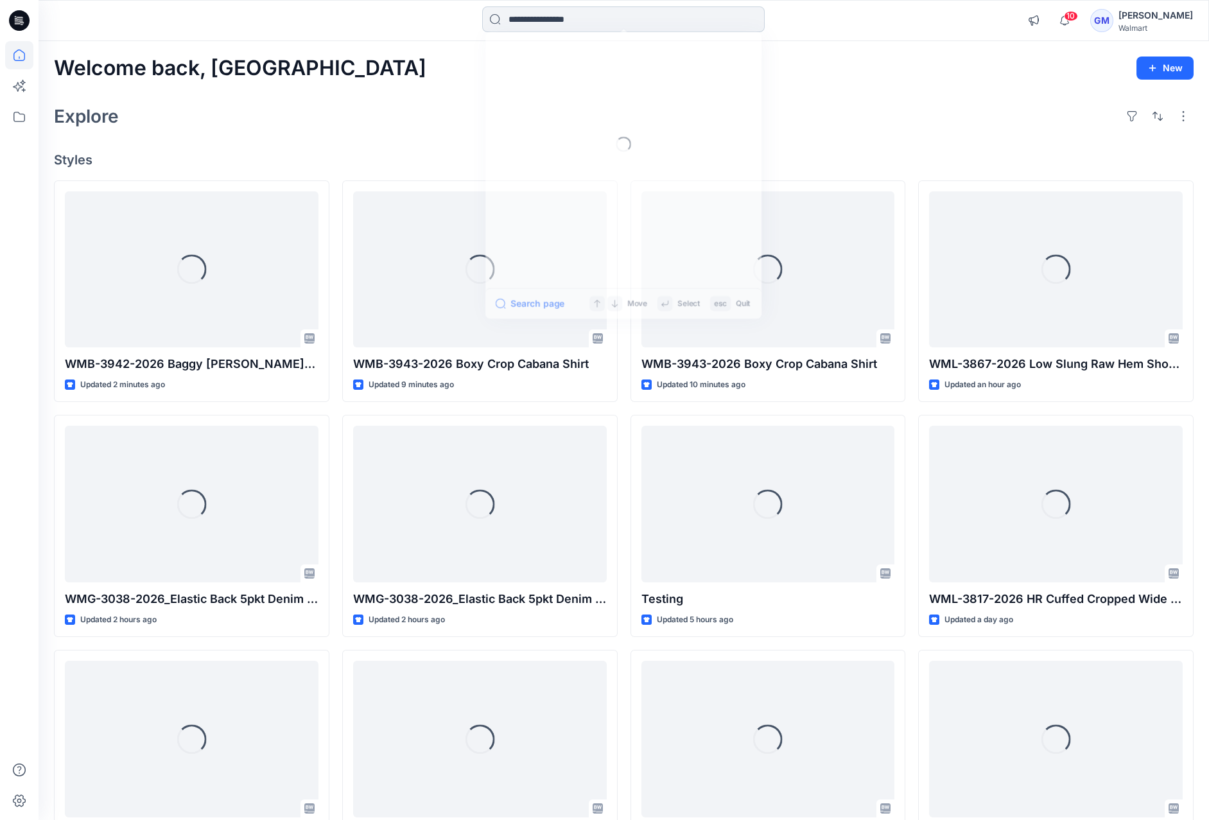
click at [634, 19] on input at bounding box center [623, 19] width 283 height 26
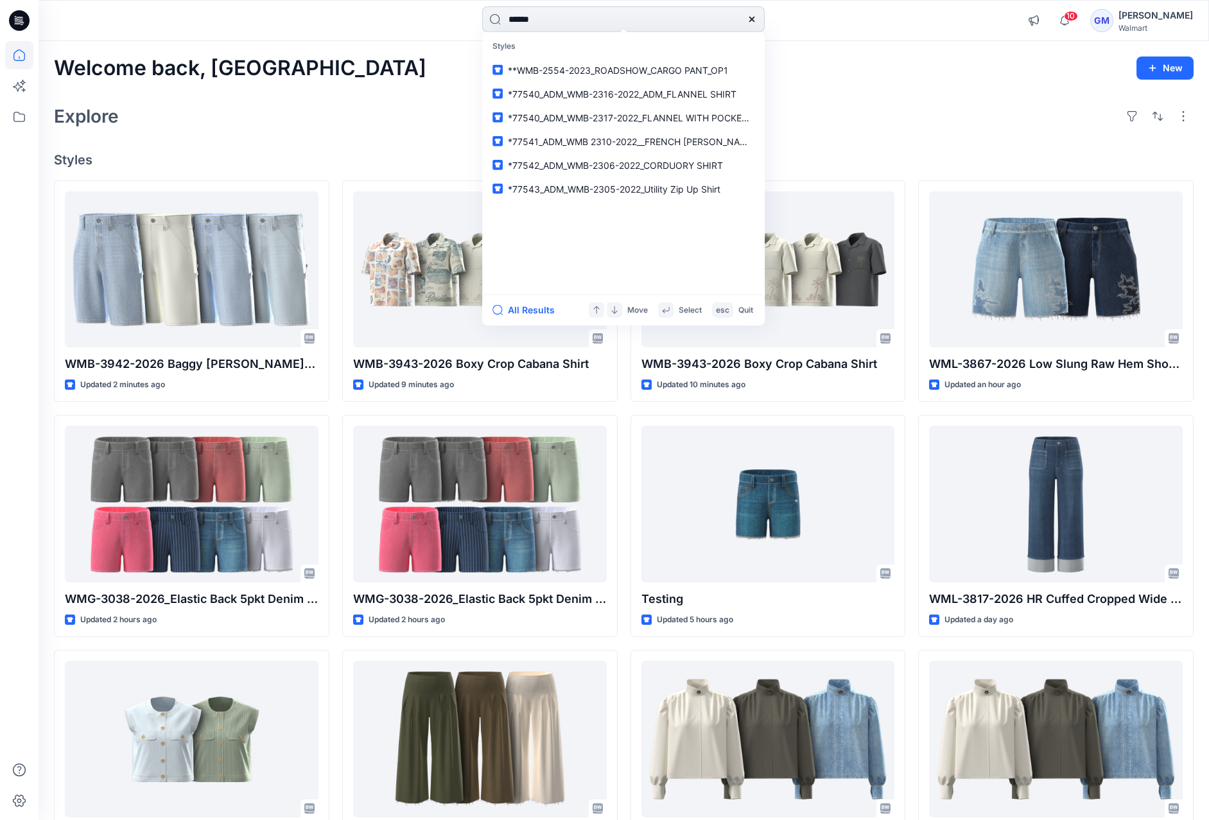
type input "*******"
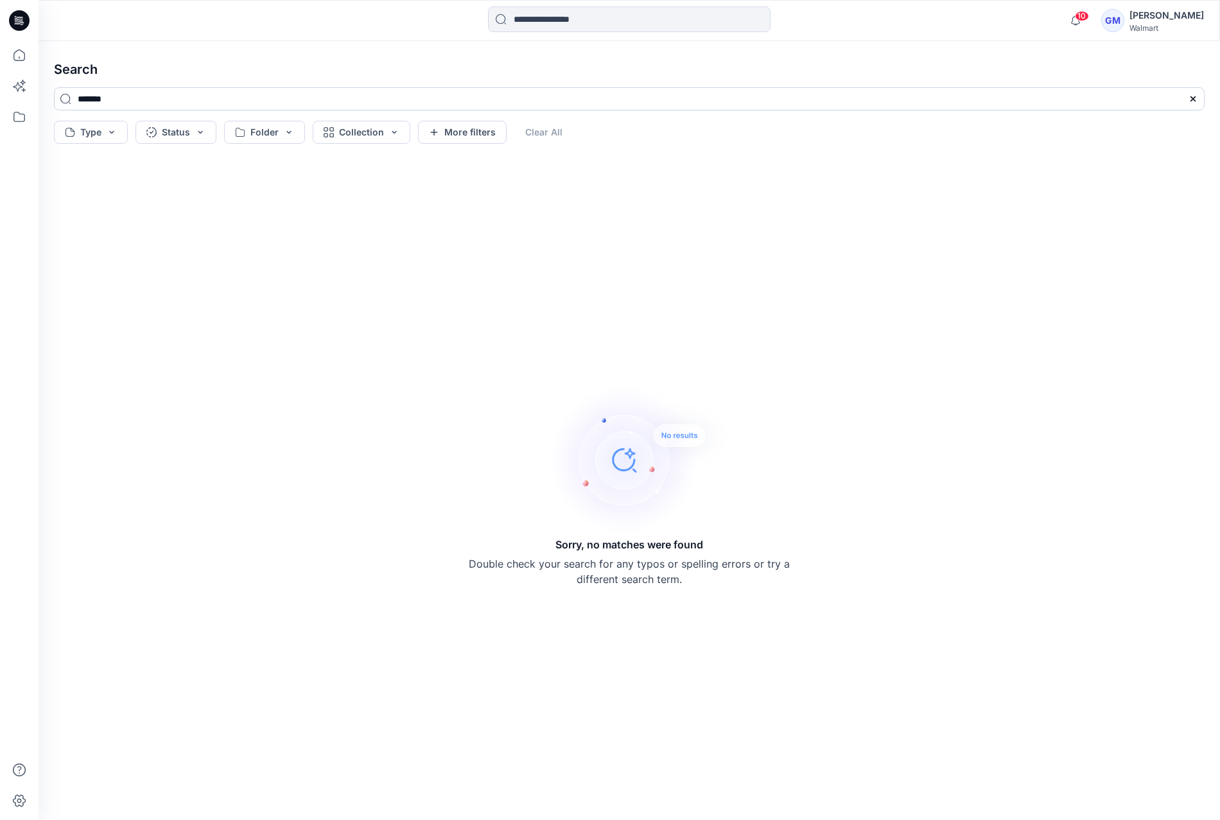
click at [99, 96] on input "*******" at bounding box center [629, 98] width 1151 height 23
type input "********"
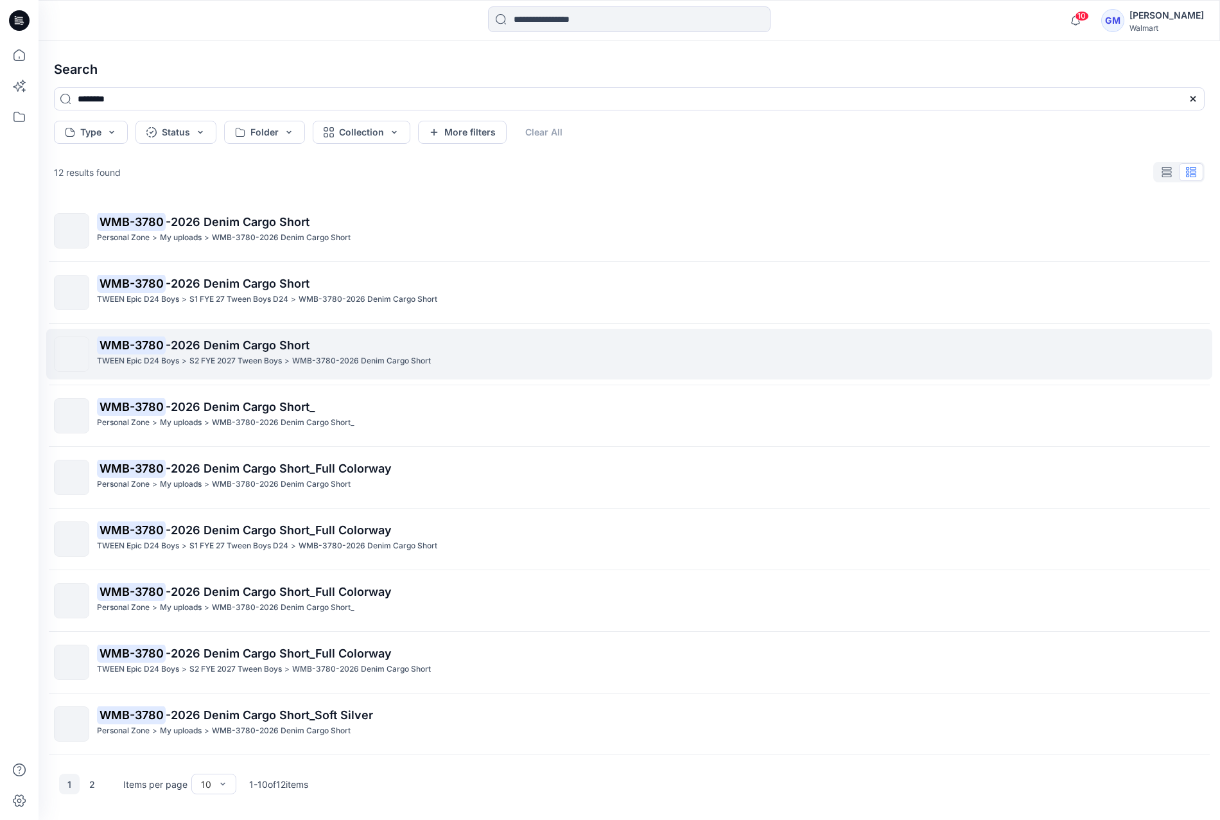
click at [360, 349] on p "WMB-3780 -2026 Denim Cargo Short" at bounding box center [650, 346] width 1107 height 18
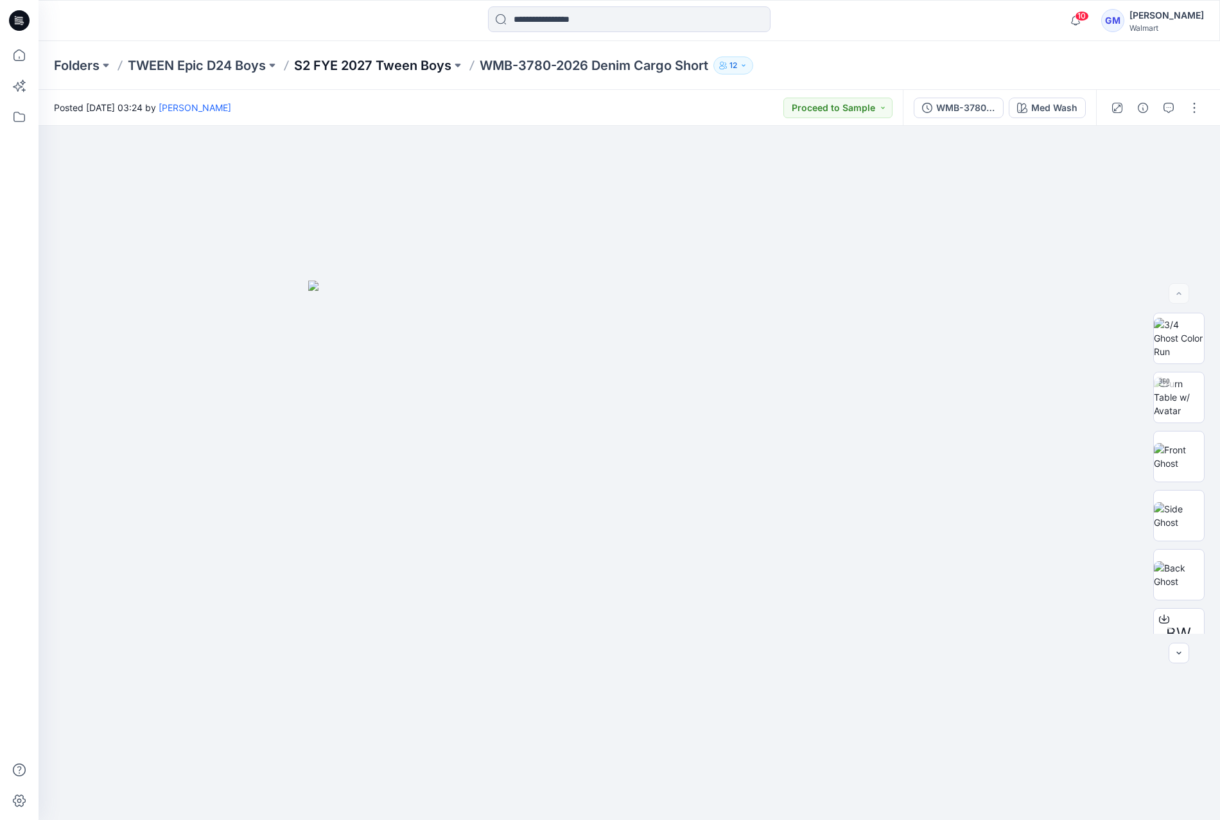
click at [380, 58] on p "S2 FYE 2027 Tween Boys" at bounding box center [372, 66] width 157 height 18
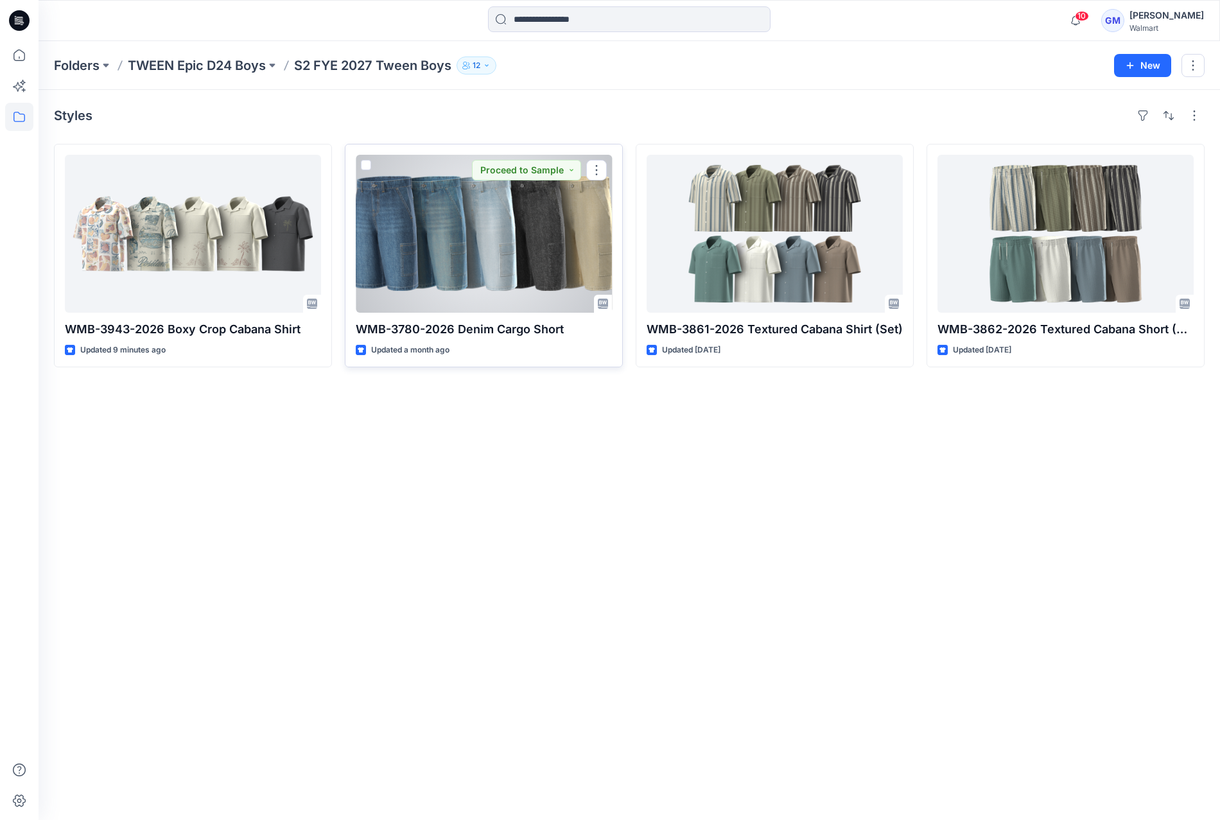
click at [455, 261] on div at bounding box center [484, 234] width 256 height 158
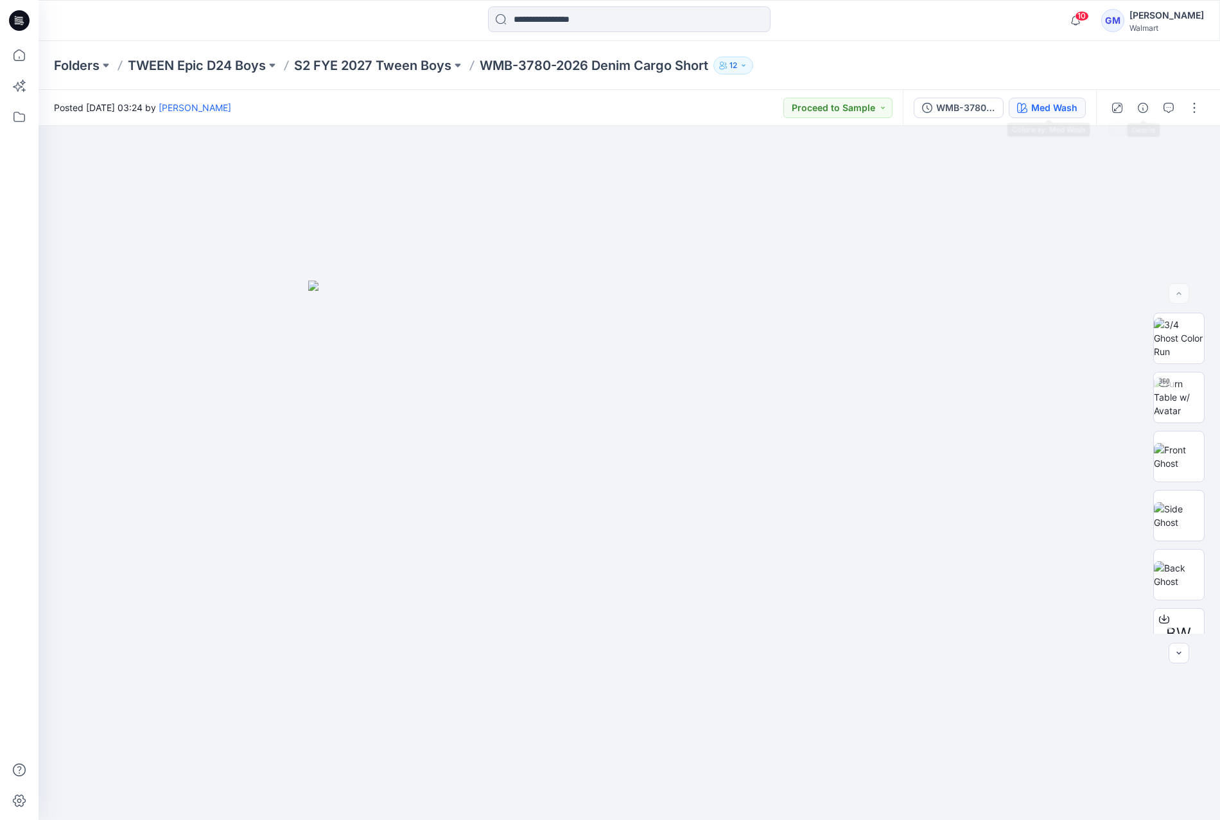
click at [1047, 110] on div "Med Wash" at bounding box center [1054, 108] width 46 height 14
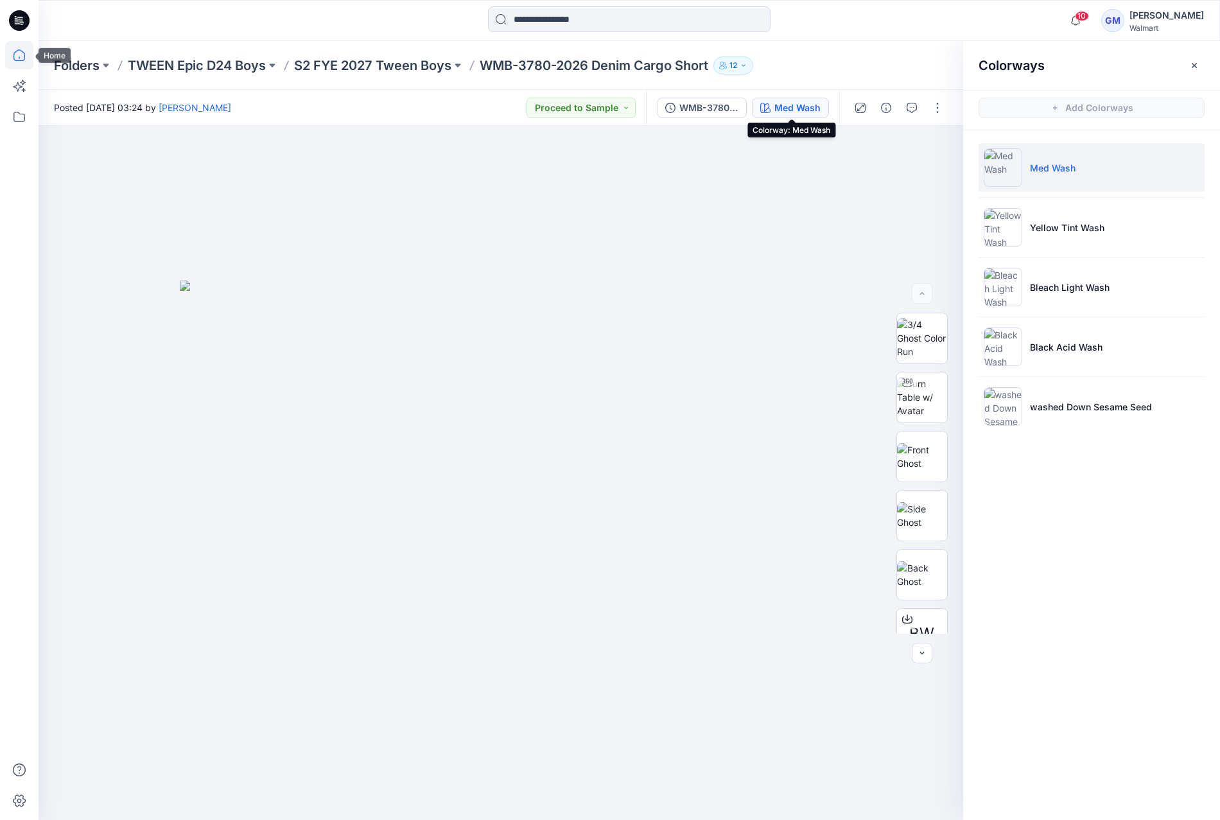
click at [19, 58] on icon at bounding box center [19, 55] width 12 height 12
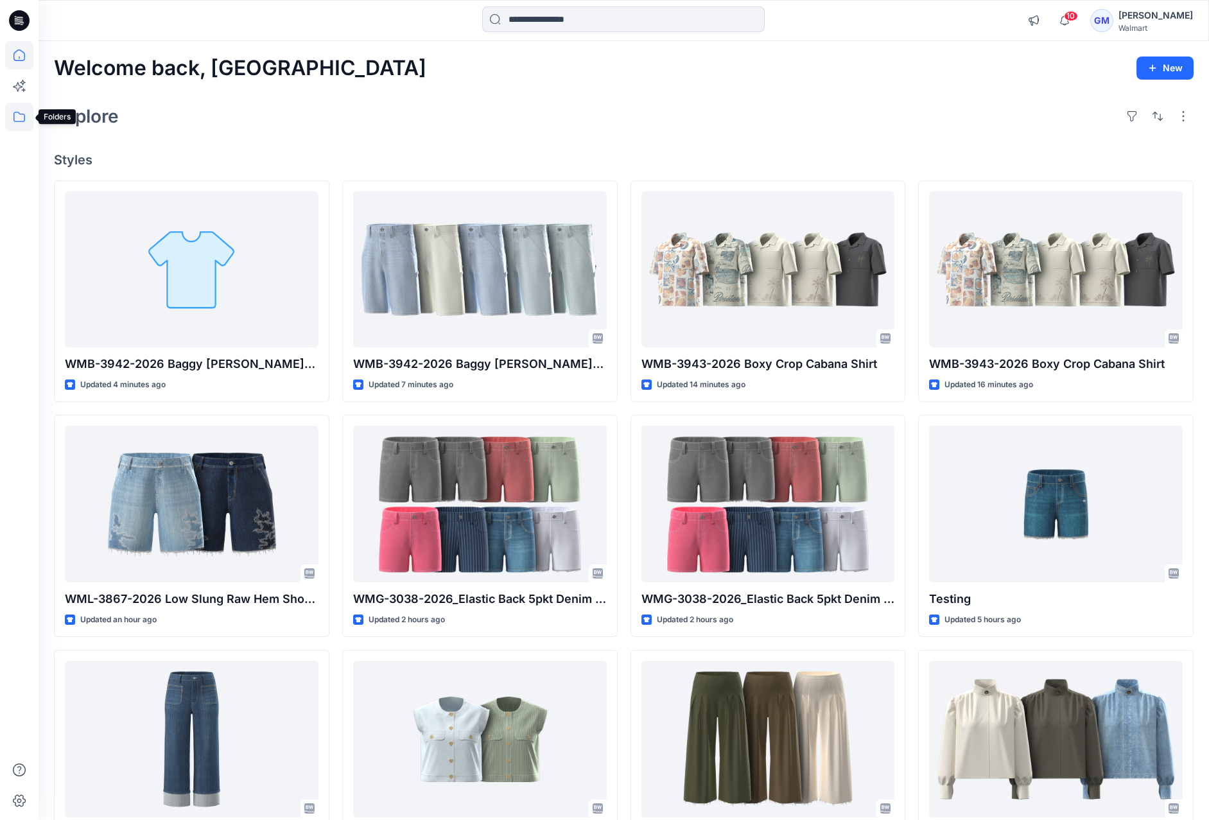
click at [17, 120] on icon at bounding box center [19, 117] width 28 height 28
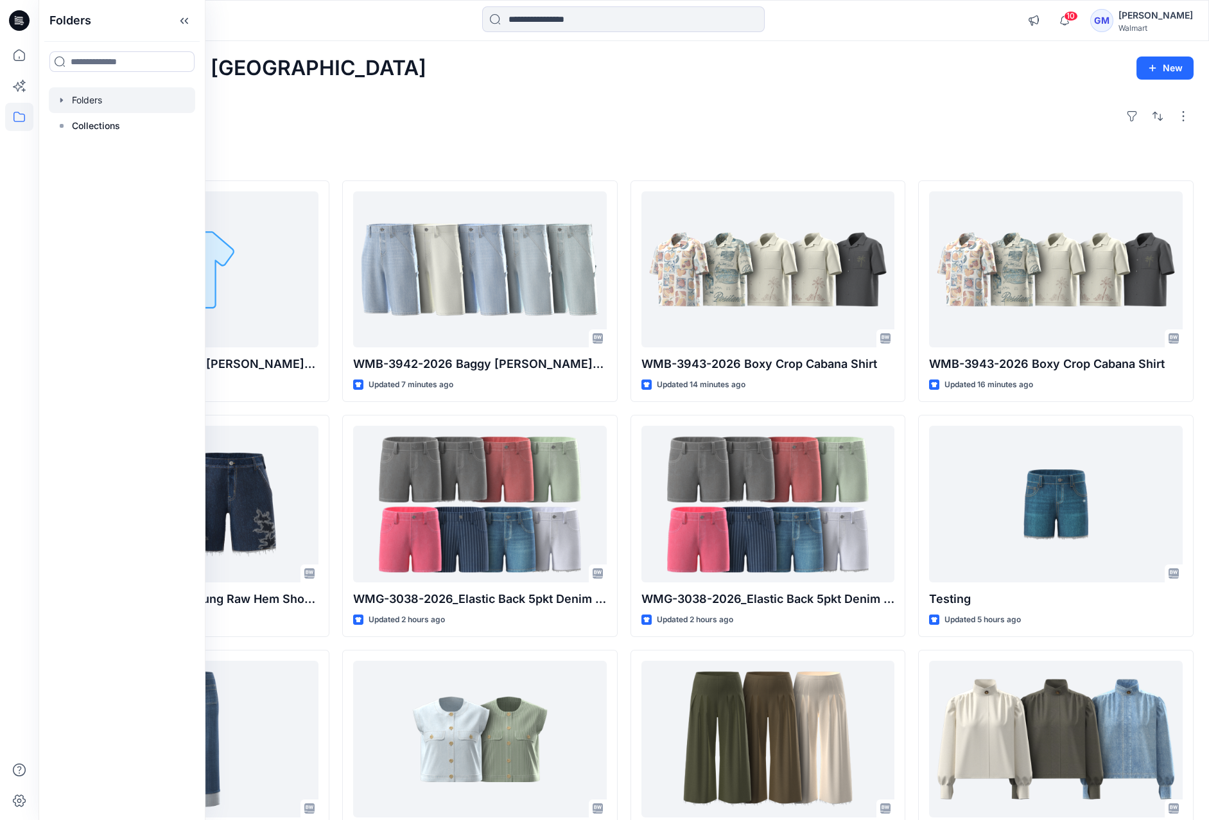
click at [90, 101] on div at bounding box center [122, 100] width 146 height 26
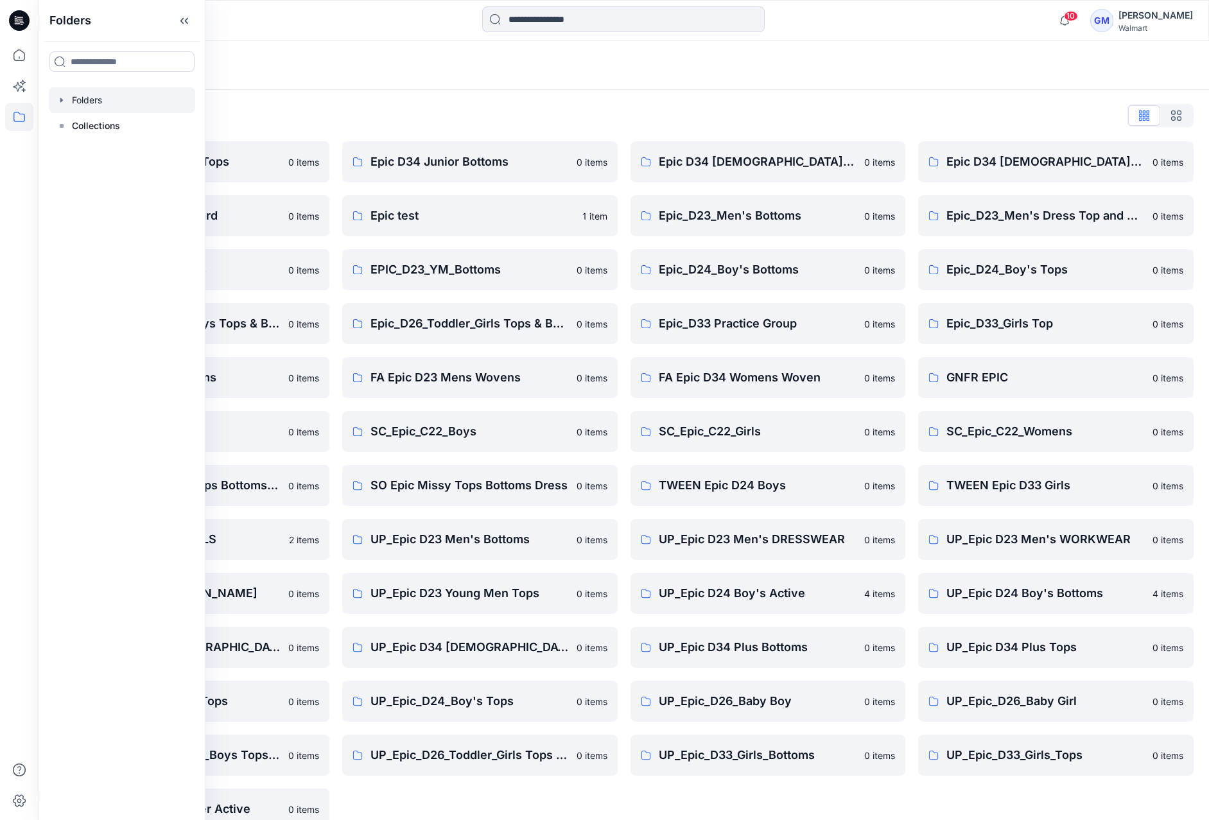
click at [541, 83] on div "Folders" at bounding box center [624, 65] width 1171 height 49
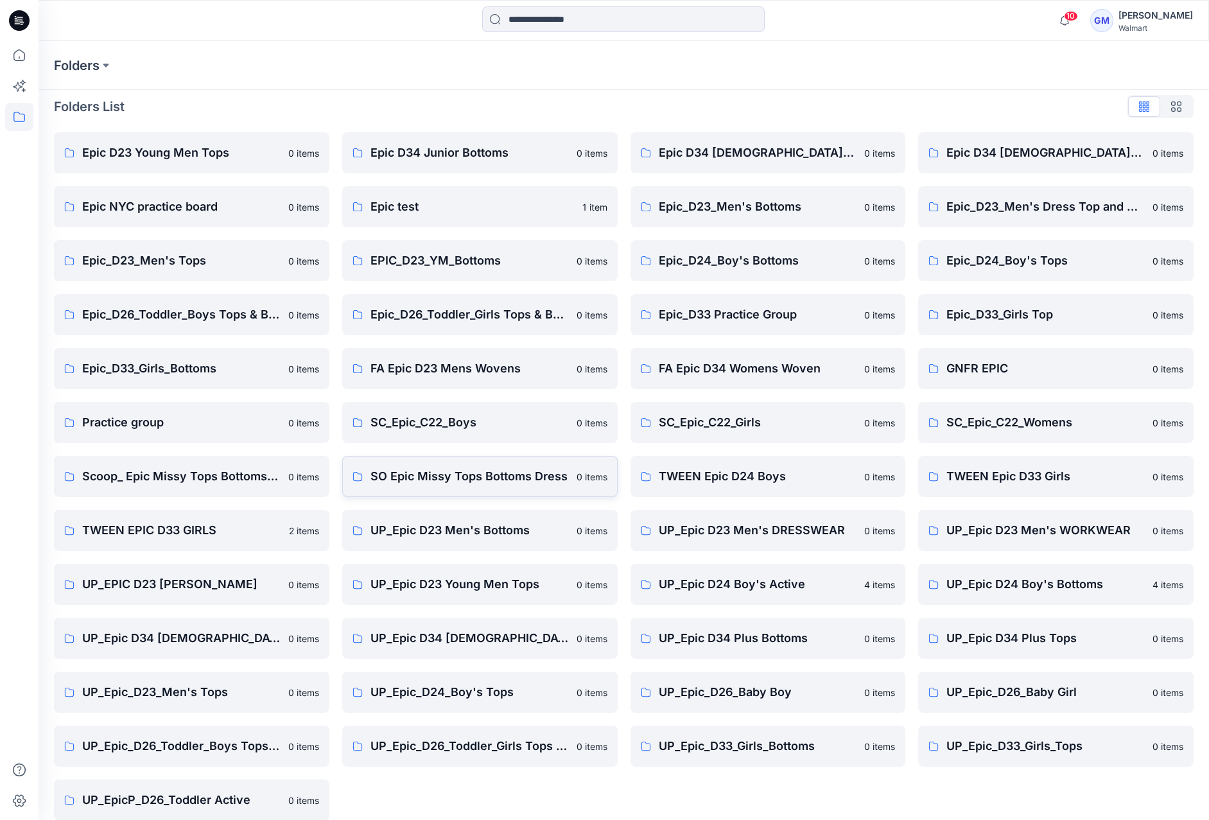
scroll to position [24, 0]
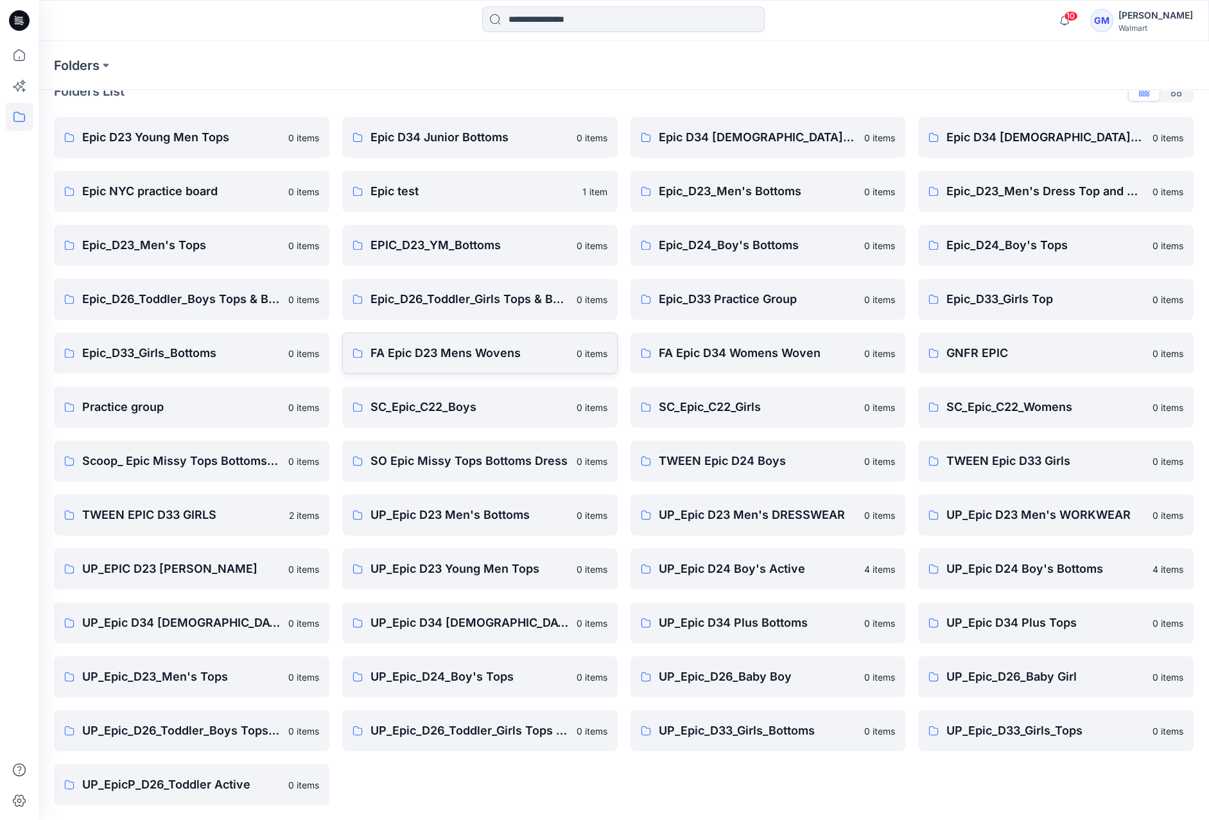
click at [446, 362] on p "FA Epic D23 Mens Wovens" at bounding box center [470, 353] width 198 height 18
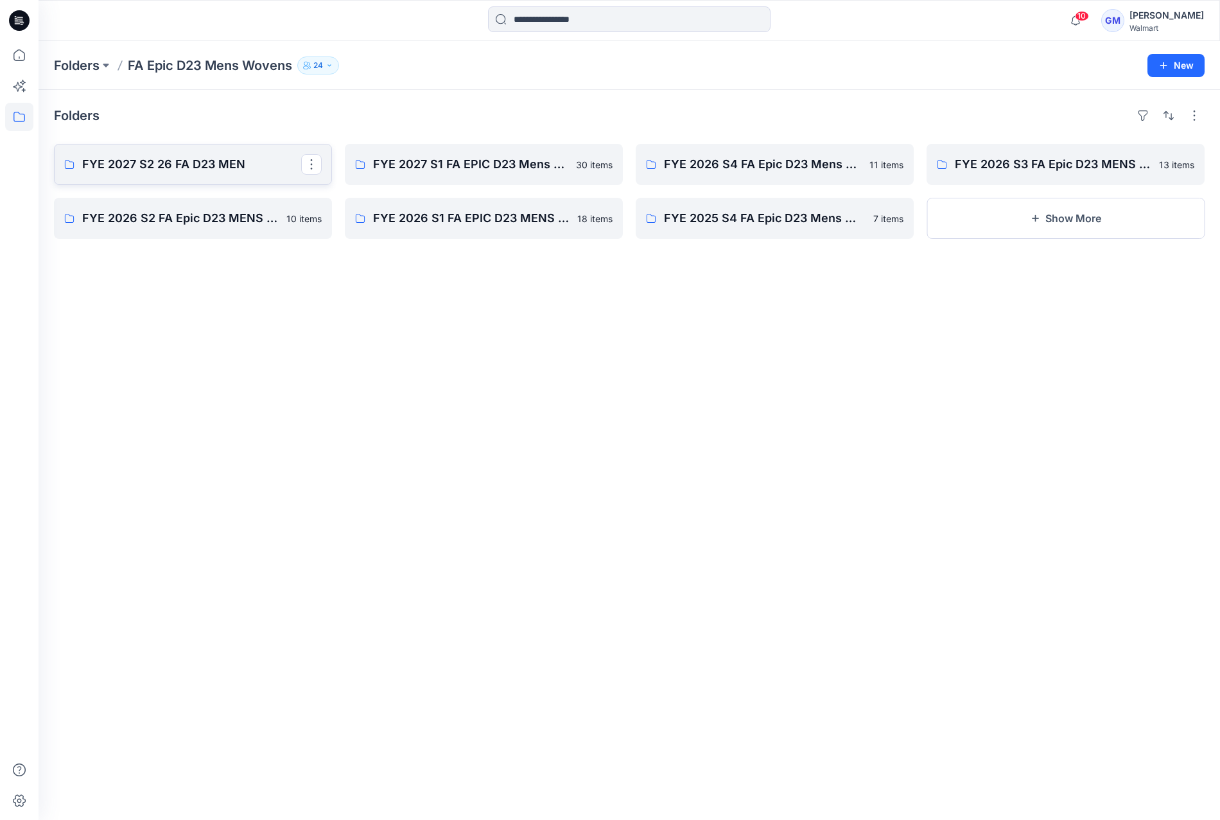
click at [164, 167] on p "FYE 2027 S2 26 FA D23 MEN" at bounding box center [191, 164] width 219 height 18
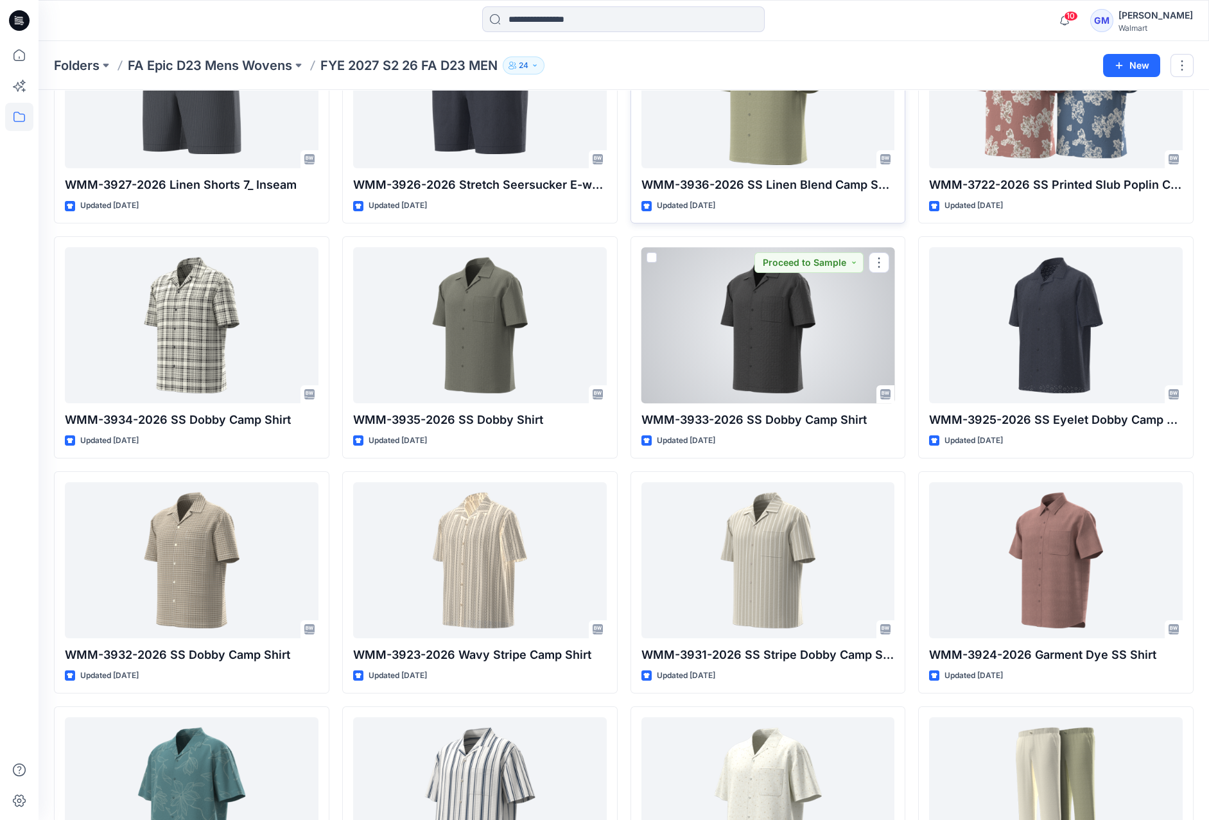
scroll to position [642, 0]
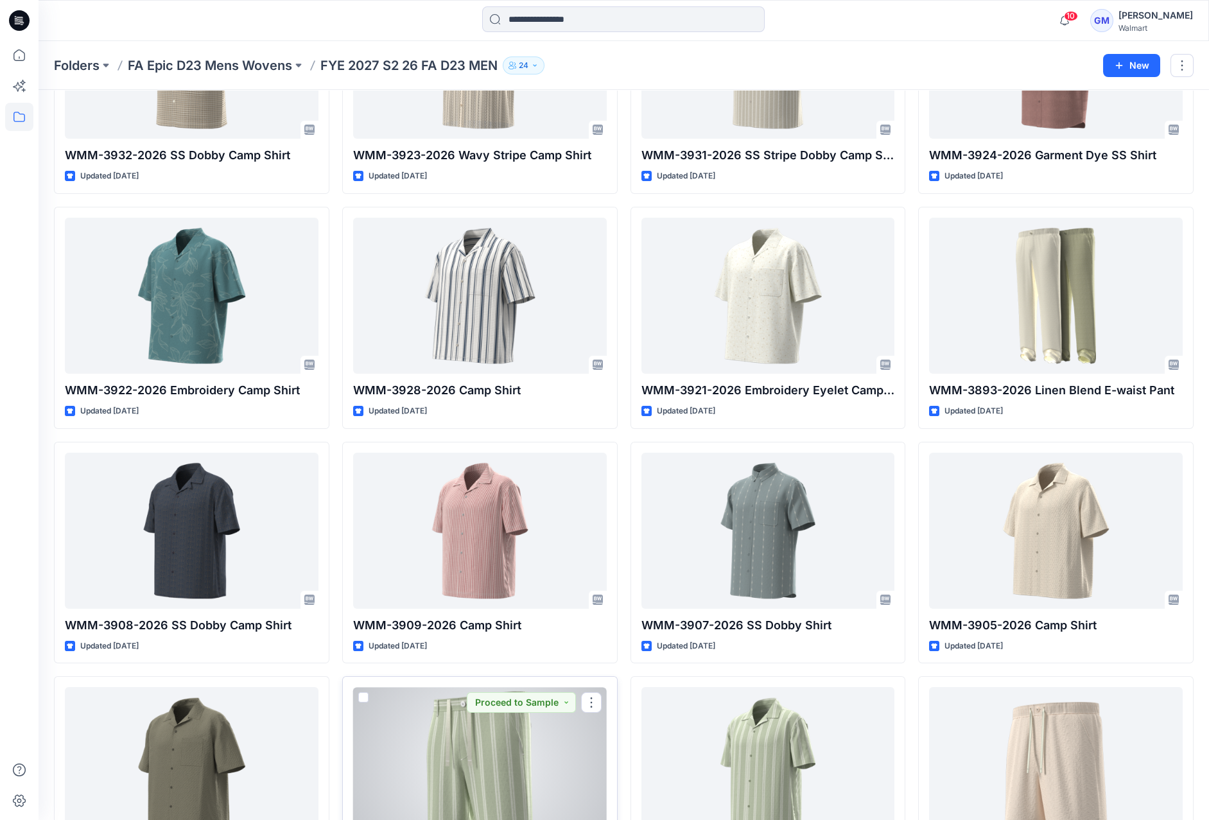
click at [357, 793] on div at bounding box center [480, 765] width 254 height 156
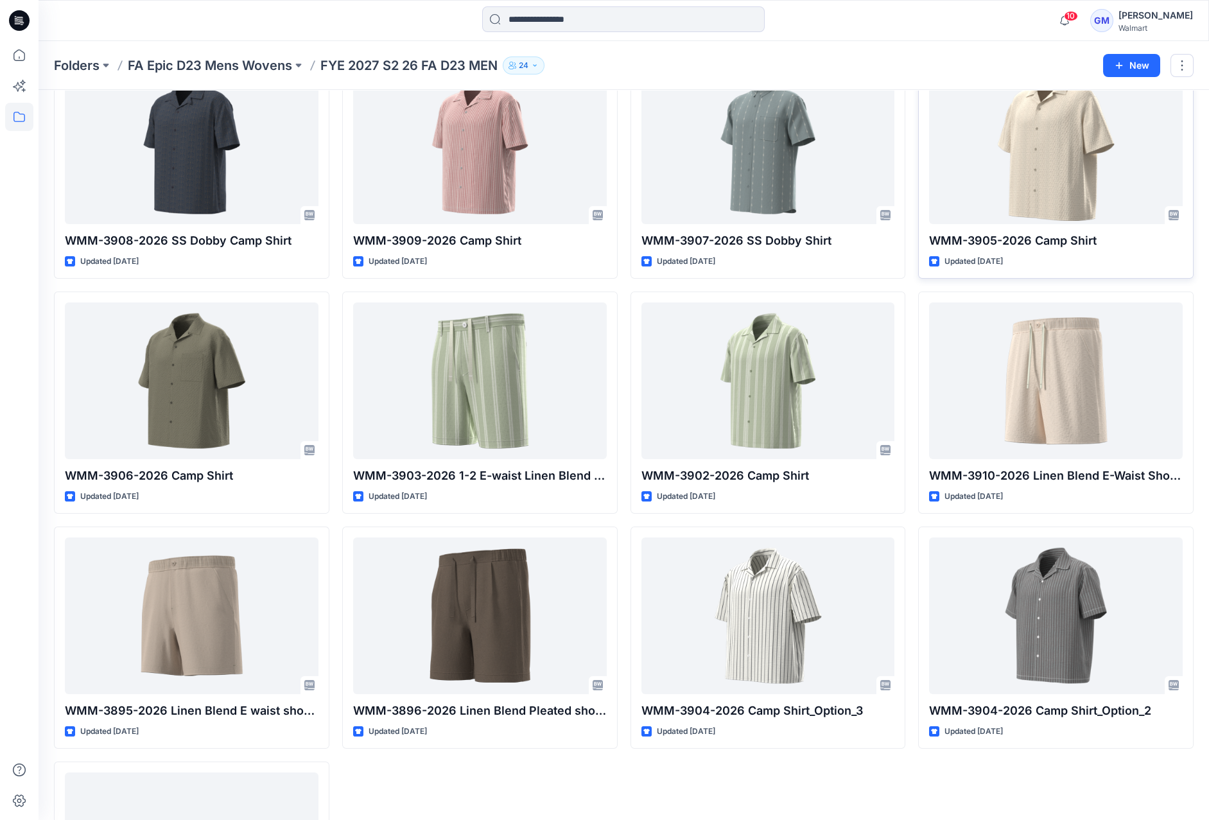
scroll to position [1204, 0]
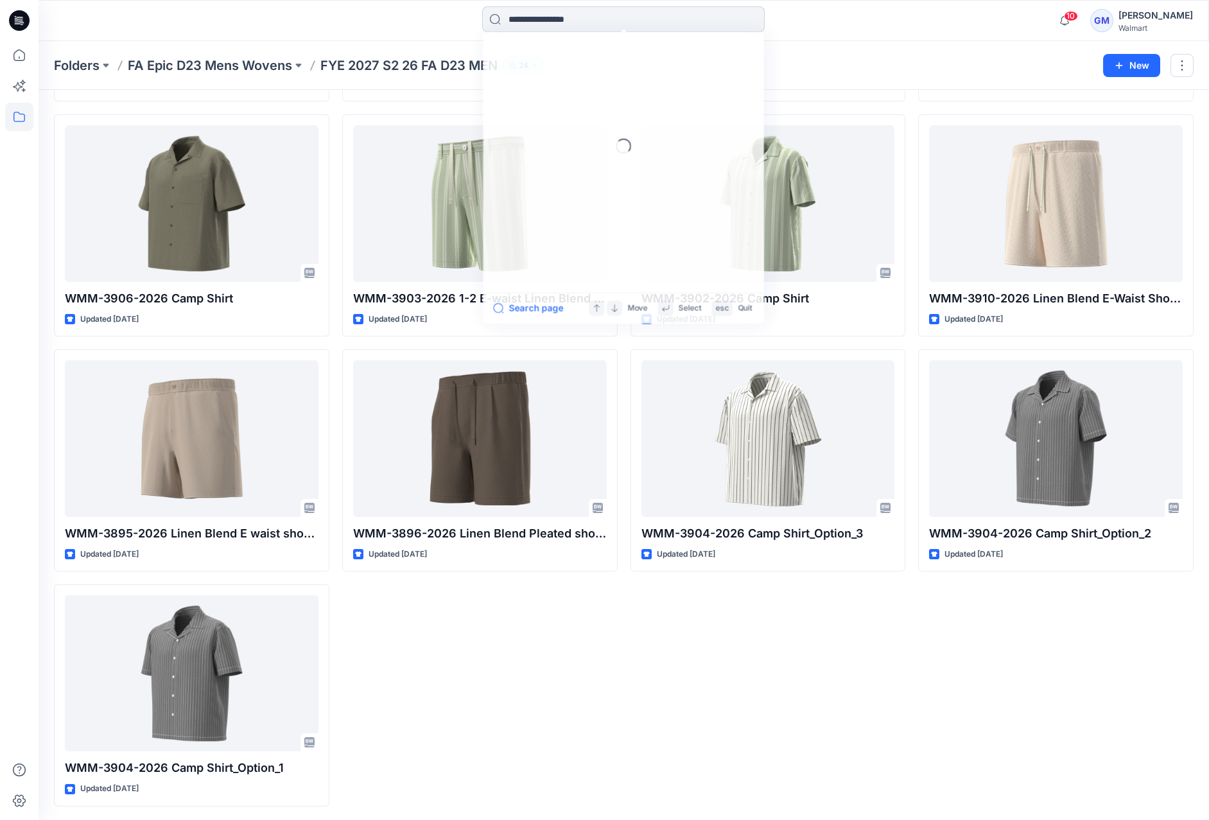
click at [541, 15] on input at bounding box center [623, 19] width 283 height 26
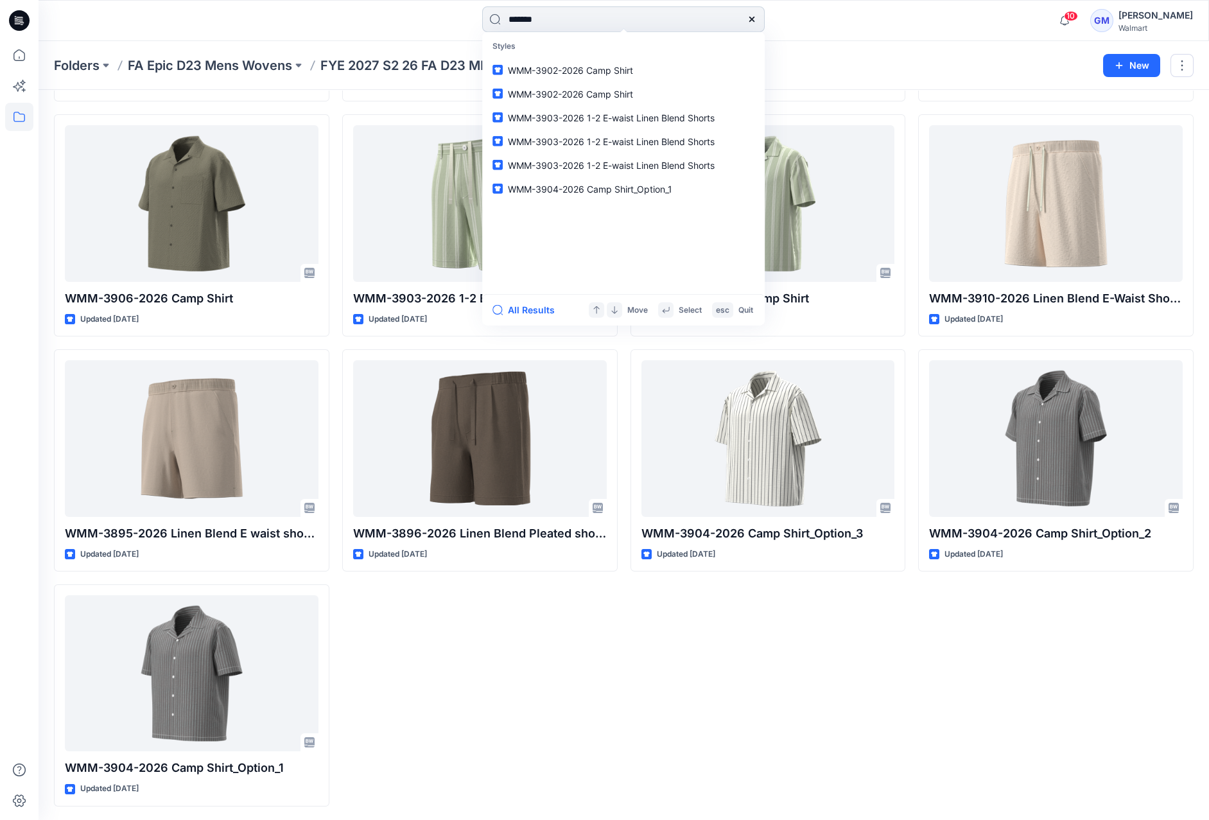
type input "********"
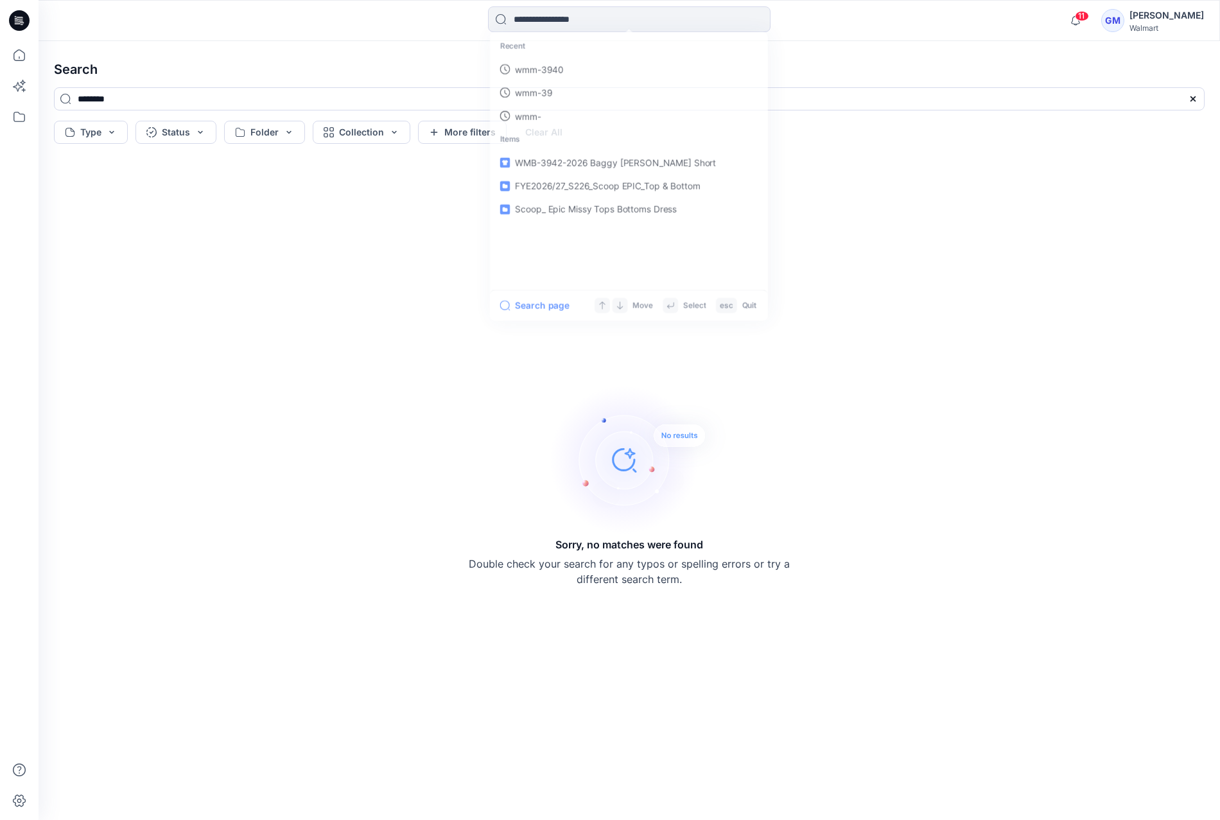
drag, startPoint x: 116, startPoint y: 99, endPoint x: 268, endPoint y: 117, distance: 153.9
click at [268, 117] on div "********" at bounding box center [629, 103] width 1171 height 33
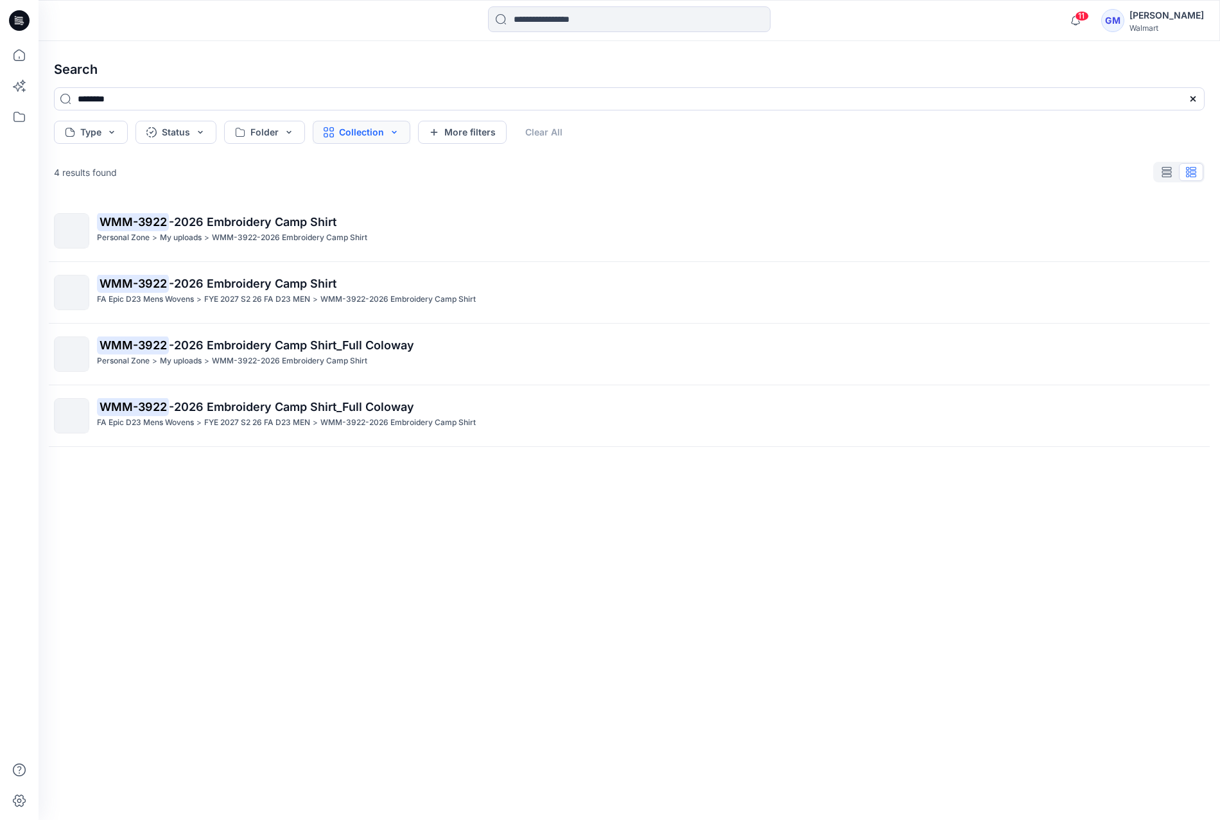
type input "********"
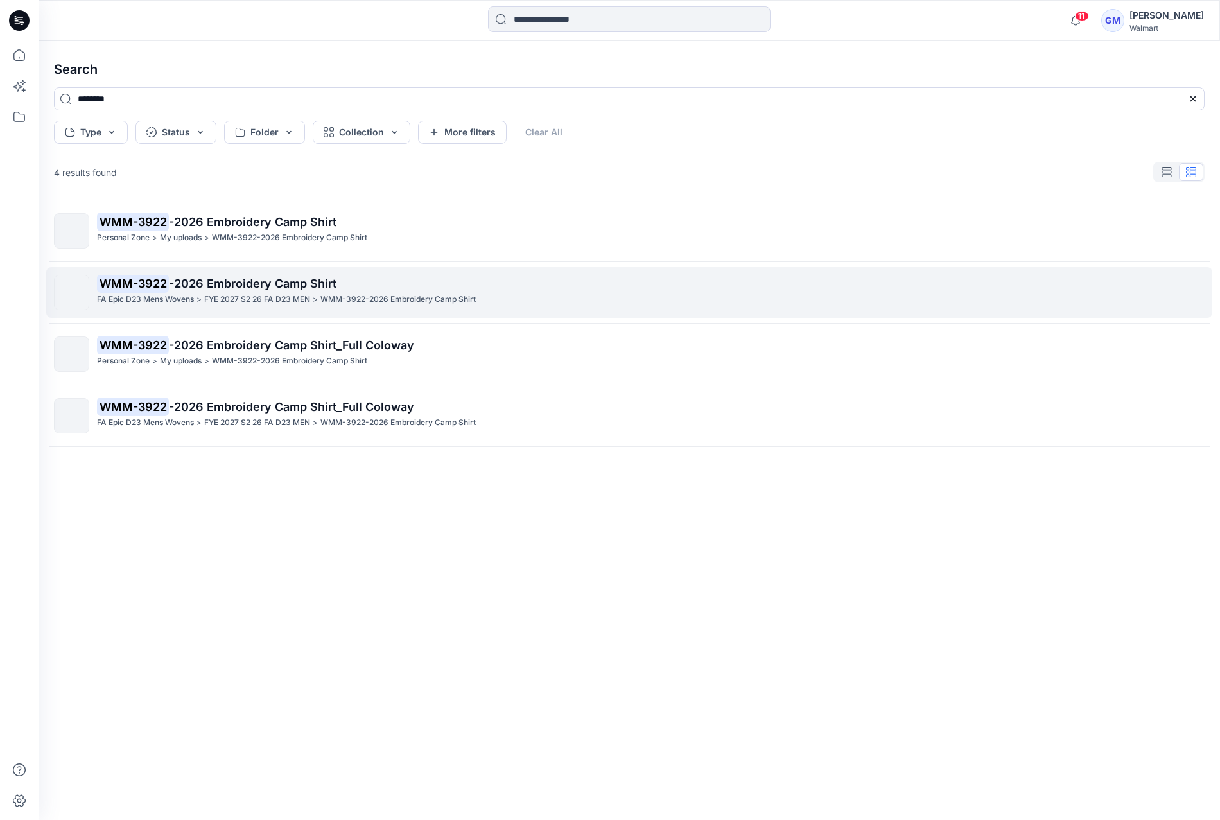
click at [229, 290] on p "WMM-3922 -2026 Embroidery Camp Shirt" at bounding box center [650, 284] width 1107 height 18
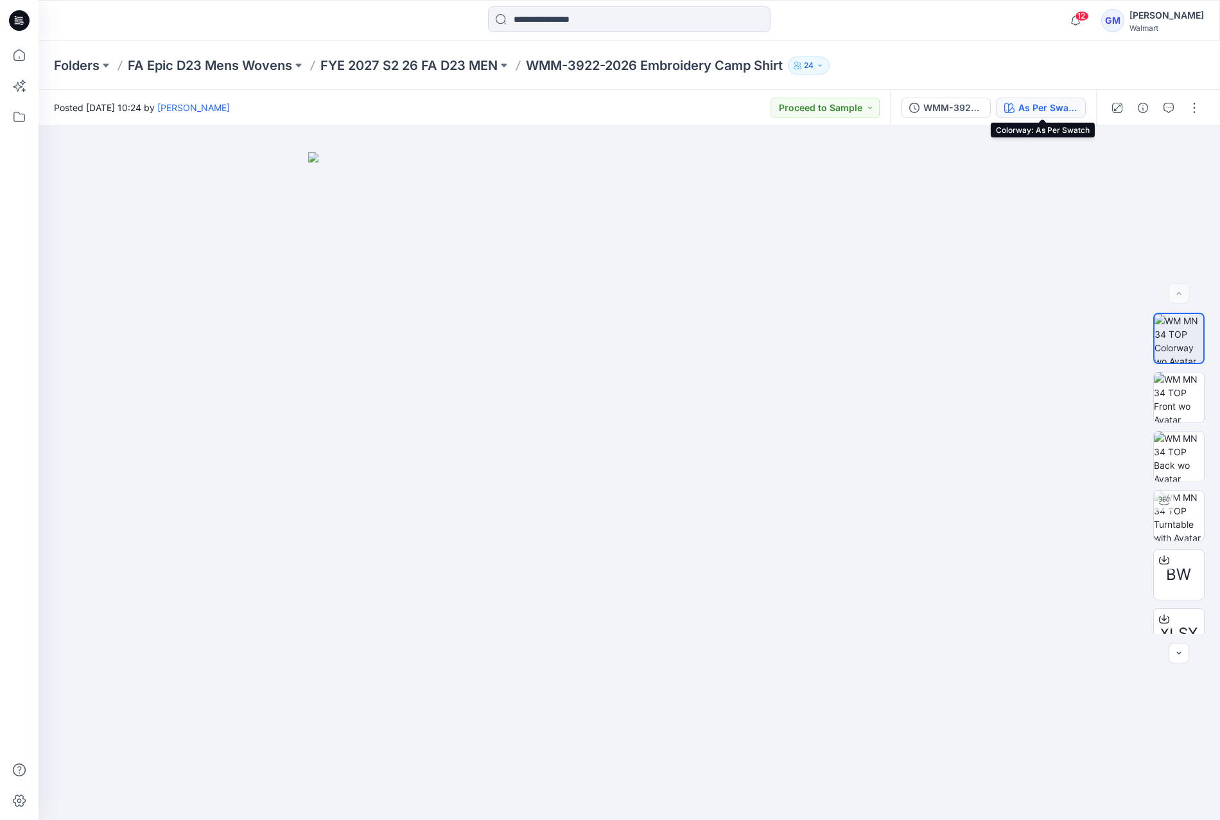
click at [1058, 101] on div "As Per Swatch" at bounding box center [1048, 108] width 59 height 14
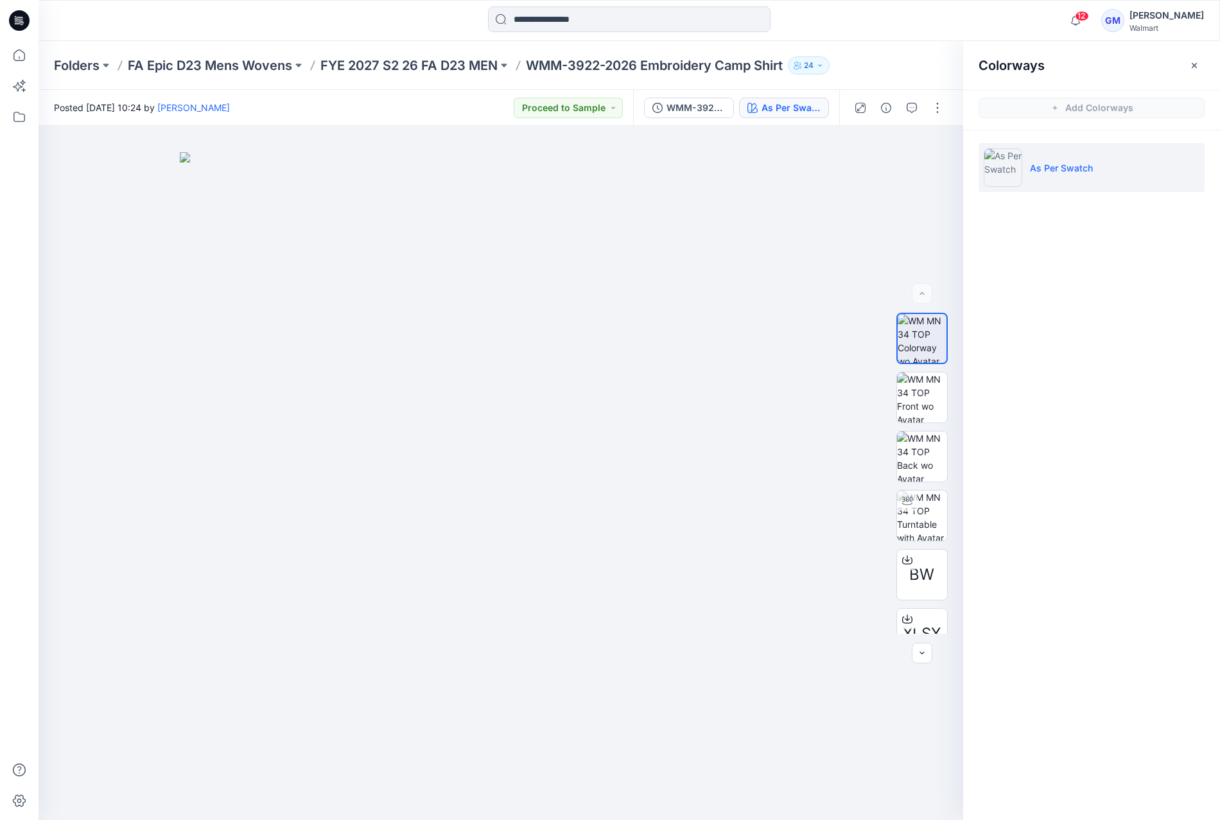
click at [435, 101] on div "Posted Friday, August 01, 2025 10:24 by Gayan Mahawithanalage Proceed to Sample" at bounding box center [336, 107] width 595 height 35
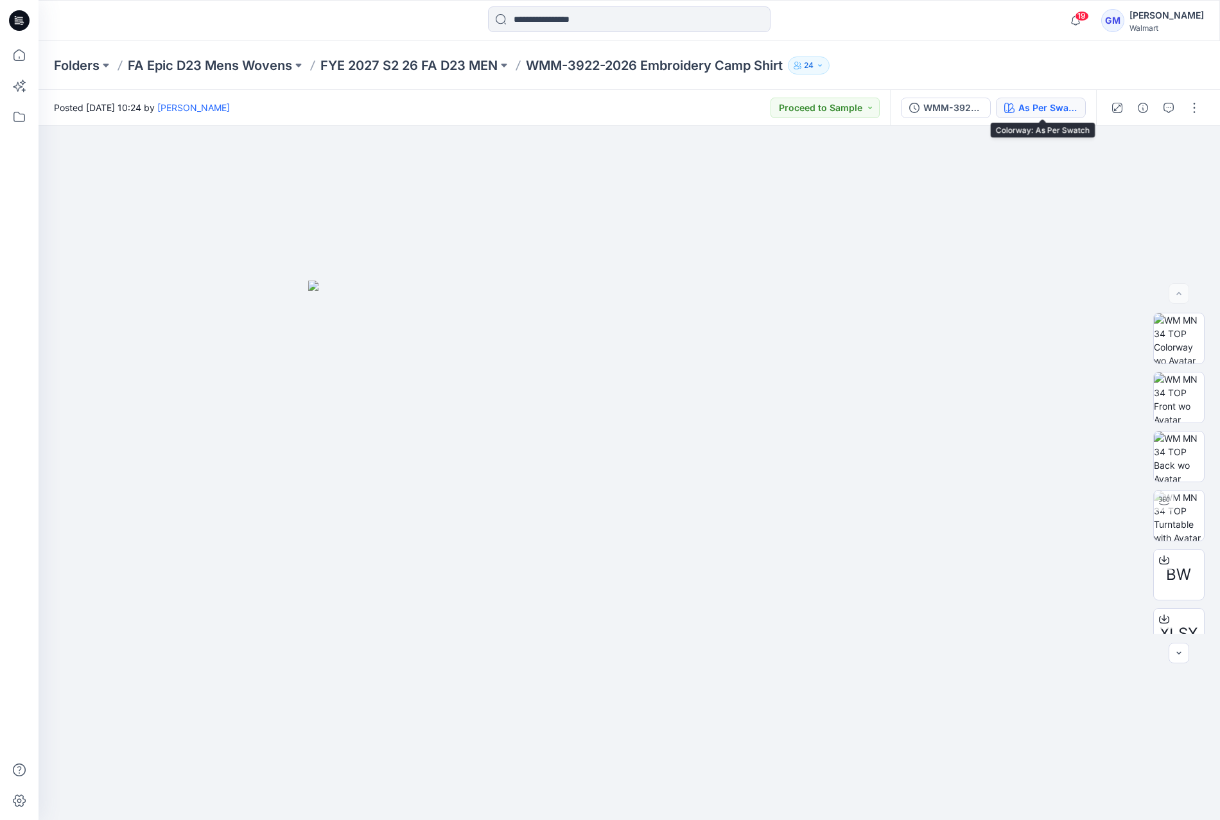
click at [1042, 105] on div "As Per Swatch" at bounding box center [1048, 108] width 59 height 14
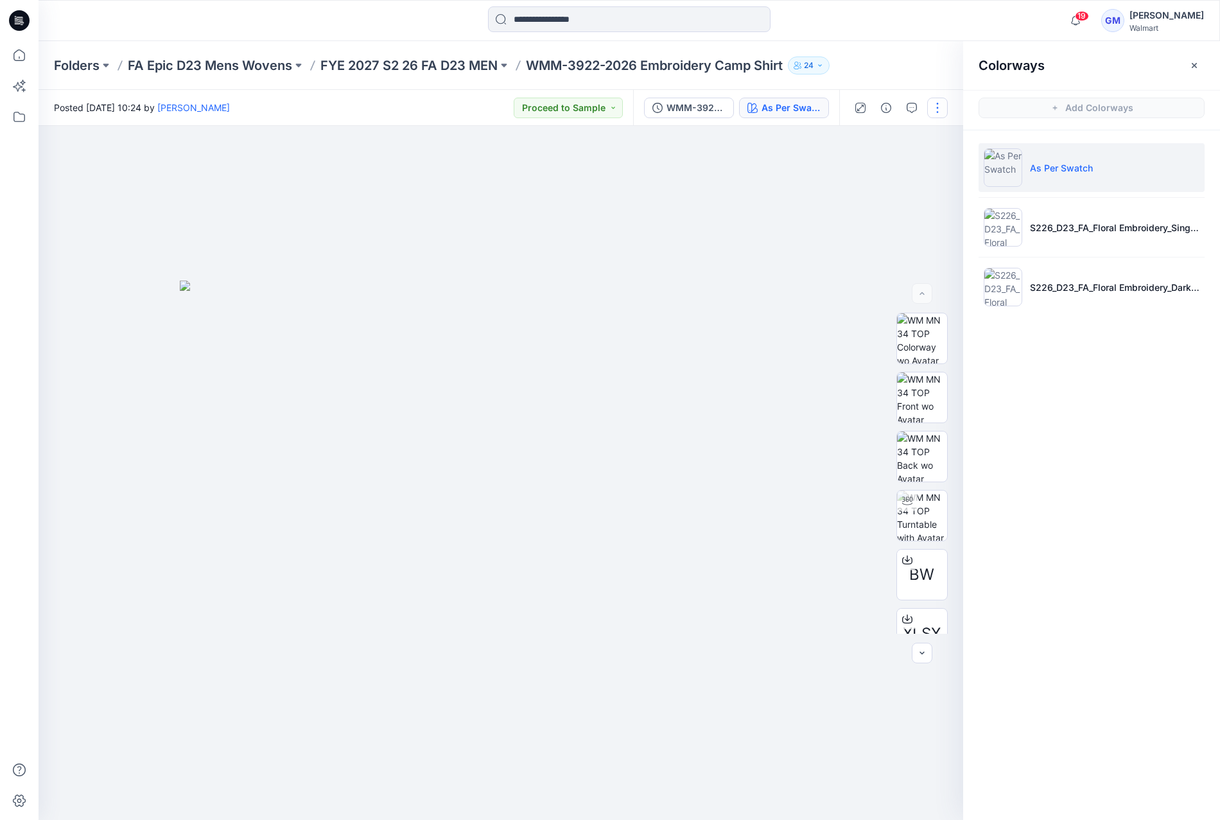
click at [941, 107] on button "button" at bounding box center [937, 108] width 21 height 21
click at [886, 172] on button "Edit" at bounding box center [884, 174] width 118 height 24
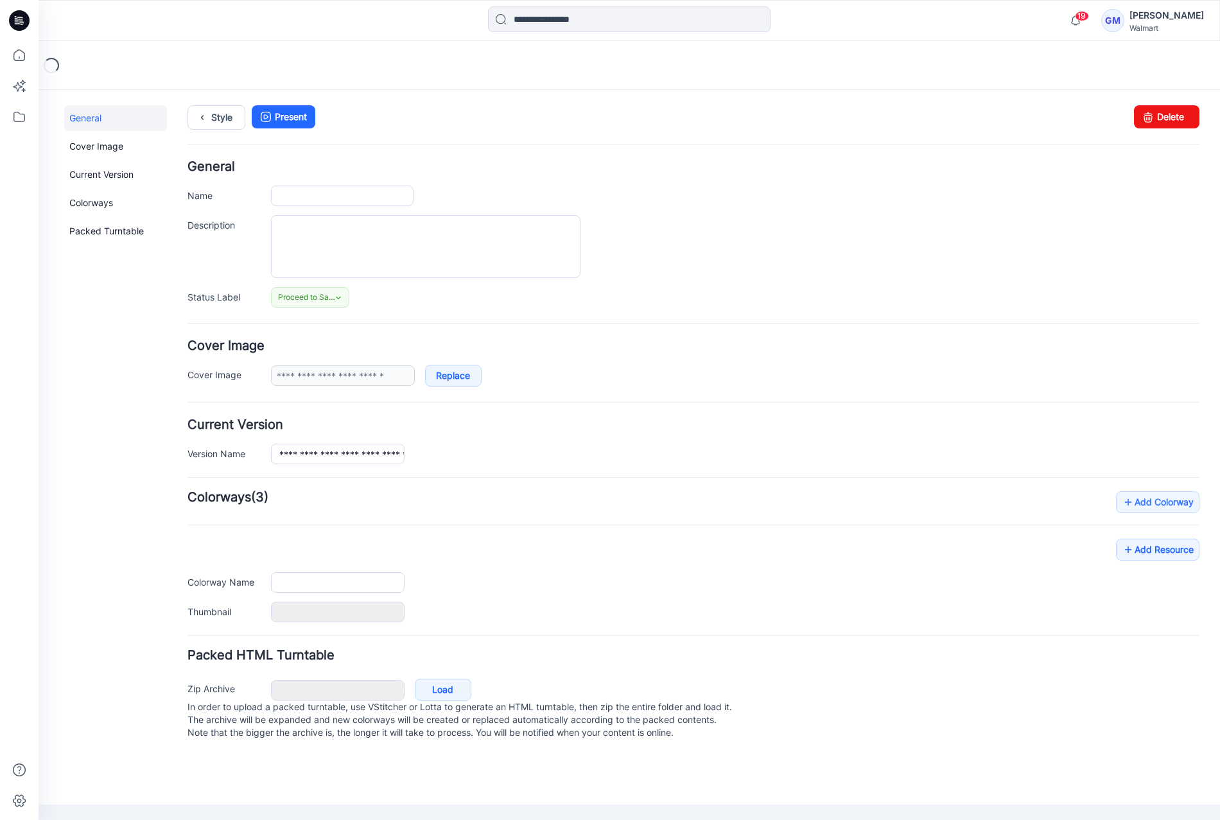
type input "**********"
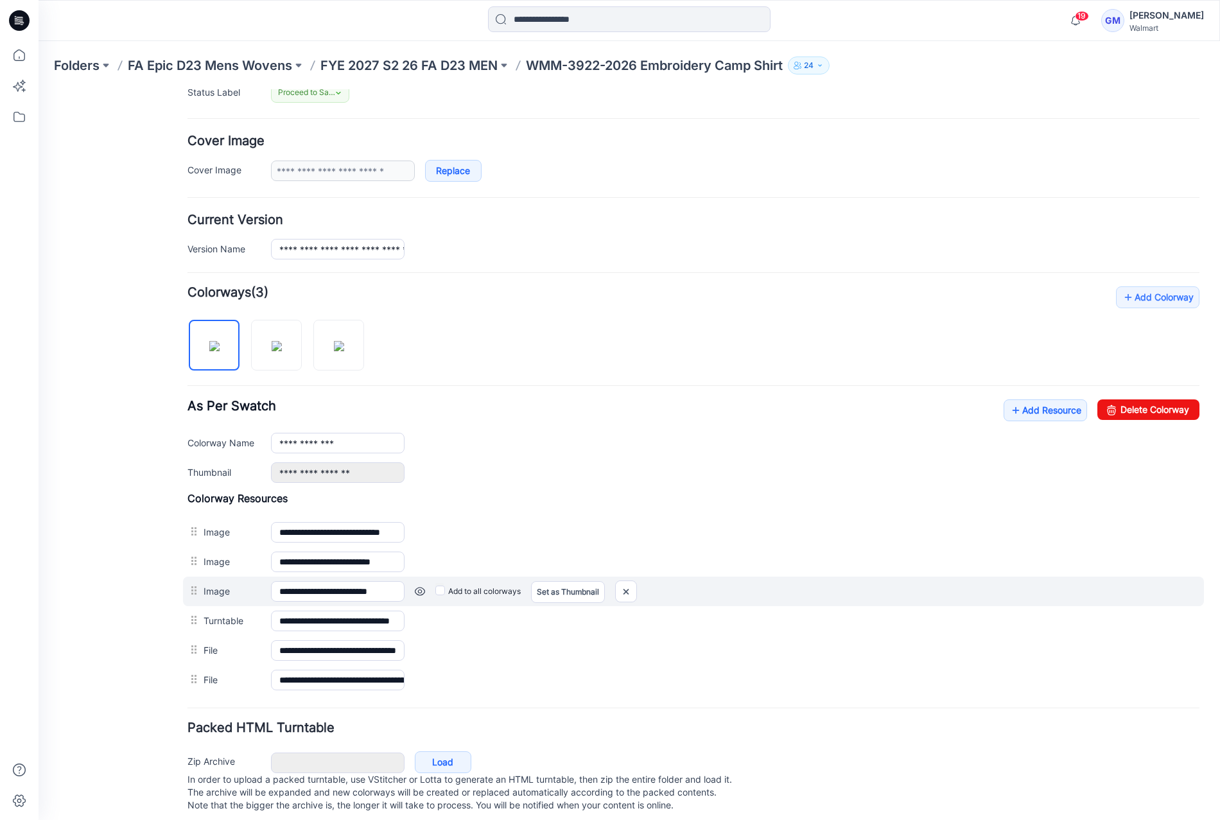
scroll to position [222, 0]
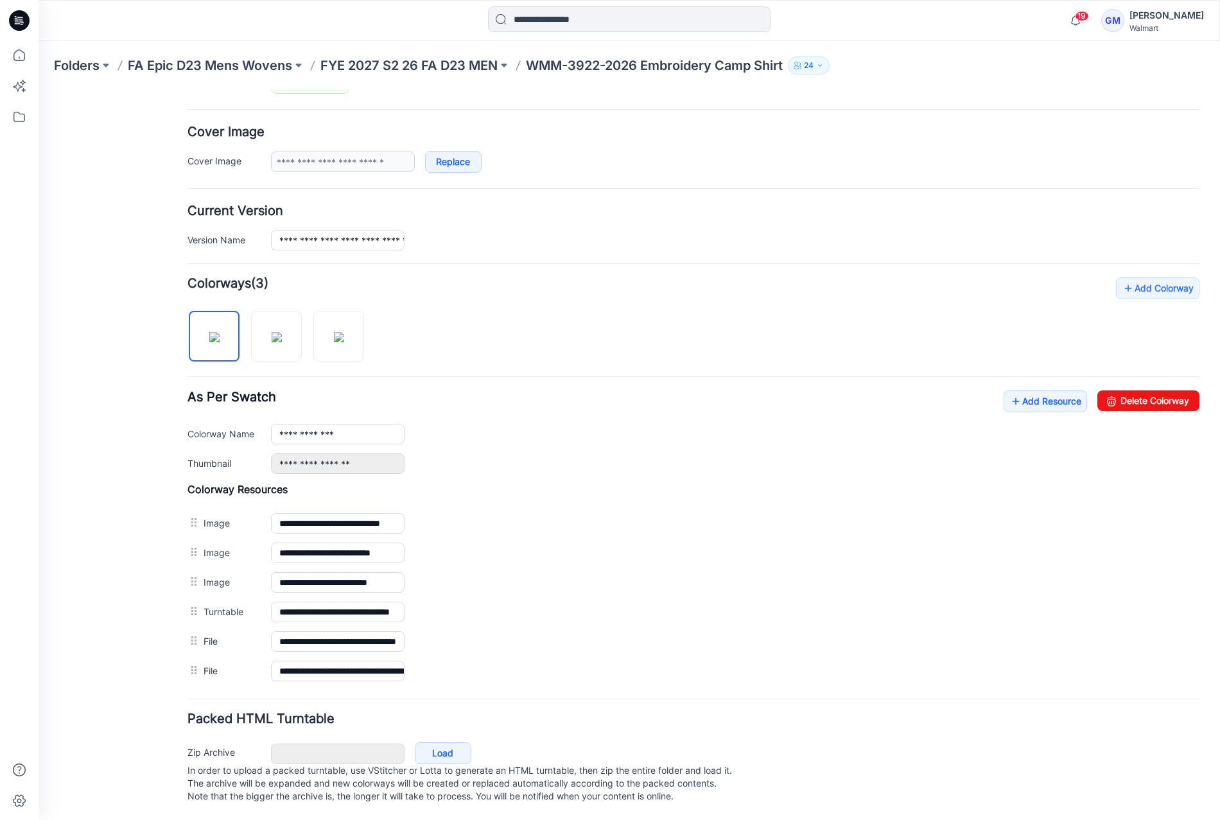
drag, startPoint x: 405, startPoint y: 679, endPoint x: 453, endPoint y: 679, distance: 48.8
click at [453, 679] on form "**********" at bounding box center [694, 377] width 1012 height 861
drag, startPoint x: 347, startPoint y: 651, endPoint x: 681, endPoint y: 712, distance: 339.0
click at [681, 712] on form "**********" at bounding box center [694, 377] width 1012 height 860
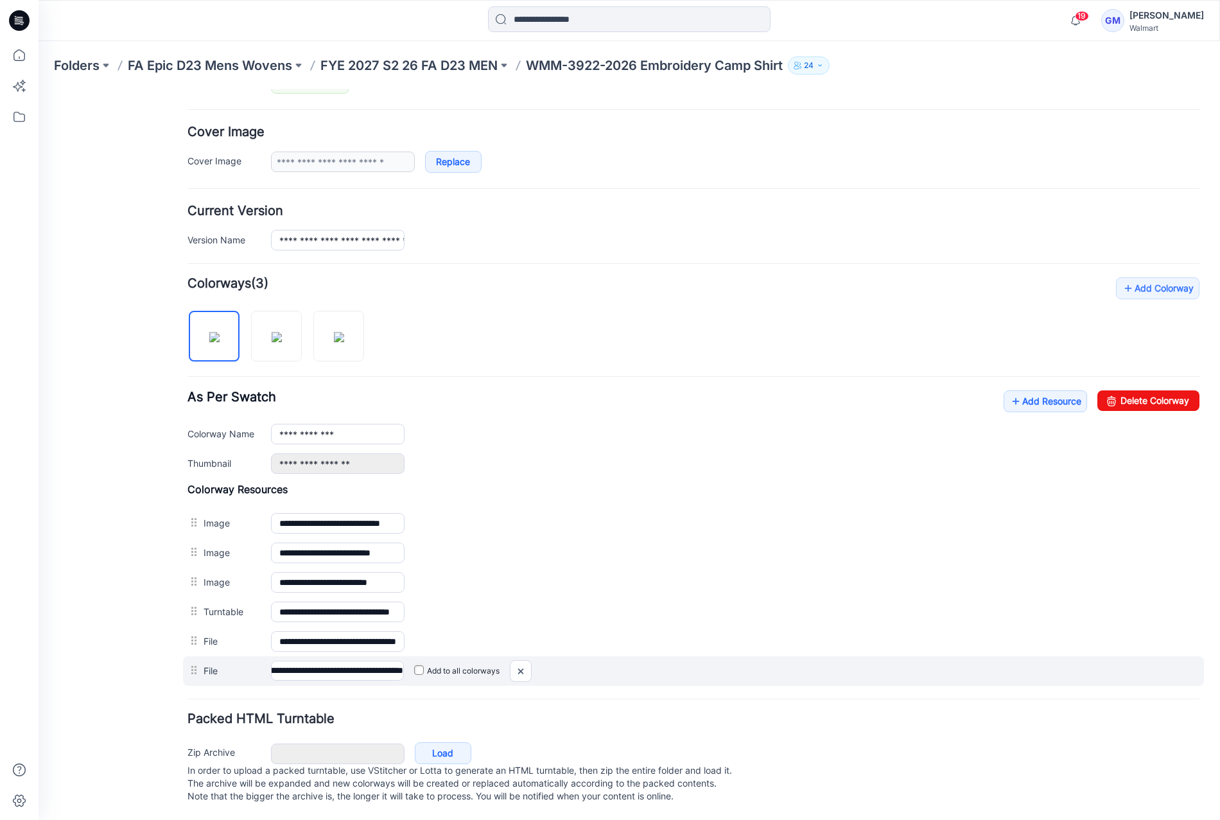
scroll to position [0, 0]
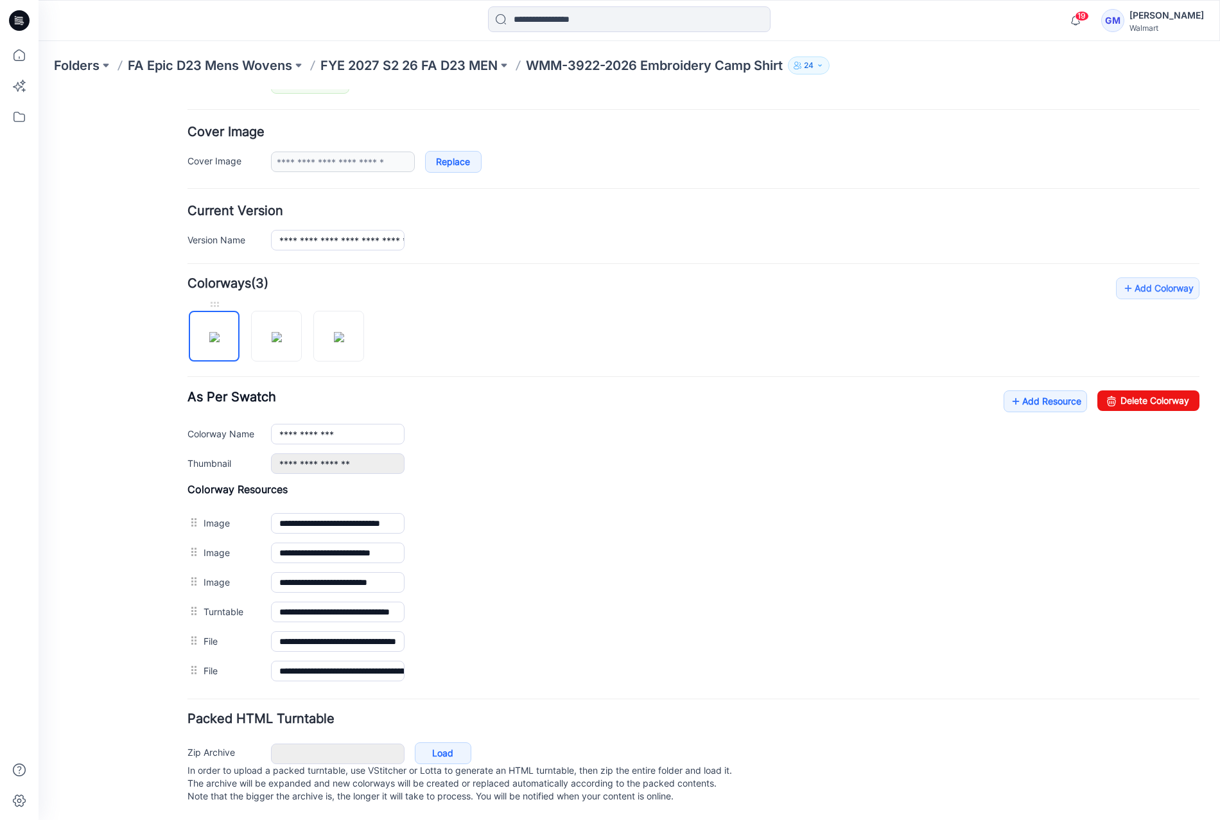
click at [212, 342] on img at bounding box center [214, 337] width 10 height 10
drag, startPoint x: 1152, startPoint y: 387, endPoint x: 704, endPoint y: 129, distance: 517.0
click at [1152, 390] on link "Delete Colorway" at bounding box center [1149, 400] width 102 height 21
type input "**********"
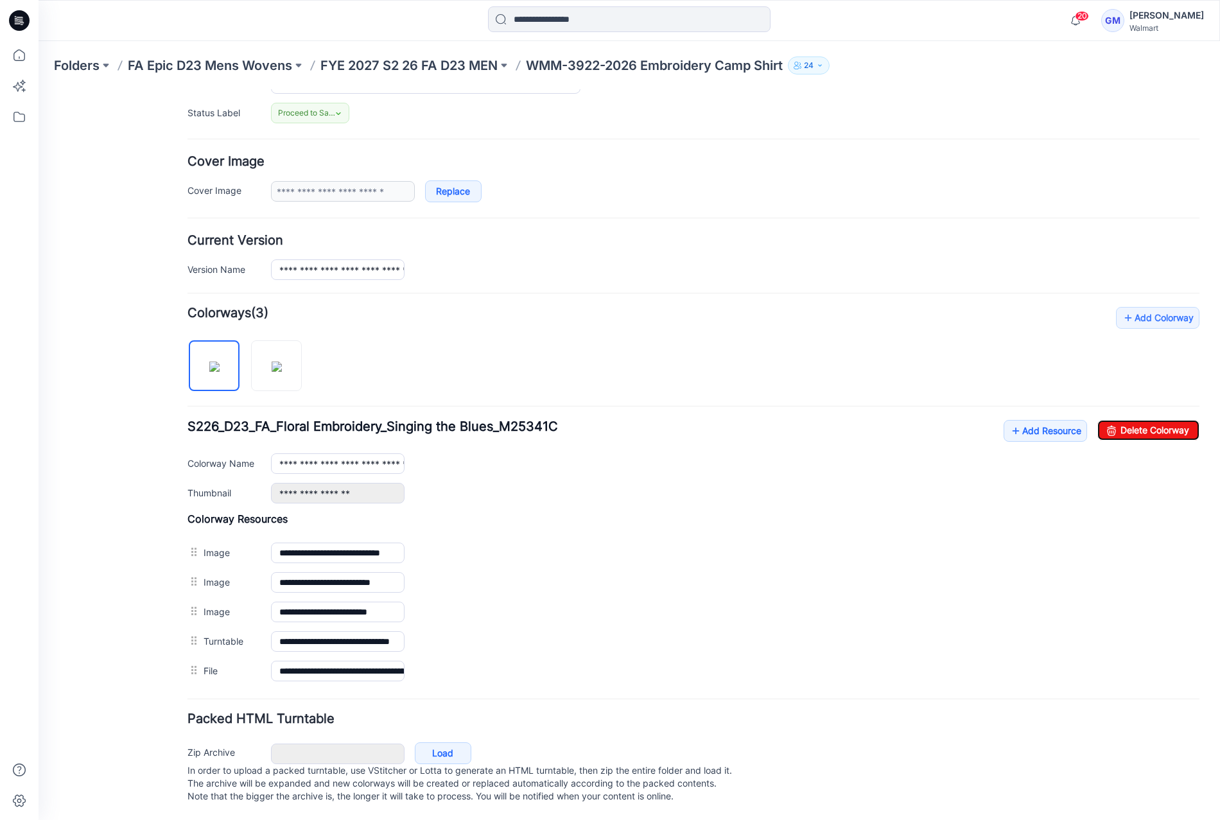
scroll to position [192, 0]
click at [1034, 422] on link "Add Resource" at bounding box center [1045, 431] width 83 height 22
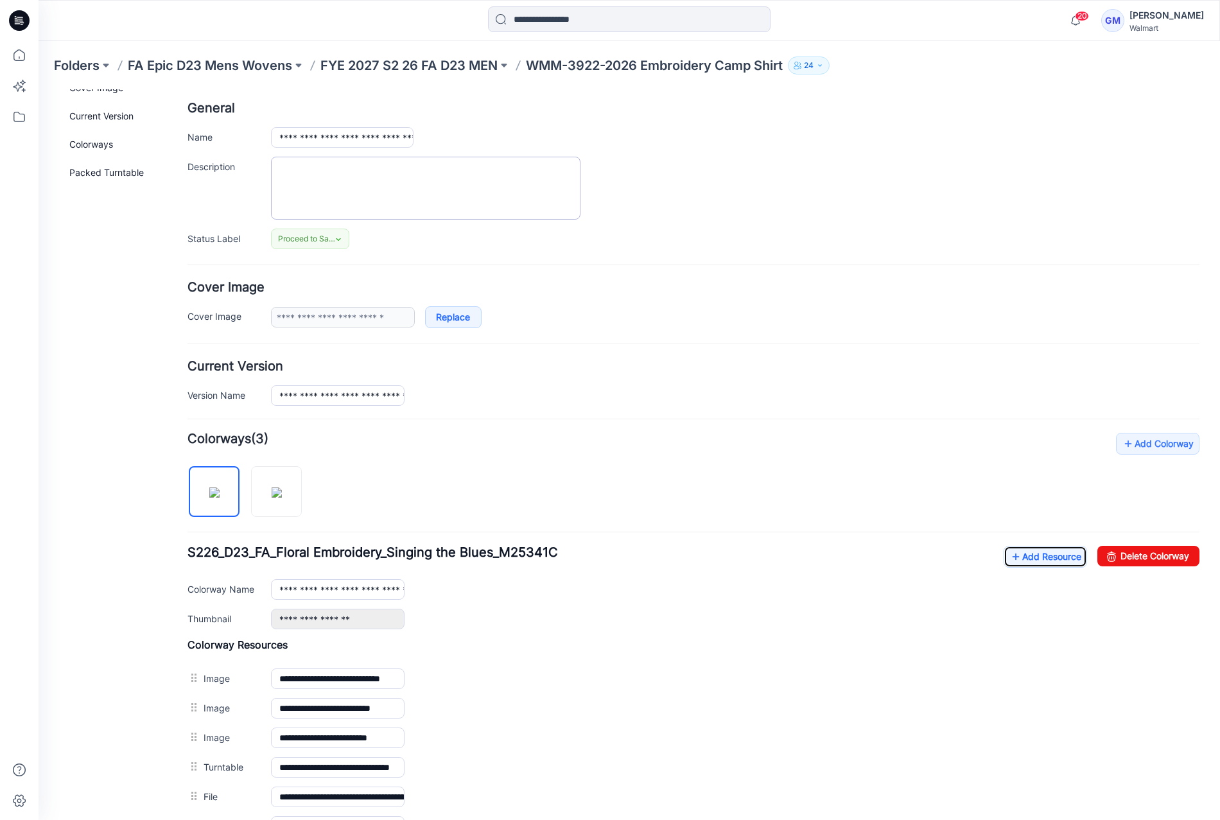
scroll to position [0, 0]
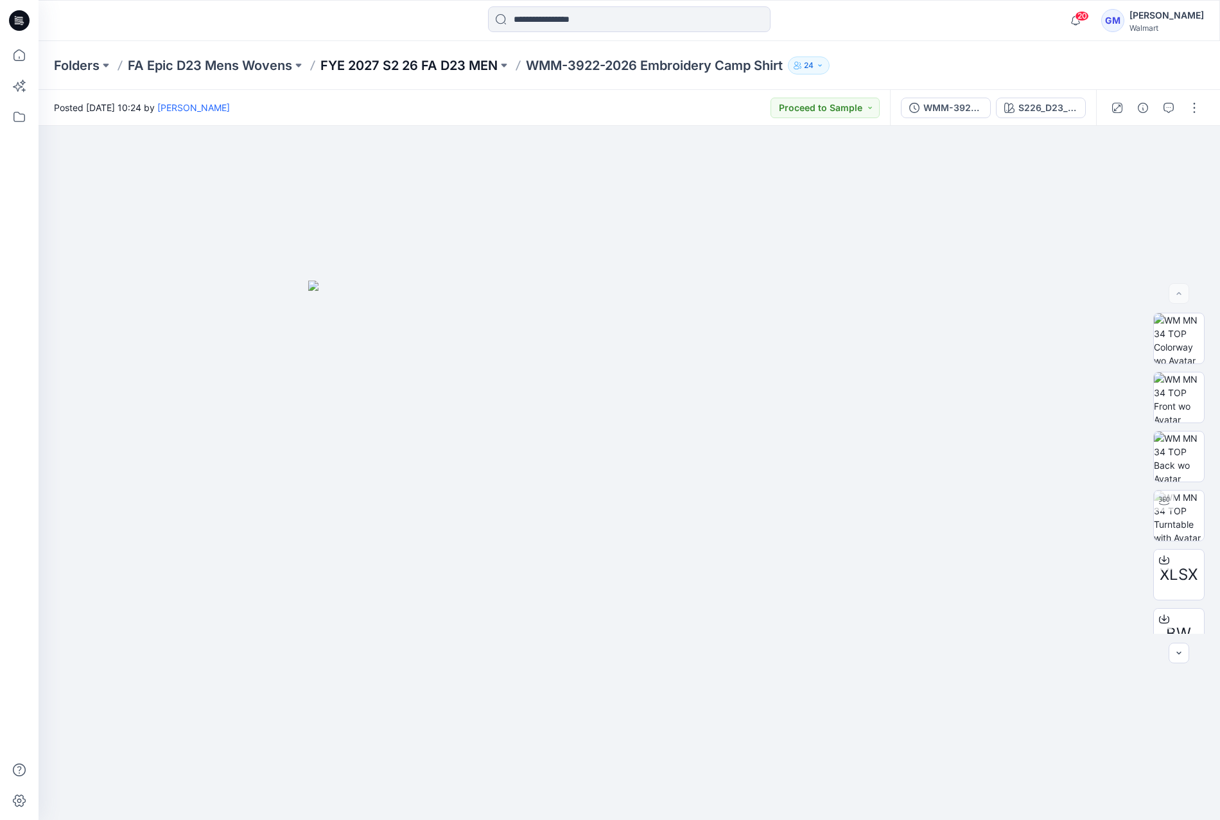
click at [454, 67] on p "FYE 2027 S2 26 FA D23 MEN" at bounding box center [408, 66] width 177 height 18
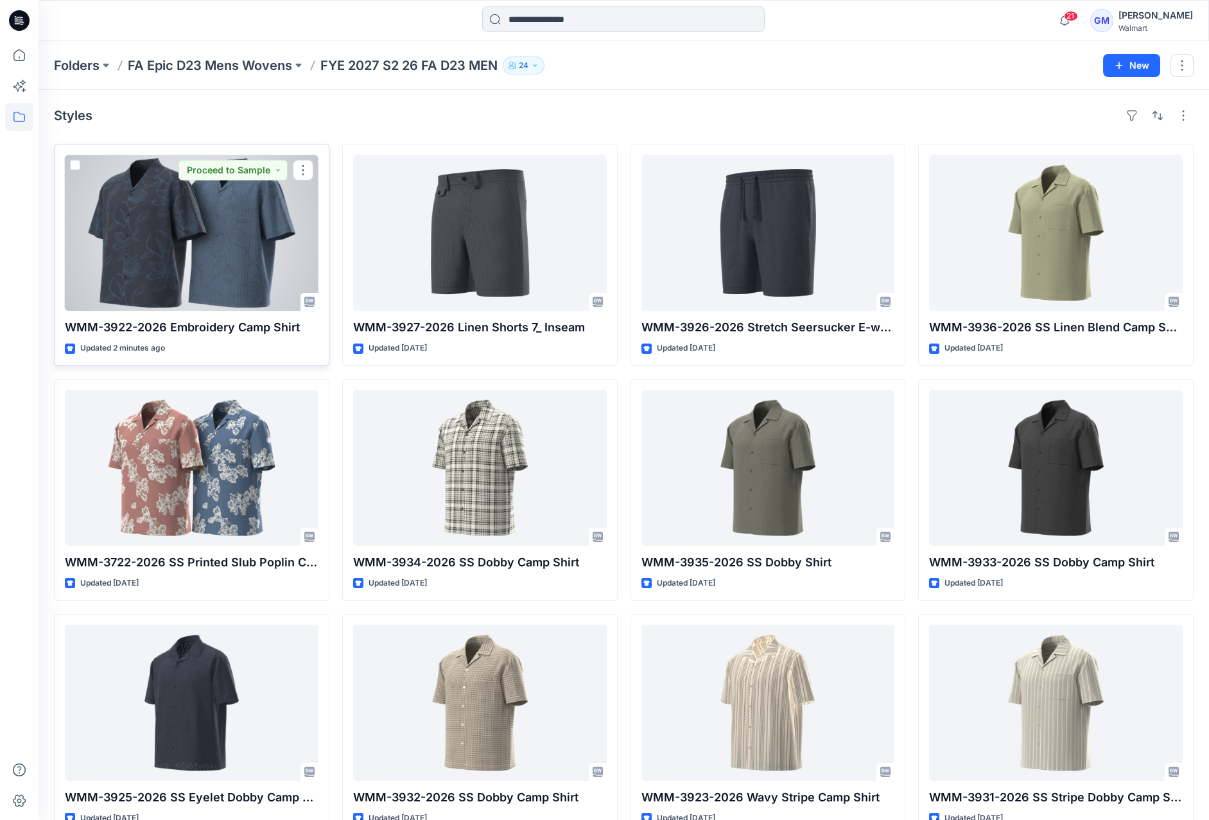
click at [170, 205] on div at bounding box center [192, 233] width 254 height 156
